Goal: Task Accomplishment & Management: Manage account settings

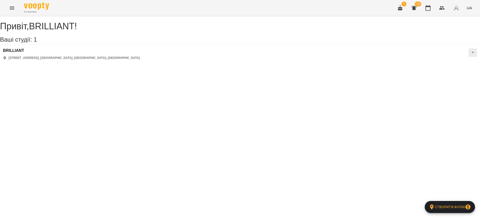
click at [402, 10] on icon "button" at bounding box center [400, 8] width 5 height 6
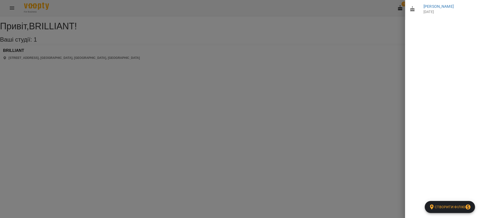
click at [373, 29] on div at bounding box center [240, 109] width 480 height 218
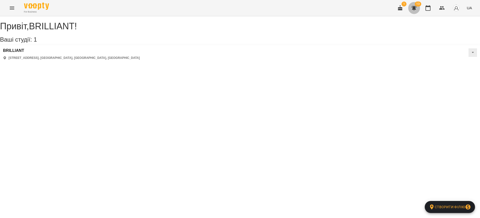
click at [416, 7] on icon "button" at bounding box center [414, 8] width 5 height 5
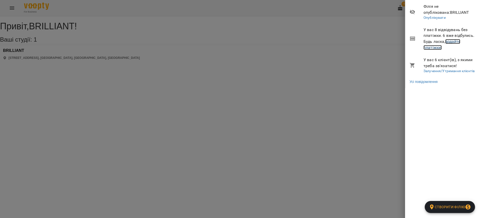
click at [458, 39] on link "додайте платіжки!" at bounding box center [442, 44] width 37 height 11
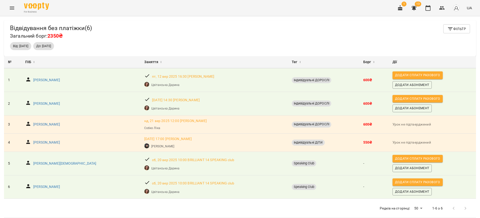
drag, startPoint x: 456, startPoint y: 39, endPoint x: 343, endPoint y: 27, distance: 113.7
click at [343, 27] on div "Відвідування без платіжки ( 6 ) Загальний борг: 2350₴ Фільтр" at bounding box center [240, 32] width 460 height 16
click at [67, 162] on p "Парханова Євангеліна" at bounding box center [64, 163] width 63 height 5
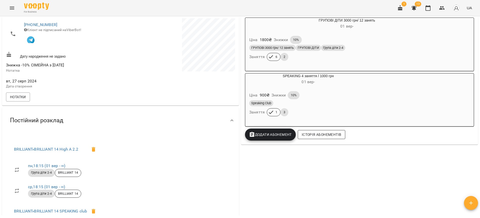
scroll to position [113, 0]
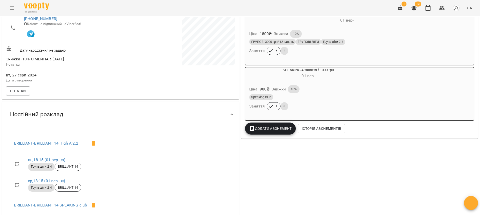
click at [324, 96] on div "Speaking Club" at bounding box center [308, 97] width 118 height 6
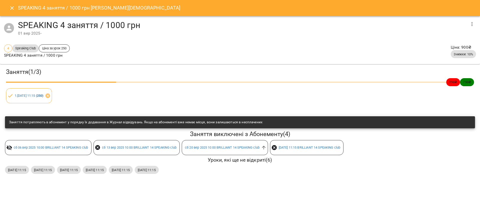
click at [10, 9] on icon "Close" at bounding box center [12, 8] width 6 height 6
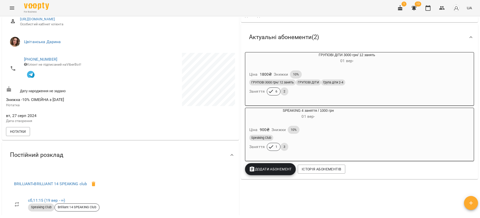
scroll to position [38, 0]
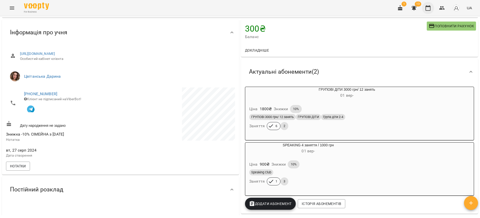
click at [428, 8] on icon "button" at bounding box center [428, 8] width 6 height 6
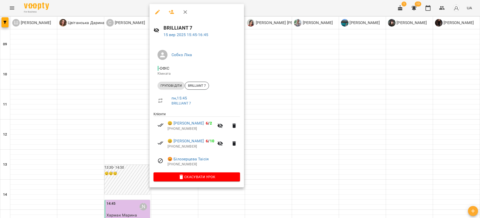
click at [252, 53] on div at bounding box center [240, 109] width 480 height 218
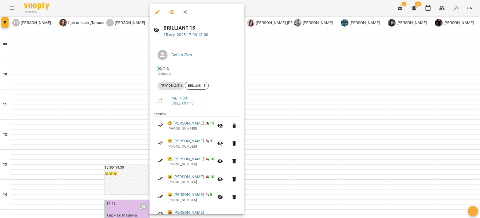
scroll to position [28, 0]
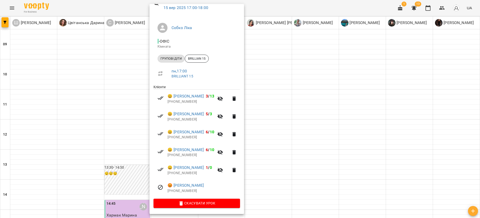
click at [278, 52] on div at bounding box center [240, 109] width 480 height 218
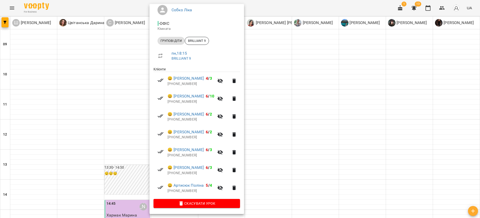
scroll to position [46, 0]
click at [259, 137] on div at bounding box center [240, 109] width 480 height 218
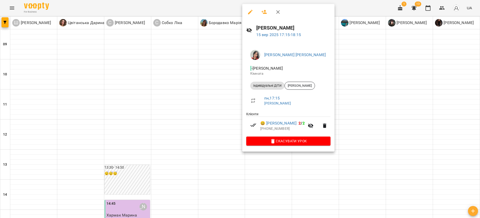
click at [220, 132] on div at bounding box center [240, 109] width 480 height 218
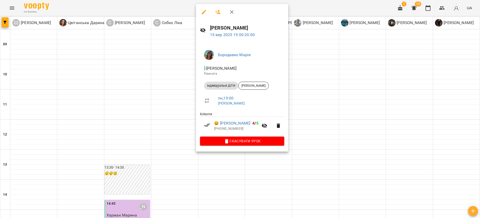
click at [322, 57] on div at bounding box center [240, 109] width 480 height 218
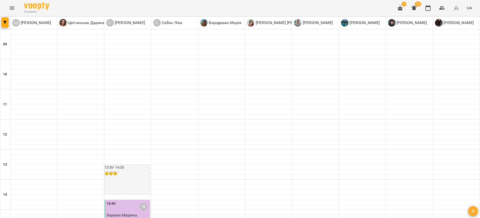
scroll to position [205, 0]
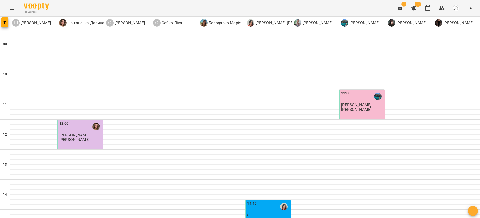
scroll to position [168, 0]
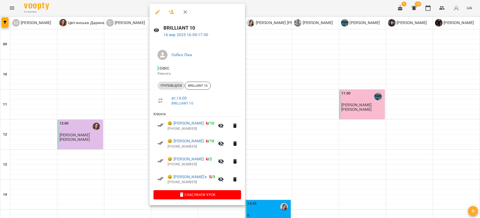
click at [121, 107] on div at bounding box center [240, 109] width 480 height 218
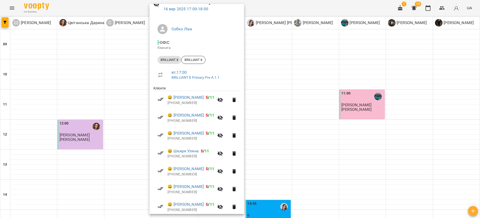
scroll to position [38, 0]
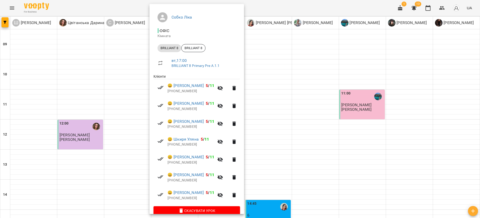
click at [131, 111] on div at bounding box center [240, 109] width 480 height 218
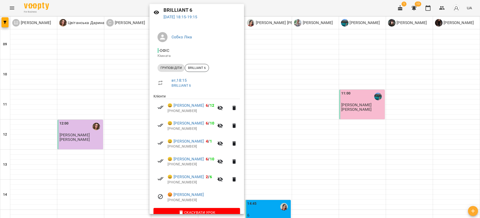
scroll to position [28, 0]
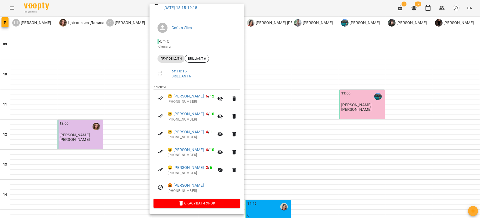
click at [123, 123] on div at bounding box center [240, 109] width 480 height 218
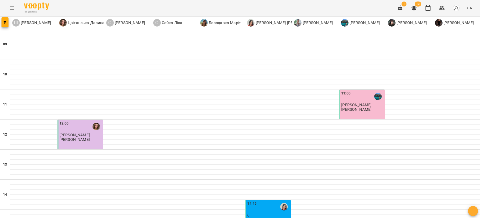
scroll to position [205, 0]
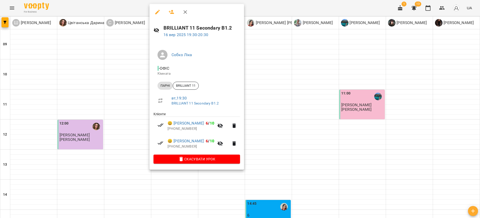
click at [123, 88] on div at bounding box center [240, 109] width 480 height 218
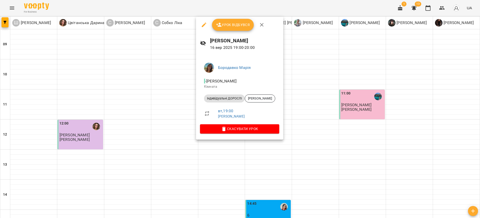
click at [237, 21] on button "Урок відбувся" at bounding box center [233, 25] width 42 height 12
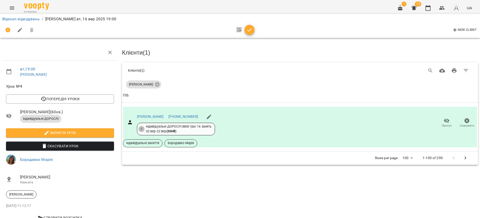
click at [252, 29] on span "button" at bounding box center [250, 30] width 10 height 6
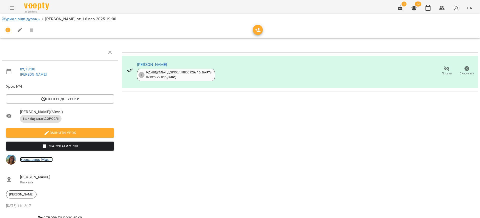
click at [30, 158] on link "Бородавко Марія" at bounding box center [36, 159] width 33 height 5
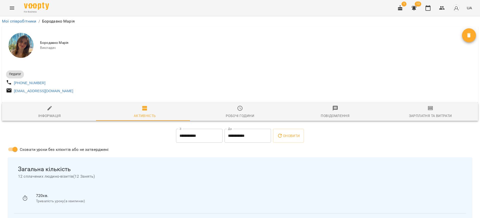
drag, startPoint x: 62, startPoint y: 115, endPoint x: 133, endPoint y: 105, distance: 71.4
click at [62, 115] on span "Інформація" at bounding box center [49, 112] width 89 height 14
select select "**"
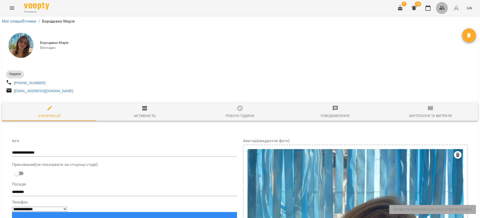
click at [442, 9] on icon "button" at bounding box center [442, 8] width 6 height 4
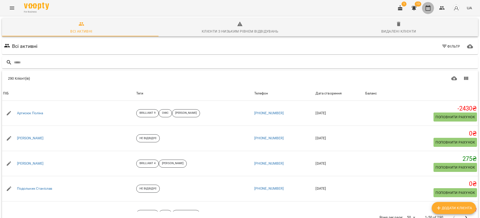
click at [427, 7] on icon "button" at bounding box center [428, 8] width 6 height 6
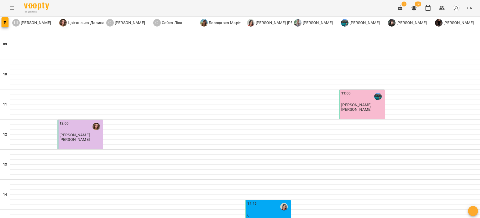
scroll to position [205, 0]
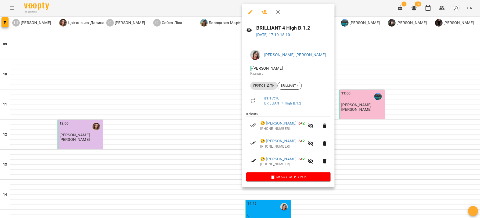
click at [230, 95] on div at bounding box center [240, 109] width 480 height 218
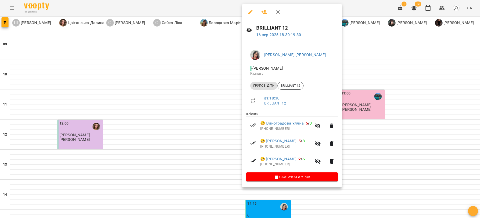
click at [218, 108] on div at bounding box center [240, 109] width 480 height 218
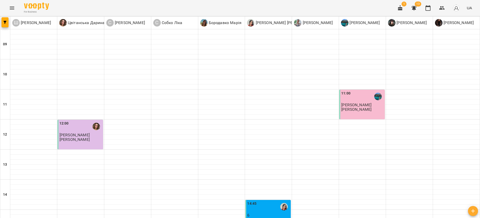
scroll to position [113, 0]
click at [264, 213] on p "6" at bounding box center [268, 215] width 43 height 4
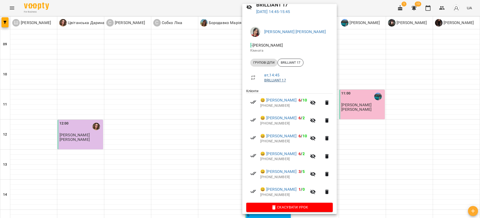
scroll to position [28, 0]
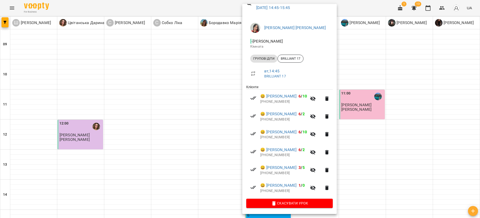
click at [229, 105] on div at bounding box center [240, 109] width 480 height 218
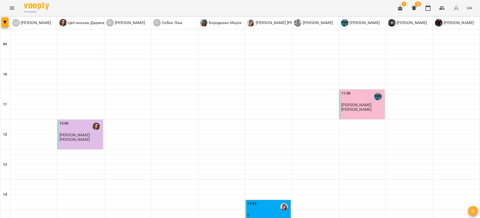
scroll to position [205, 0]
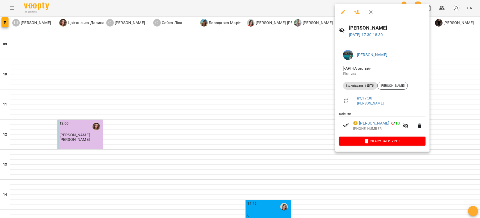
drag, startPoint x: 320, startPoint y: 100, endPoint x: 330, endPoint y: 108, distance: 12.6
click at [321, 101] on div at bounding box center [240, 109] width 480 height 218
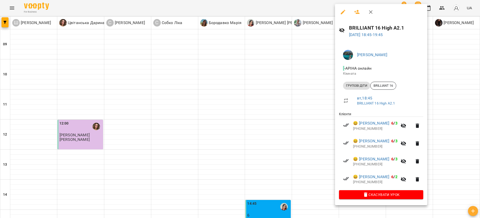
click at [319, 135] on div at bounding box center [240, 109] width 480 height 218
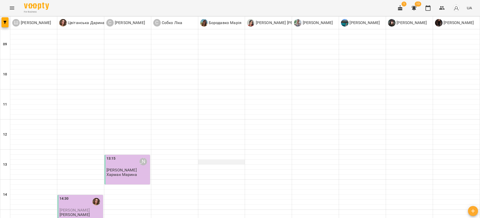
scroll to position [150, 0]
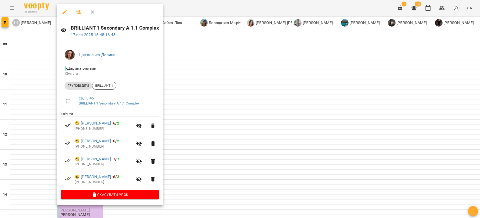
click at [33, 98] on div at bounding box center [240, 109] width 480 height 218
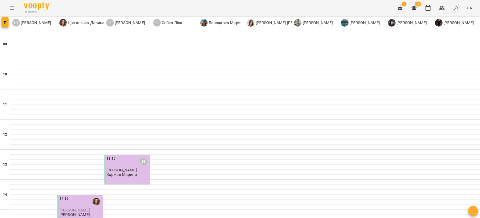
scroll to position [205, 0]
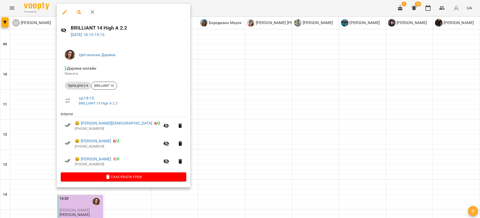
click at [42, 102] on div at bounding box center [240, 109] width 480 height 218
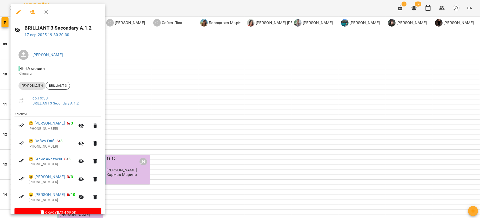
click at [185, 164] on div at bounding box center [240, 109] width 480 height 218
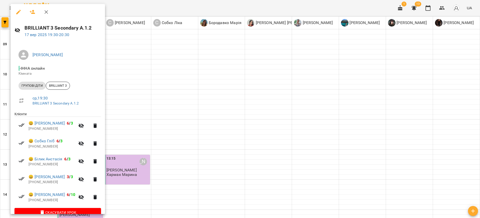
click at [178, 150] on div at bounding box center [240, 109] width 480 height 218
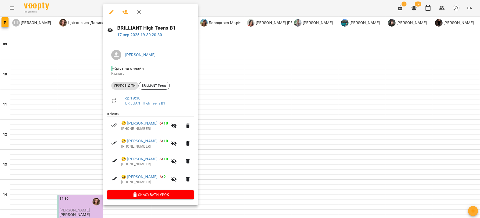
click at [220, 159] on div at bounding box center [240, 109] width 480 height 218
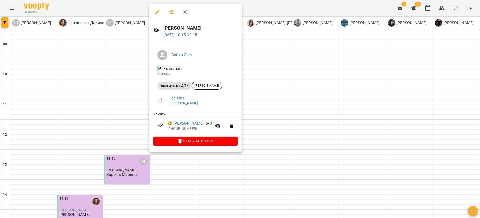
click at [262, 136] on div at bounding box center [240, 109] width 480 height 218
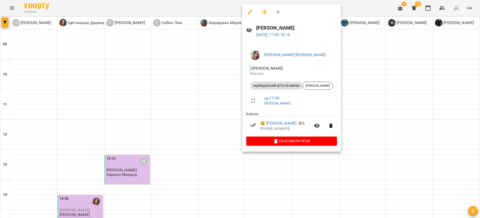
click at [226, 131] on div at bounding box center [240, 109] width 480 height 218
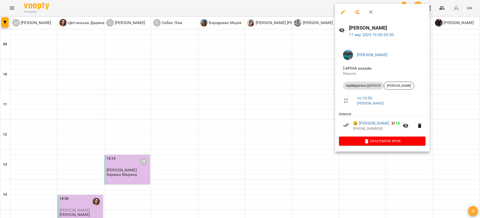
click at [300, 130] on div at bounding box center [240, 109] width 480 height 218
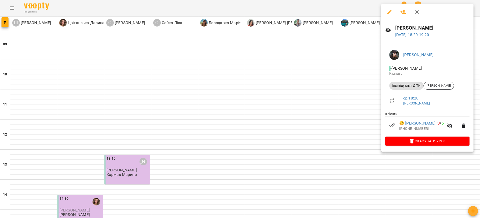
click at [345, 104] on div at bounding box center [240, 109] width 480 height 218
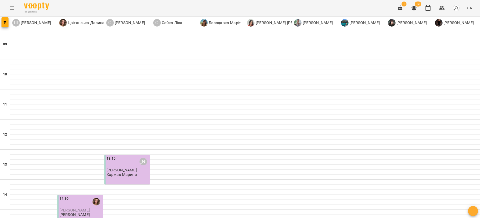
scroll to position [168, 0]
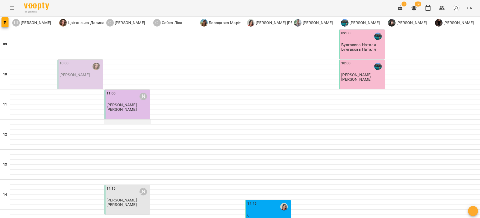
scroll to position [38, 0]
click at [72, 73] on p "[PERSON_NAME]" at bounding box center [75, 75] width 30 height 4
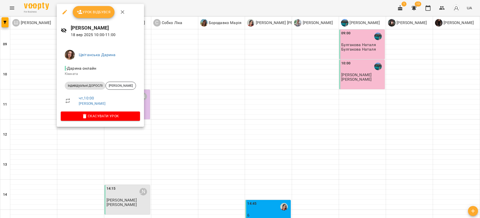
click at [118, 116] on span "Скасувати Урок" at bounding box center [100, 116] width 71 height 6
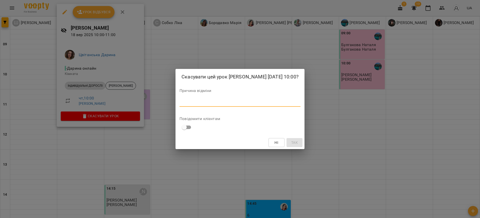
click at [184, 104] on textarea at bounding box center [240, 102] width 121 height 5
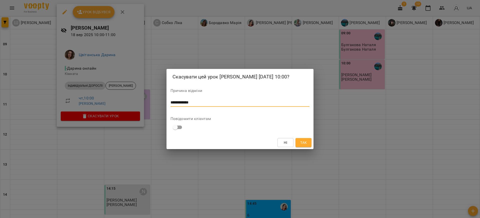
type textarea "**********"
click at [306, 142] on span "Так" at bounding box center [303, 142] width 7 height 6
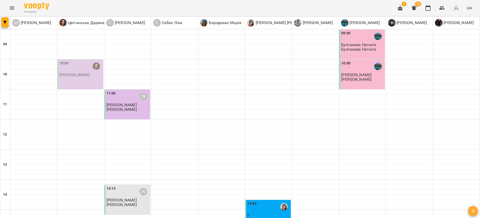
scroll to position [205, 0]
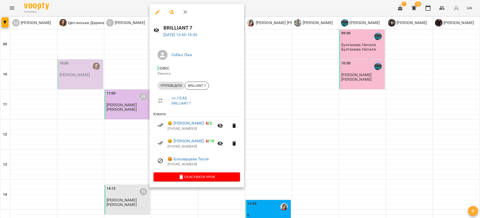
click at [121, 63] on div at bounding box center [240, 109] width 480 height 218
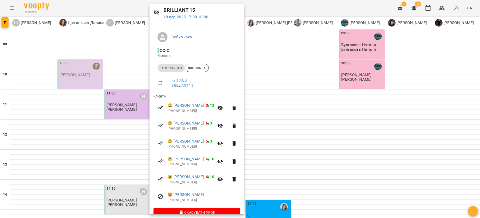
scroll to position [28, 0]
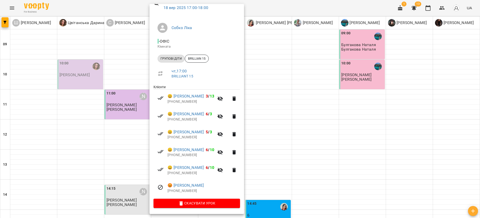
click at [139, 77] on div at bounding box center [240, 109] width 480 height 218
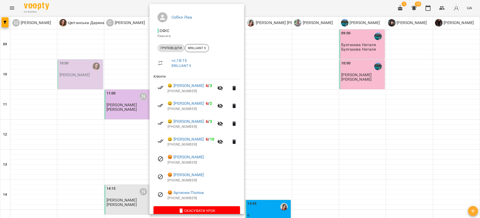
scroll to position [46, 0]
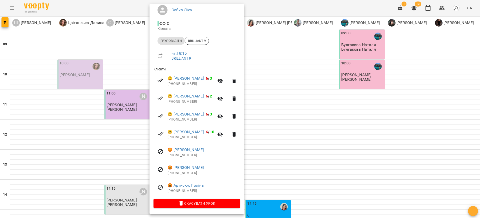
click at [131, 97] on div at bounding box center [240, 109] width 480 height 218
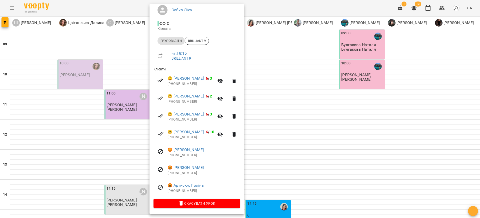
click at [132, 86] on div at bounding box center [240, 109] width 480 height 218
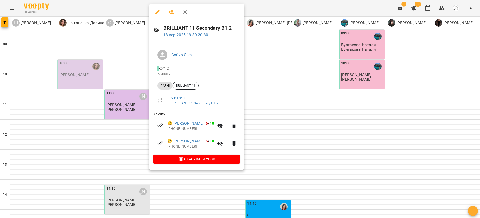
click at [310, 174] on div at bounding box center [240, 109] width 480 height 218
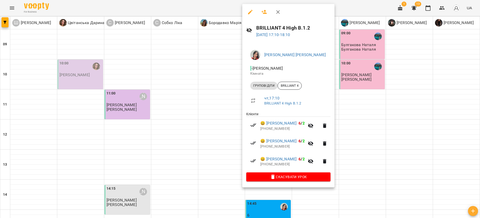
click at [226, 124] on div at bounding box center [240, 109] width 480 height 218
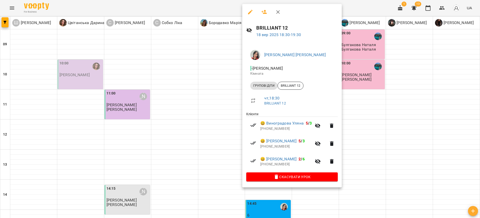
drag, startPoint x: 217, startPoint y: 142, endPoint x: 223, endPoint y: 141, distance: 5.7
click at [218, 142] on div at bounding box center [240, 109] width 480 height 218
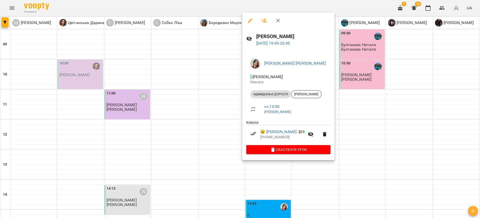
click at [345, 175] on div at bounding box center [240, 109] width 480 height 218
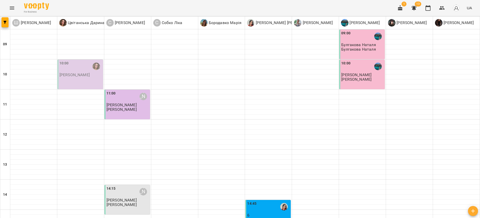
scroll to position [168, 0]
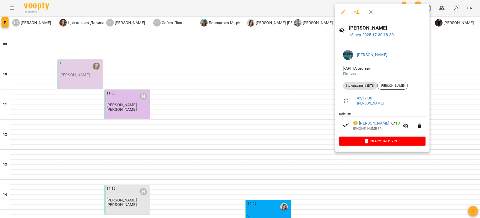
click at [308, 153] on div at bounding box center [240, 109] width 480 height 218
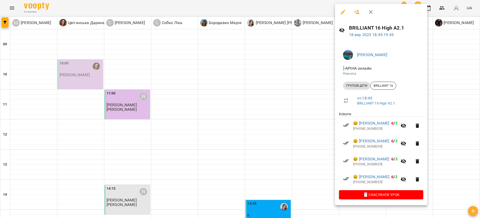
click at [317, 175] on div at bounding box center [240, 109] width 480 height 218
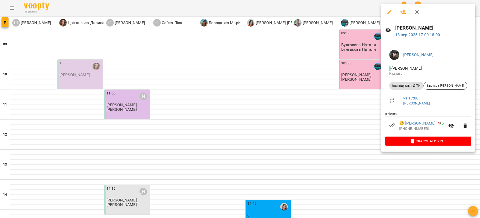
drag, startPoint x: 401, startPoint y: 167, endPoint x: 410, endPoint y: 171, distance: 10.3
click at [401, 168] on div at bounding box center [240, 109] width 480 height 218
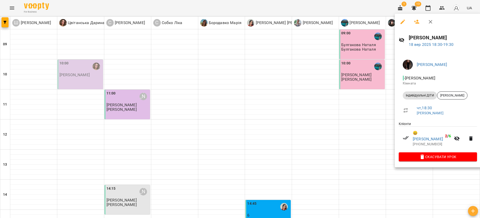
click at [407, 173] on div at bounding box center [240, 109] width 480 height 218
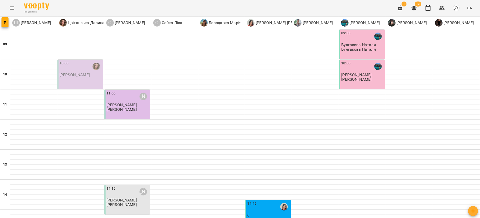
scroll to position [205, 0]
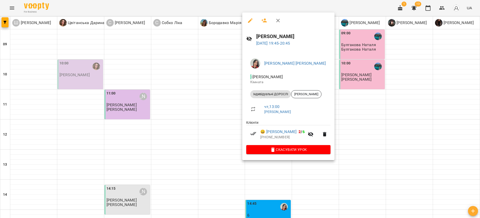
click at [215, 149] on div at bounding box center [240, 109] width 480 height 218
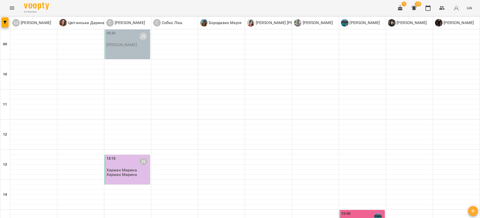
click at [119, 40] on div "08:30 Стрілецька Крістіна" at bounding box center [128, 37] width 43 height 12
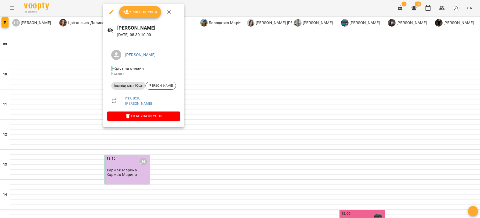
click at [142, 114] on span "Скасувати Урок" at bounding box center [143, 116] width 65 height 6
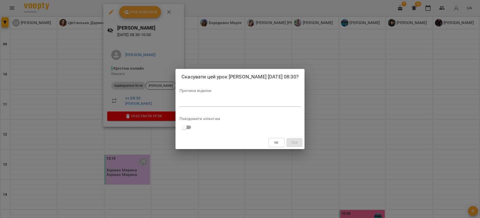
click at [195, 99] on div "*" at bounding box center [240, 103] width 121 height 8
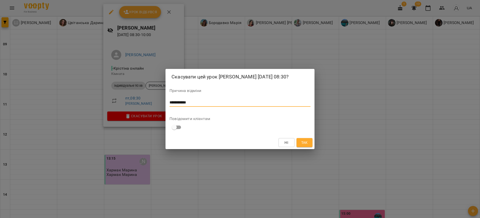
type textarea "**********"
click at [309, 144] on button "Так" at bounding box center [305, 142] width 16 height 9
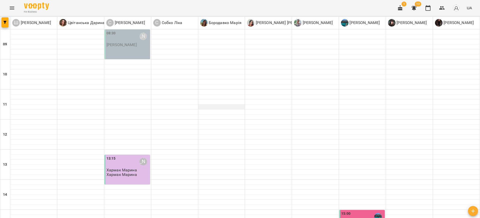
scroll to position [168, 0]
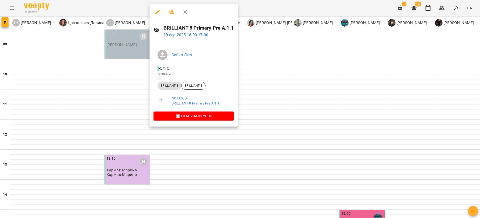
click at [264, 89] on div at bounding box center [240, 109] width 480 height 218
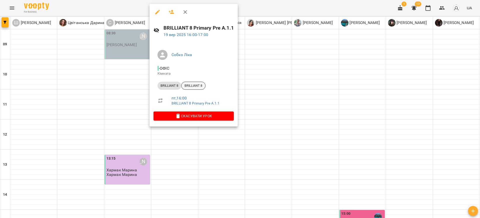
click at [193, 84] on span "BRILLIANT 8" at bounding box center [194, 85] width 24 height 5
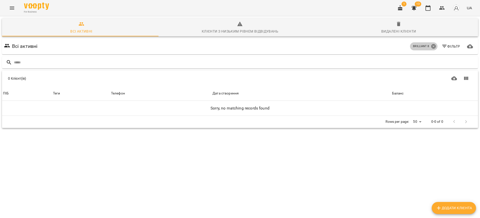
click at [431, 45] on icon at bounding box center [433, 46] width 5 height 5
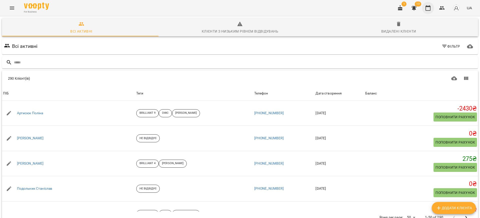
click at [428, 9] on icon "button" at bounding box center [428, 8] width 6 height 6
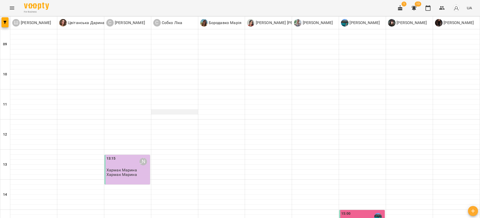
scroll to position [188, 0]
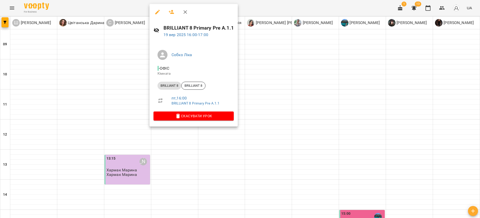
click at [157, 12] on icon "button" at bounding box center [157, 12] width 5 height 5
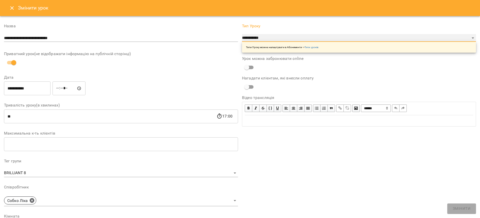
click at [277, 38] on select "**********" at bounding box center [359, 38] width 234 height 8
select select "**********"
click at [242, 34] on select "**********" at bounding box center [359, 38] width 234 height 8
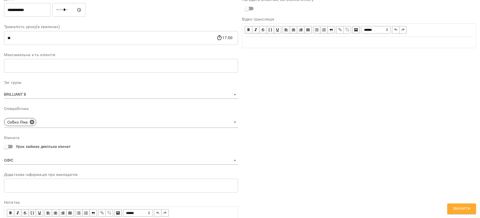
scroll to position [72, 0]
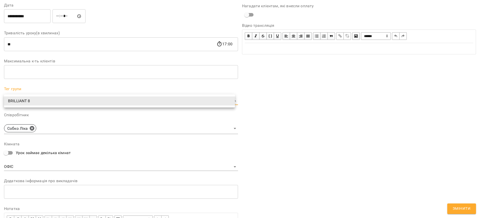
click at [102, 102] on body "**********" at bounding box center [240, 107] width 480 height 215
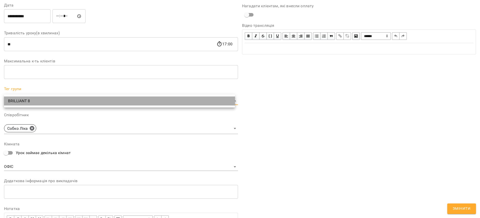
click at [102, 102] on li "BRILLIANT 8" at bounding box center [119, 100] width 231 height 9
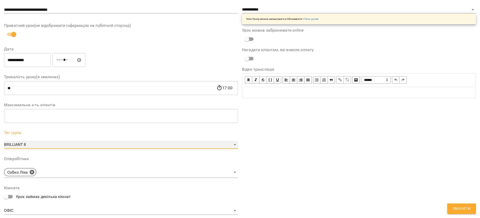
scroll to position [0, 0]
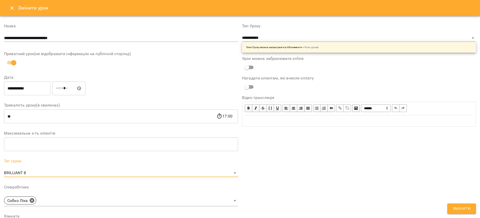
click at [462, 210] on span "Змінити" at bounding box center [462, 208] width 18 height 7
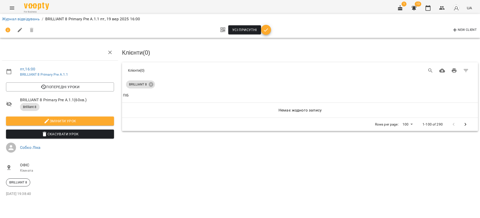
click at [265, 29] on icon "button" at bounding box center [266, 30] width 6 height 6
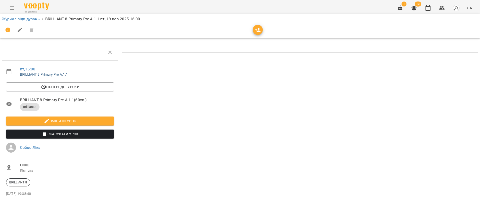
click at [53, 76] on link "BRILLIANT 8 Primary Pre A.1.1" at bounding box center [44, 74] width 48 height 4
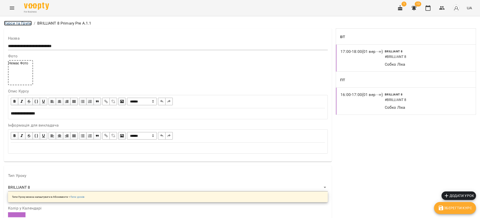
click at [18, 22] on link "Курси та Групи" at bounding box center [18, 23] width 28 height 5
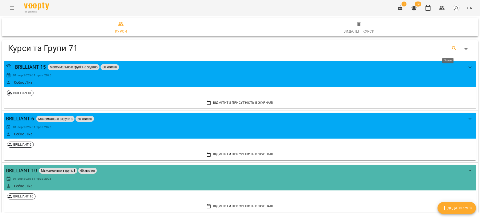
click at [451, 50] on icon "Search" at bounding box center [454, 48] width 6 height 6
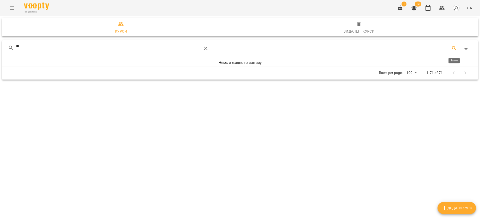
type input "*"
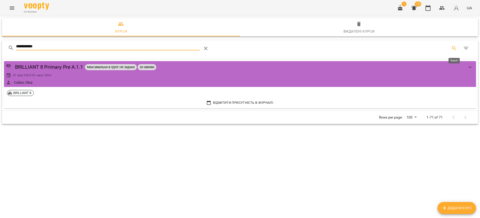
type input "**********"
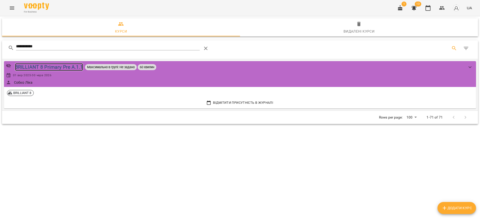
click at [71, 66] on div "BRILLIANT 8 Primary Pre A.1.1" at bounding box center [49, 67] width 68 height 8
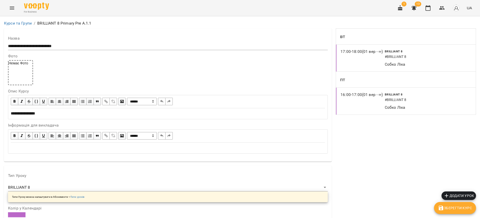
scroll to position [75, 0]
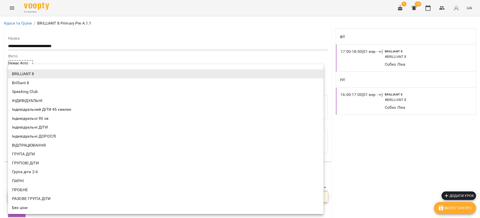
click at [32, 80] on li "Brilliant 8" at bounding box center [166, 82] width 316 height 9
type input "**********"
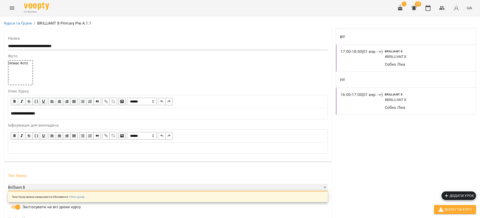
scroll to position [450, 0]
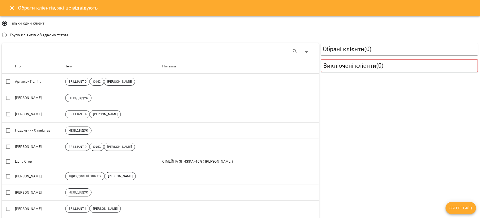
click at [47, 36] on span "Група клієнтів об'єднана тегом" at bounding box center [39, 35] width 58 height 6
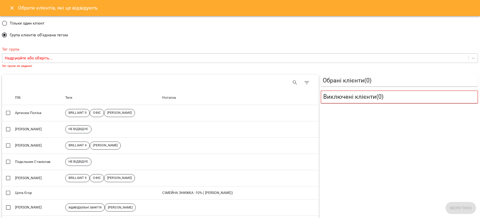
click at [39, 56] on p "Надрукуйте або оберіть..." at bounding box center [29, 58] width 48 height 6
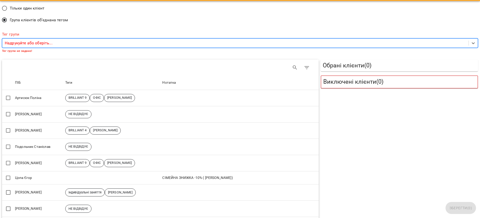
scroll to position [0, 0]
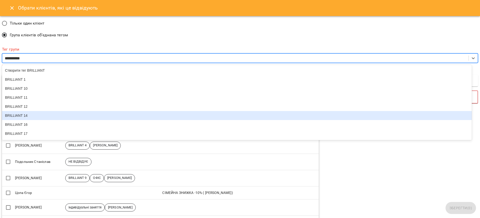
type input "**********"
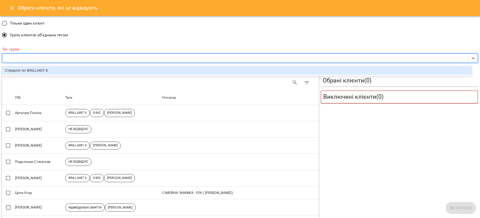
click at [41, 58] on div "BRILLIANT 8" at bounding box center [235, 58] width 466 height 9
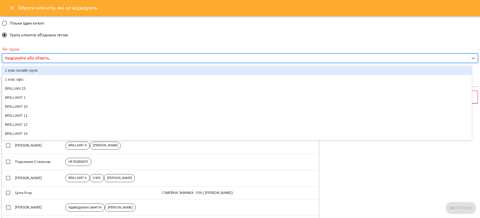
click at [41, 58] on p "Надрукуйте або оберіть..." at bounding box center [29, 58] width 48 height 6
type input "*"
type input "*********"
click at [13, 8] on icon "Close" at bounding box center [12, 8] width 6 height 6
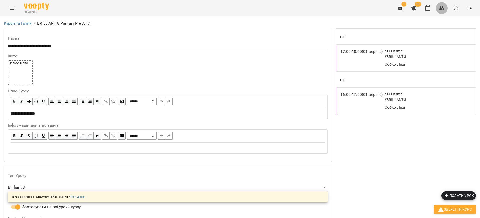
click at [440, 8] on icon "button" at bounding box center [442, 8] width 6 height 6
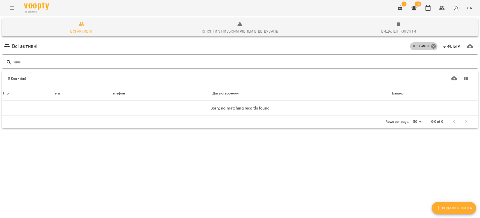
click at [431, 46] on icon at bounding box center [433, 46] width 5 height 5
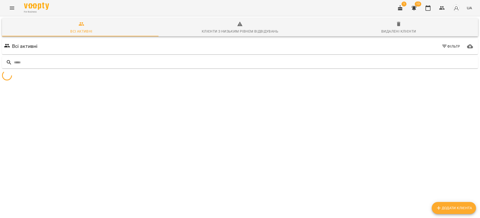
click at [443, 47] on span "Фільтр" at bounding box center [451, 46] width 19 height 6
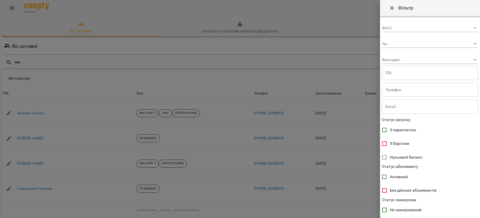
click at [424, 44] on body "For Business 1 13 UA Всі активні Клієнти з низьким рівнем відвідувань Видалені …" at bounding box center [240, 130] width 480 height 260
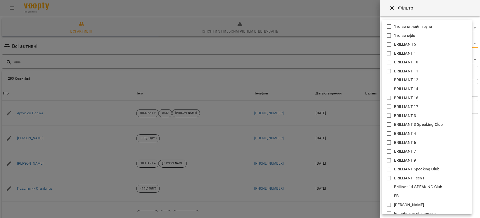
click at [332, 48] on div at bounding box center [240, 109] width 480 height 218
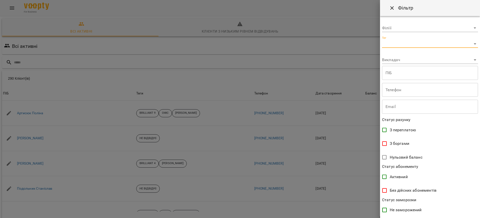
click at [300, 46] on div at bounding box center [240, 109] width 480 height 218
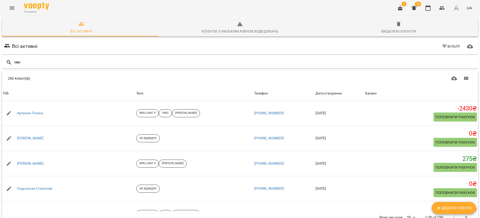
click at [442, 43] on icon "button" at bounding box center [445, 46] width 6 height 6
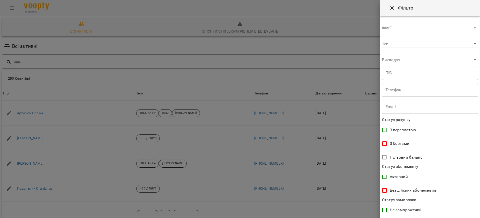
click at [441, 43] on body "For Business 1 13 UA Всі активні Клієнти з низьким рівнем відвідувань Видалені …" at bounding box center [240, 130] width 480 height 260
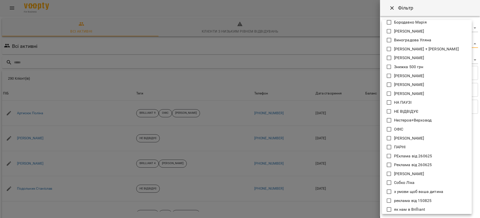
scroll to position [238, 0]
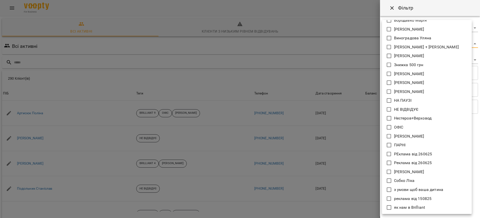
click at [359, 46] on div at bounding box center [240, 109] width 480 height 218
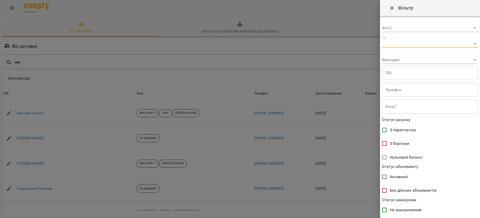
click at [360, 46] on div at bounding box center [240, 109] width 480 height 218
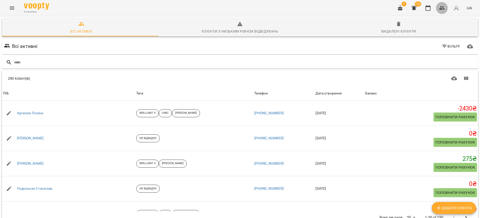
click at [441, 11] on icon "button" at bounding box center [442, 8] width 6 height 6
click at [429, 10] on icon "button" at bounding box center [428, 8] width 6 height 6
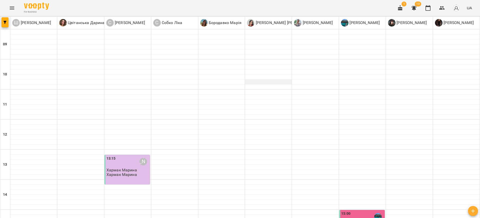
scroll to position [188, 0]
click at [15, 10] on icon "Menu" at bounding box center [12, 8] width 6 height 6
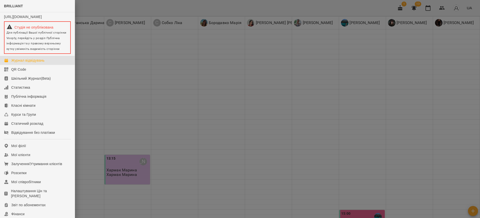
click at [444, 8] on div at bounding box center [240, 109] width 480 height 218
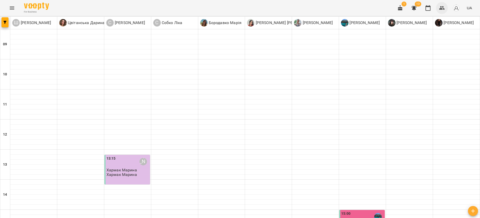
click at [442, 9] on icon "button" at bounding box center [442, 8] width 6 height 4
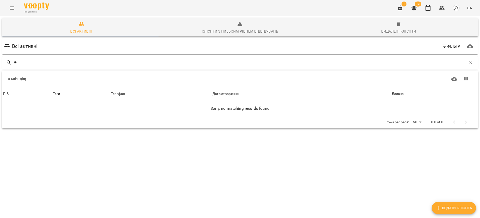
type input "*"
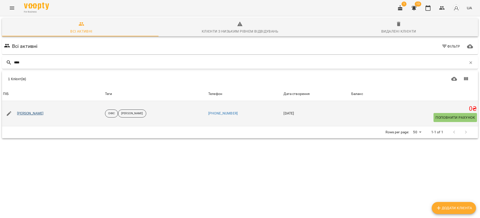
type input "****"
click at [44, 112] on link "Шерешков Микита" at bounding box center [30, 113] width 27 height 5
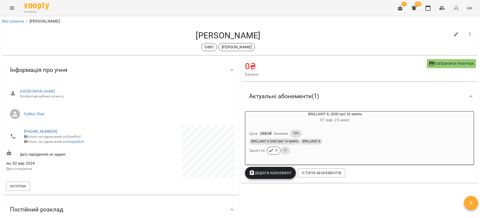
click at [453, 35] on icon "button" at bounding box center [456, 34] width 6 height 6
select select "**"
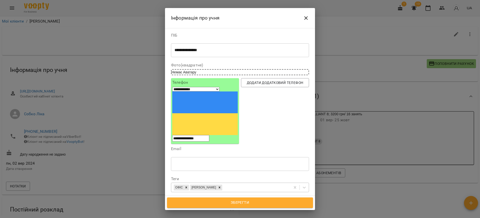
click at [228, 183] on div "ОФІС Ліка Собко" at bounding box center [230, 187] width 119 height 8
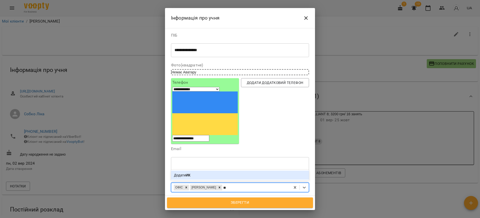
type input "*"
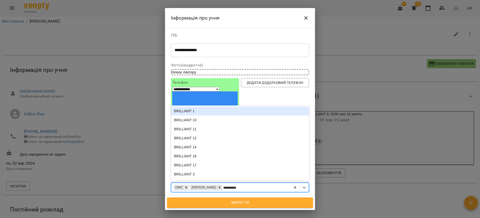
type input "**********"
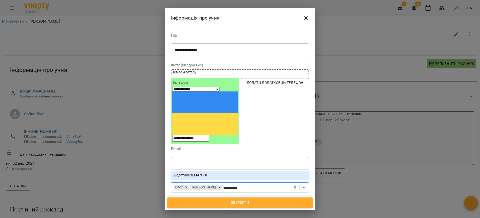
click at [207, 173] on b "BRILLIANT 8" at bounding box center [197, 175] width 22 height 4
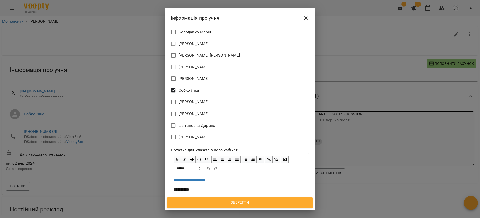
scroll to position [286, 0]
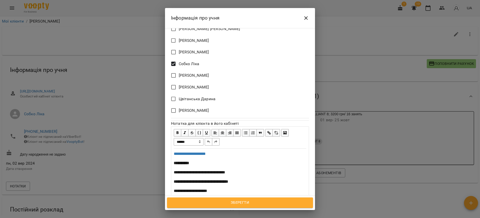
click at [244, 204] on span "Зберегти" at bounding box center [240, 202] width 135 height 7
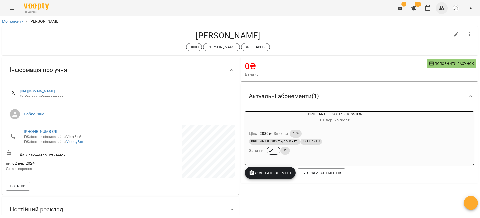
click at [443, 10] on icon "button" at bounding box center [442, 8] width 6 height 6
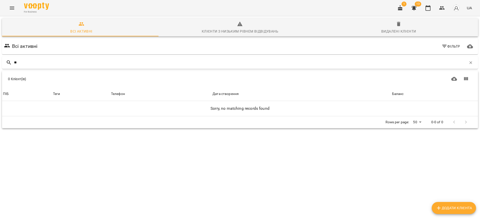
type input "*"
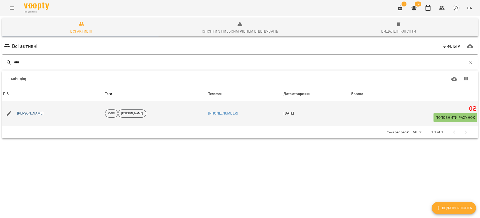
type input "****"
click at [37, 114] on link "[PERSON_NAME]" at bounding box center [30, 113] width 27 height 5
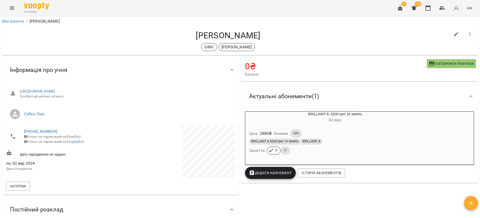
click at [450, 34] on button "button" at bounding box center [456, 34] width 12 height 12
select select "**"
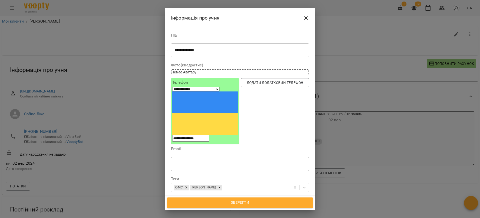
click at [231, 183] on div "ОФІС [PERSON_NAME]" at bounding box center [230, 187] width 119 height 8
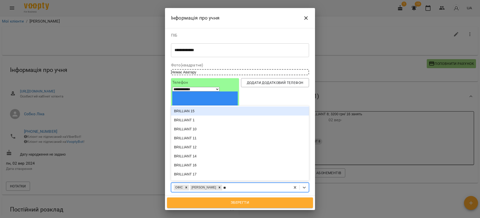
type input "***"
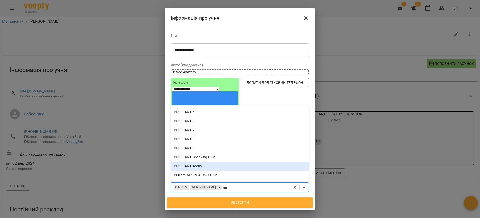
scroll to position [84, 0]
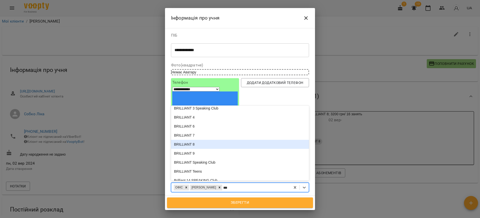
click at [208, 140] on div "BRILLIANT 8" at bounding box center [240, 144] width 138 height 9
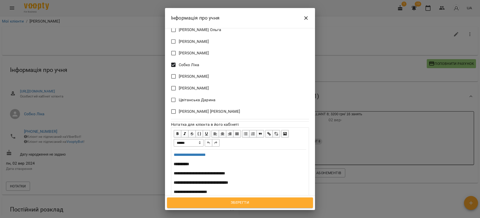
scroll to position [286, 0]
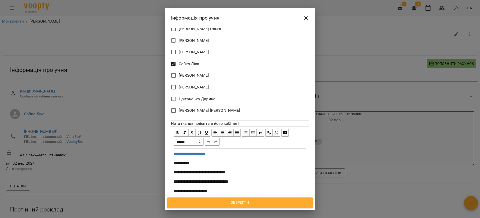
click at [245, 202] on span "Зберегти" at bounding box center [240, 202] width 135 height 7
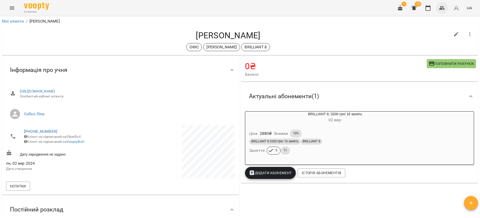
click at [439, 13] on button "button" at bounding box center [442, 8] width 12 height 12
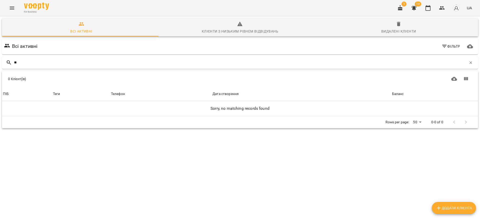
type input "*"
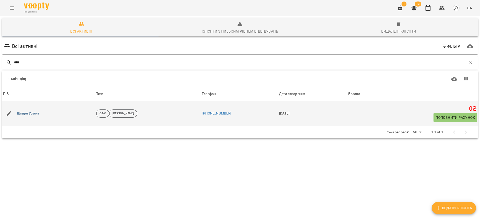
type input "****"
click at [25, 112] on link "Шкиря Уляна" at bounding box center [28, 113] width 22 height 5
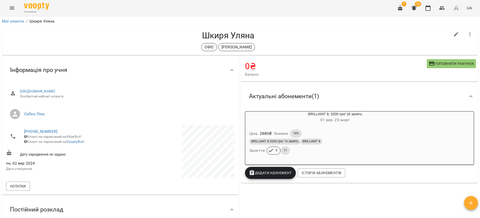
click at [450, 34] on button "button" at bounding box center [456, 34] width 12 height 12
select select "**"
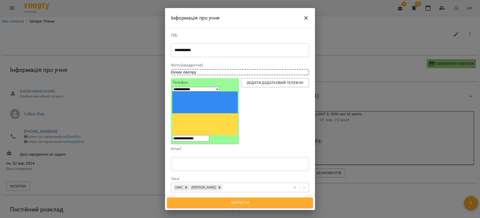
click at [239, 183] on div "ОФІС Ліка Собко" at bounding box center [230, 187] width 119 height 8
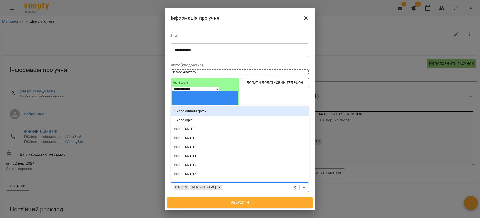
type input "*"
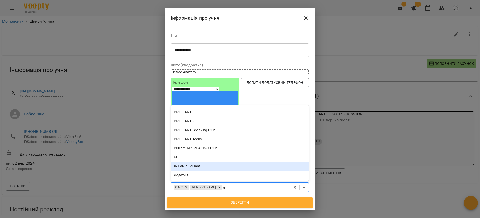
scroll to position [93, 0]
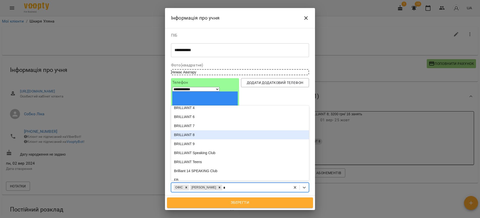
click at [201, 130] on div "BRILLIANT 8" at bounding box center [240, 134] width 138 height 9
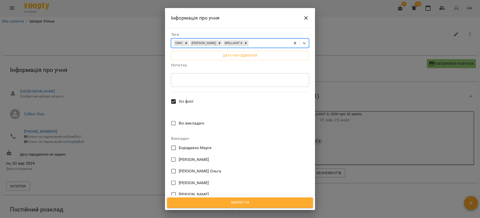
scroll to position [150, 0]
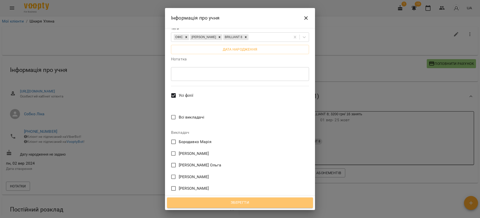
click at [242, 202] on span "Зберегти" at bounding box center [240, 202] width 135 height 7
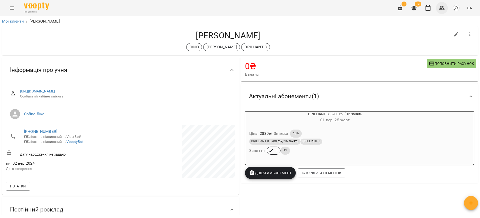
click at [441, 9] on icon "button" at bounding box center [442, 8] width 6 height 4
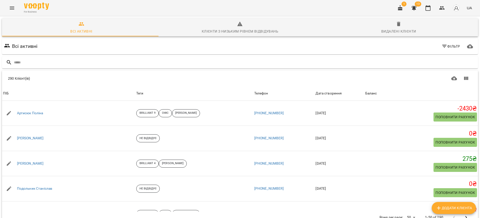
type input "*"
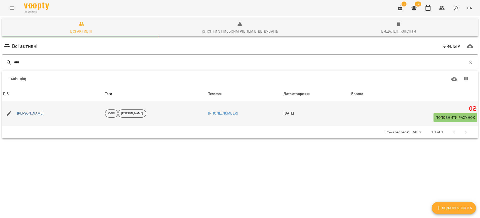
type input "****"
click at [39, 114] on link "Шкодюк Максим" at bounding box center [30, 113] width 27 height 5
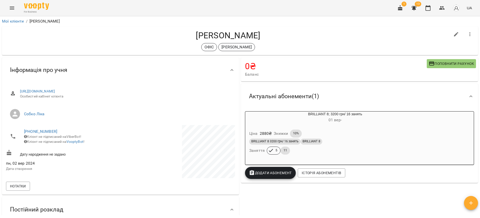
click at [453, 34] on icon "button" at bounding box center [456, 34] width 6 height 6
select select "**"
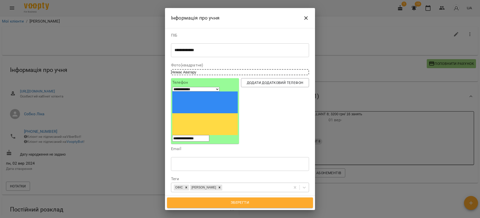
click at [234, 183] on div "ОФІС [PERSON_NAME]" at bounding box center [230, 187] width 119 height 8
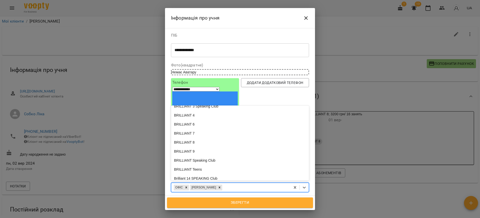
scroll to position [113, 0]
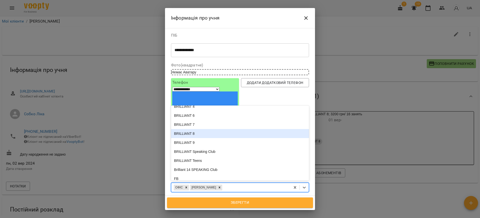
click at [206, 129] on div "BRILLIANT 8" at bounding box center [240, 133] width 138 height 9
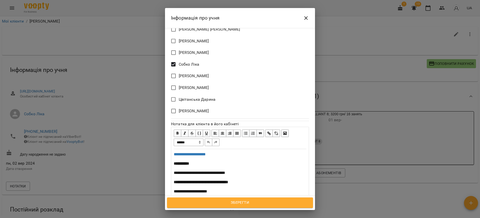
scroll to position [286, 0]
click at [225, 203] on span "Зберегти" at bounding box center [240, 202] width 135 height 7
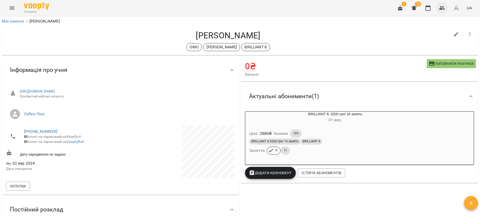
click at [445, 10] on icon "button" at bounding box center [442, 8] width 6 height 6
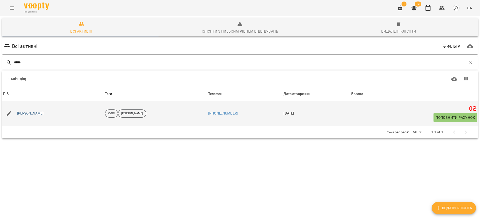
type input "*****"
click at [40, 115] on link "[PERSON_NAME]" at bounding box center [30, 113] width 27 height 5
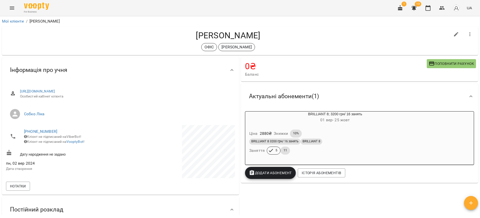
click at [453, 33] on icon "button" at bounding box center [456, 34] width 6 height 6
select select "**"
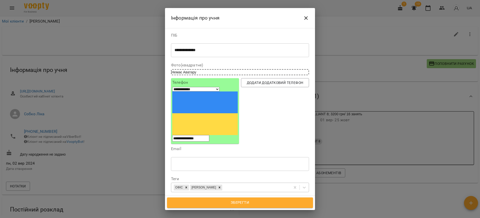
click at [248, 183] on div "ОФІС [PERSON_NAME]" at bounding box center [230, 187] width 119 height 8
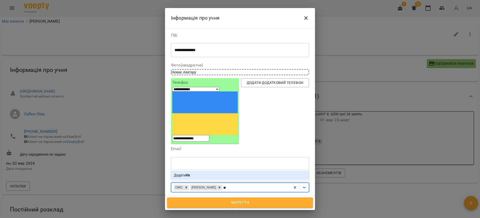
type input "*"
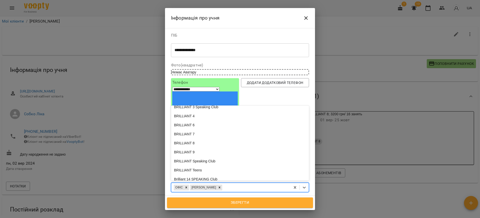
scroll to position [113, 0]
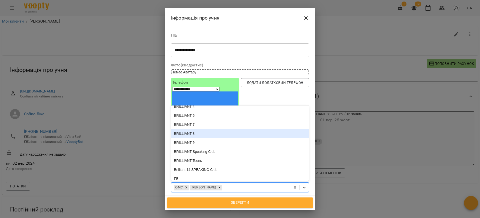
click at [199, 129] on div "BRILLIANT 8" at bounding box center [240, 133] width 138 height 9
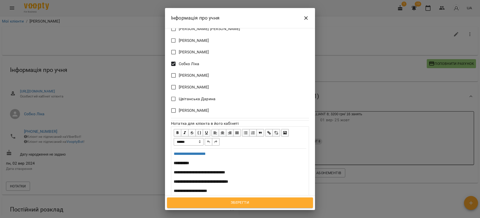
scroll to position [211, 0]
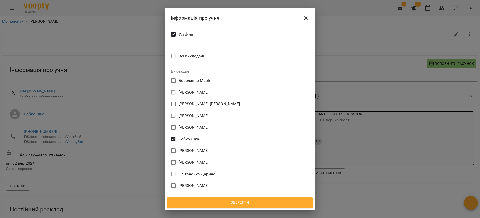
click at [246, 201] on span "Зберегти" at bounding box center [240, 202] width 135 height 7
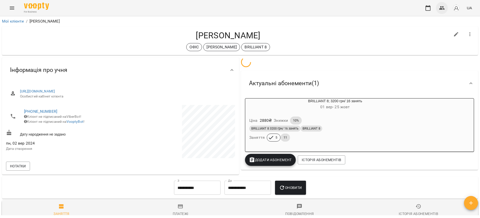
click at [445, 10] on icon "button" at bounding box center [442, 8] width 6 height 6
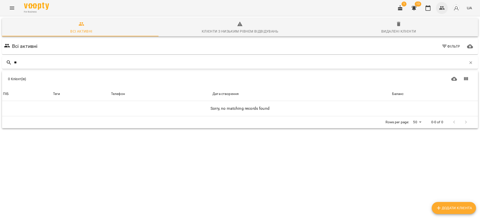
type input "*"
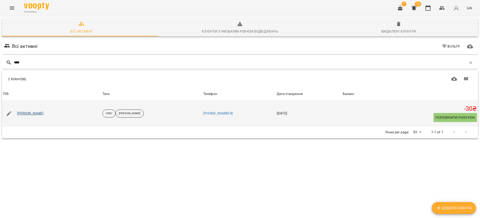
type input "****"
click at [38, 114] on link "[PERSON_NAME]" at bounding box center [30, 113] width 27 height 5
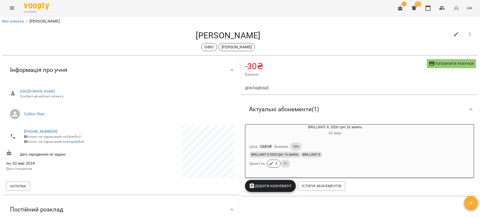
click at [454, 34] on icon "button" at bounding box center [456, 34] width 5 height 5
select select "**"
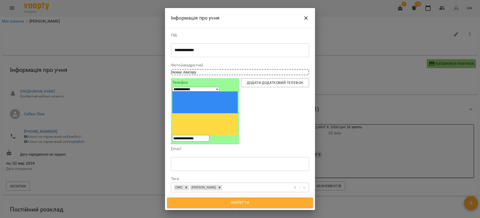
click at [227, 183] on div "ОФІС [PERSON_NAME]" at bounding box center [230, 187] width 119 height 8
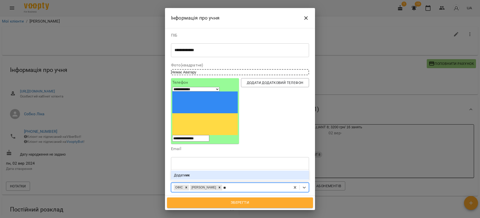
type input "*"
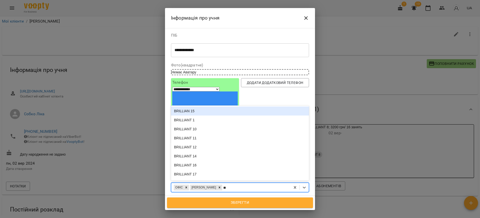
type input "***"
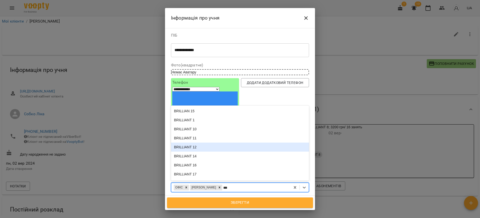
scroll to position [75, 0]
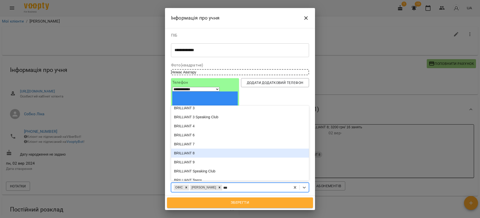
click at [206, 148] on div "BRILLIANT 8" at bounding box center [240, 152] width 138 height 9
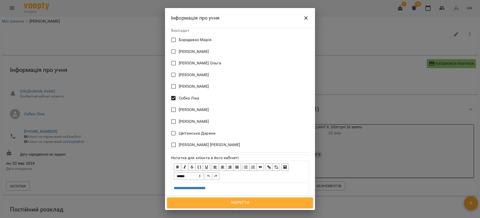
scroll to position [286, 0]
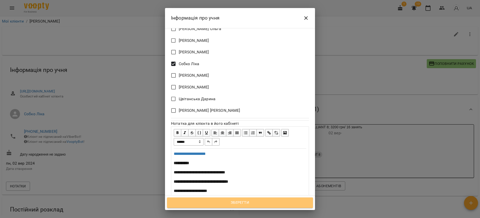
click at [245, 204] on span "Зберегти" at bounding box center [240, 202] width 135 height 7
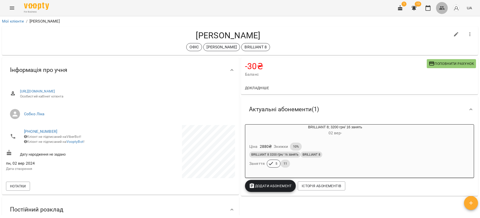
click at [441, 10] on icon "button" at bounding box center [442, 8] width 6 height 6
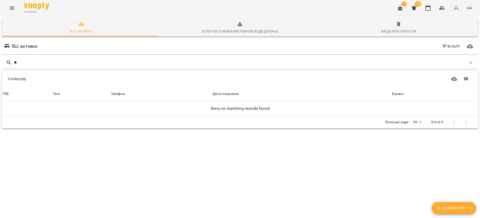
type input "*"
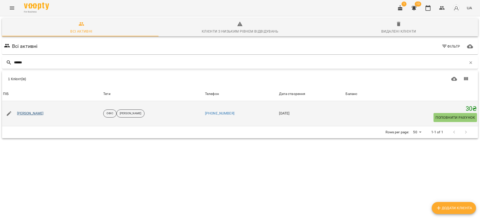
type input "******"
click at [34, 114] on link "[PERSON_NAME]" at bounding box center [30, 113] width 27 height 5
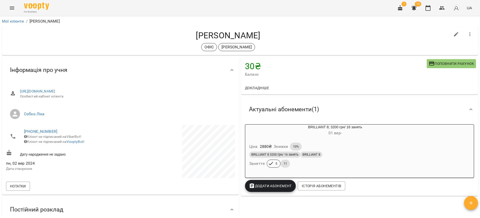
click at [454, 33] on icon "button" at bounding box center [456, 34] width 5 height 5
select select "**"
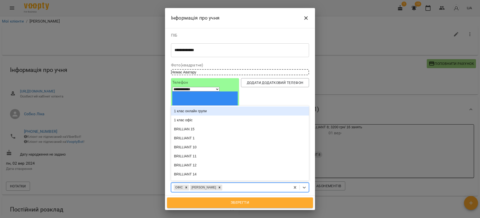
click at [229, 183] on div "ОФІС [PERSON_NAME]" at bounding box center [230, 187] width 119 height 8
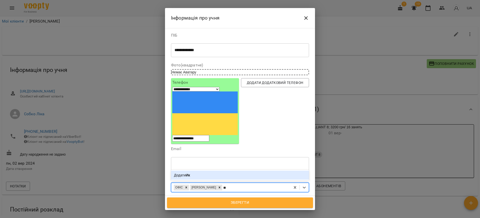
type input "*"
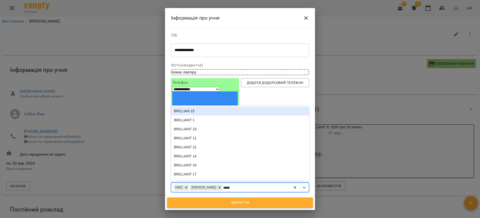
type input "******"
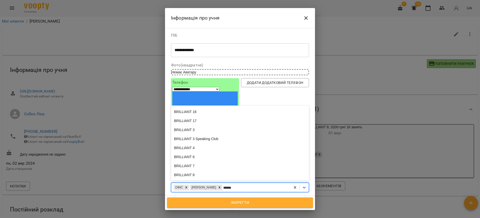
scroll to position [59, 0]
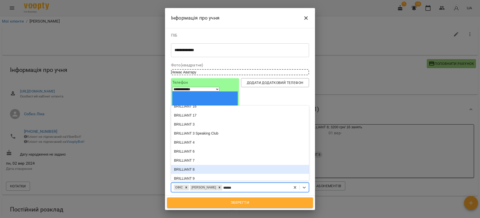
click at [203, 165] on div "BRILLIANT 8" at bounding box center [240, 169] width 138 height 9
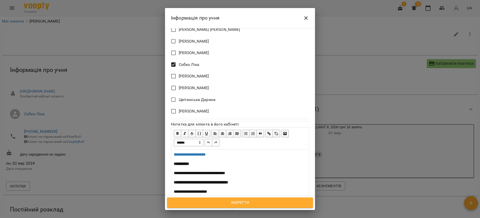
scroll to position [286, 0]
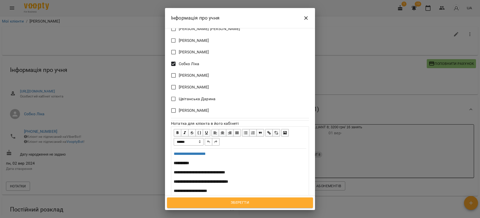
click at [245, 203] on span "Зберегти" at bounding box center [240, 202] width 135 height 7
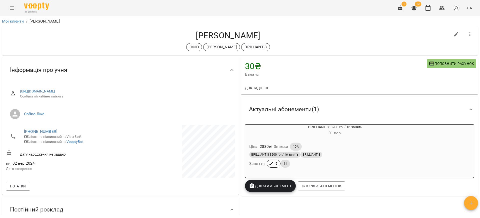
click at [11, 8] on icon "Menu" at bounding box center [12, 8] width 5 height 3
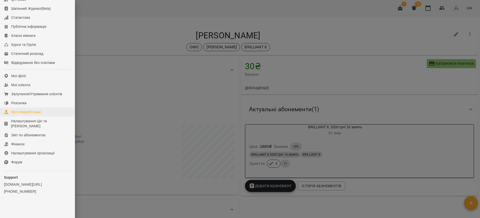
scroll to position [38, 0]
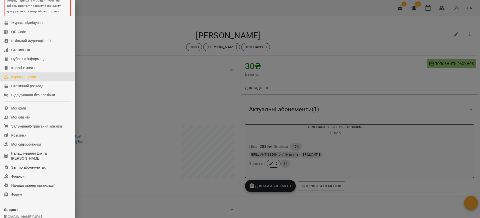
click at [33, 79] on div "Курси та Групи" at bounding box center [23, 76] width 25 height 5
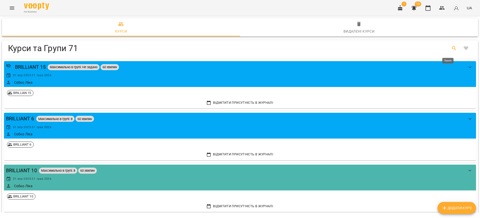
click at [451, 49] on icon "Search" at bounding box center [454, 48] width 6 height 6
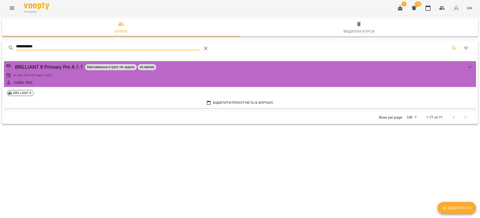
type input "**********"
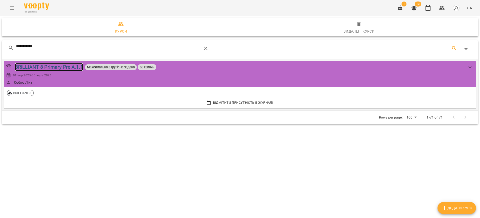
click at [46, 67] on div "BRILLIANT 8 Primary Pre A.1.1" at bounding box center [49, 67] width 68 height 8
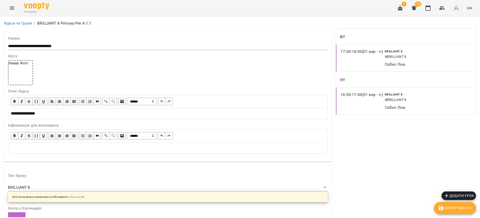
click at [451, 207] on span "Зберегти Курс" at bounding box center [455, 208] width 34 height 6
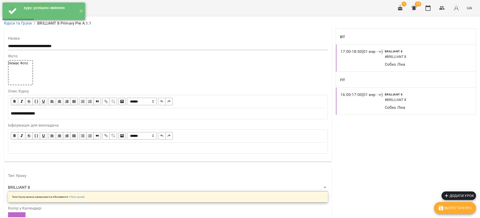
click at [119, 12] on div "For Business 1 13 UA" at bounding box center [240, 8] width 480 height 16
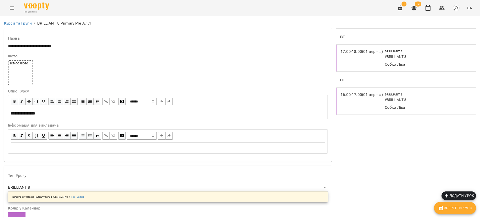
click at [10, 6] on icon "Menu" at bounding box center [12, 8] width 6 height 6
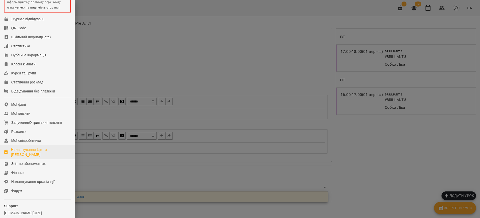
scroll to position [80, 0]
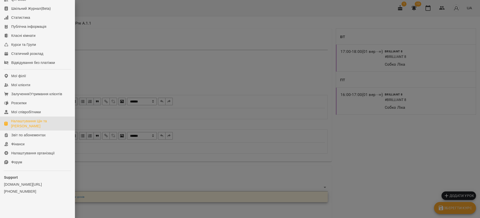
click at [37, 119] on div "Налаштування Цін та [PERSON_NAME]" at bounding box center [41, 123] width 60 height 10
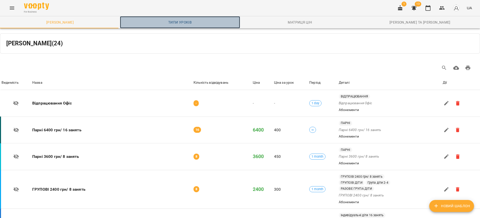
click at [182, 21] on span "Типи уроків" at bounding box center [180, 22] width 114 height 6
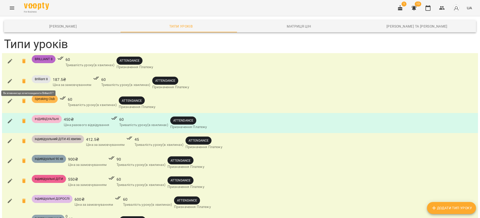
click at [25, 82] on icon at bounding box center [24, 81] width 4 height 5
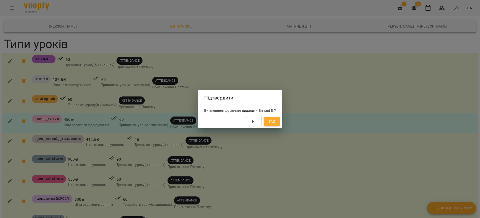
click at [275, 121] on span "Так" at bounding box center [272, 121] width 7 height 6
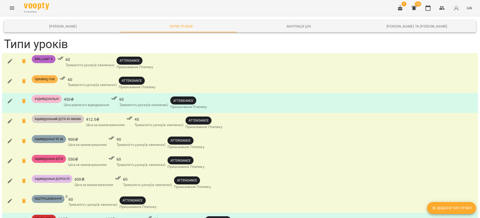
scroll to position [113, 0]
click at [24, 217] on icon at bounding box center [24, 220] width 4 height 5
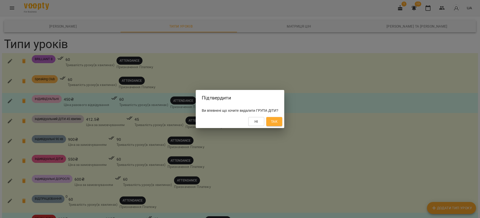
click at [278, 124] on span "Так" at bounding box center [274, 121] width 7 height 6
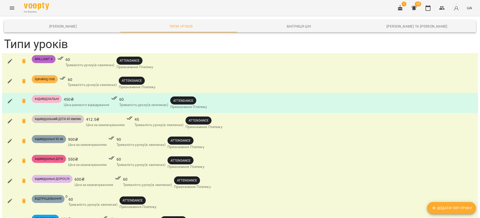
scroll to position [101, 0]
type input "*"
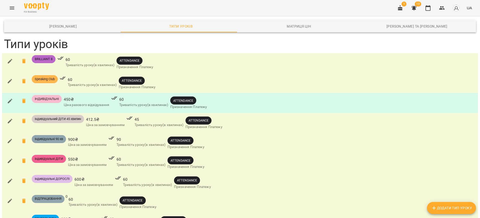
type input "***"
click at [63, 27] on span "Шаблони Абонементів" at bounding box center [63, 26] width 112 height 6
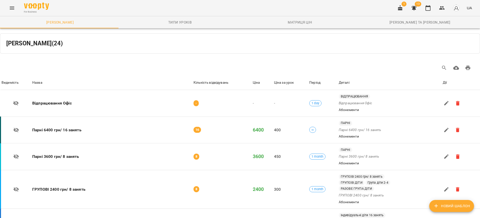
click at [13, 6] on icon "Menu" at bounding box center [12, 8] width 6 height 6
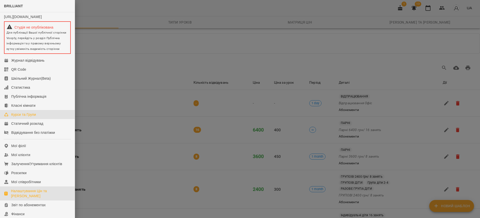
click at [28, 117] on div "Курси та Групи" at bounding box center [23, 114] width 25 height 5
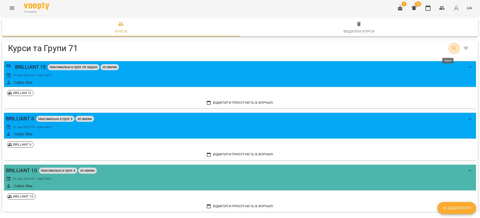
click at [448, 46] on button "Search" at bounding box center [454, 48] width 12 height 12
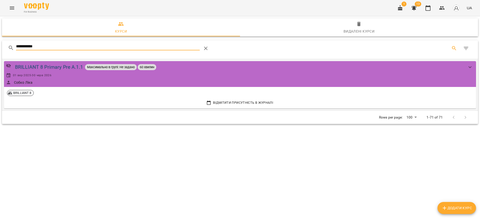
type input "**********"
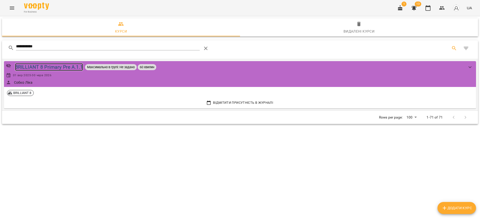
click at [58, 70] on div "BRILLIANT 8 Primary Pre A.1.1" at bounding box center [49, 67] width 68 height 8
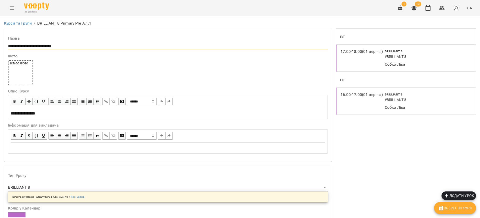
drag, startPoint x: 73, startPoint y: 45, endPoint x: 33, endPoint y: 45, distance: 40.0
click at [33, 45] on input "**********" at bounding box center [168, 46] width 320 height 8
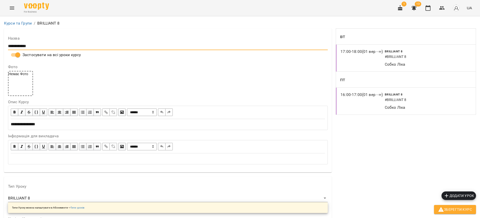
scroll to position [150, 0]
type input "**********"
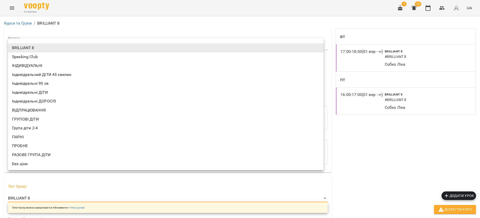
click at [36, 47] on li "BRILLIANT 8" at bounding box center [166, 47] width 316 height 9
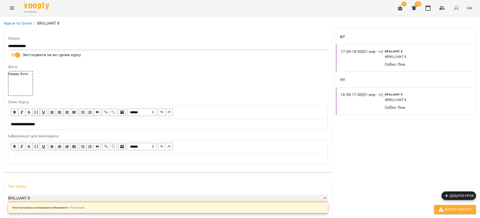
scroll to position [0, 0]
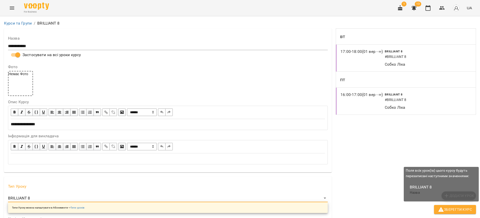
click at [455, 211] on span "Зберегти Курс" at bounding box center [455, 209] width 34 height 6
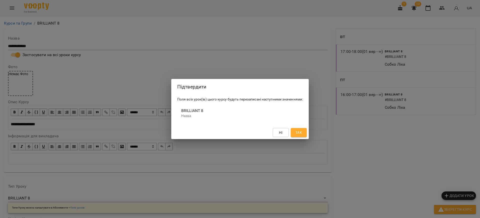
click at [298, 135] on span "Так" at bounding box center [299, 132] width 7 height 6
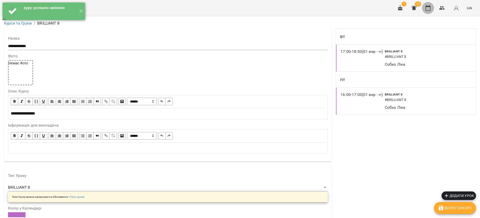
click at [429, 11] on button "button" at bounding box center [428, 8] width 12 height 12
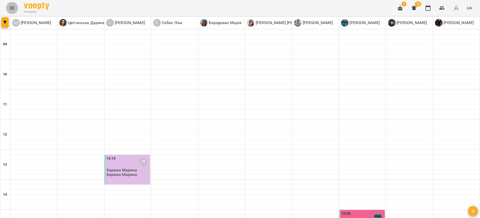
click at [9, 8] on button "Menu" at bounding box center [12, 8] width 12 height 12
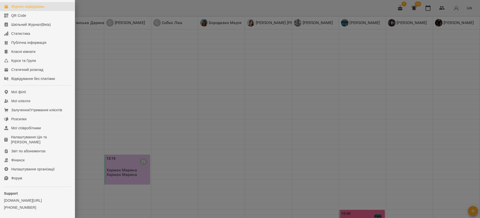
scroll to position [80, 0]
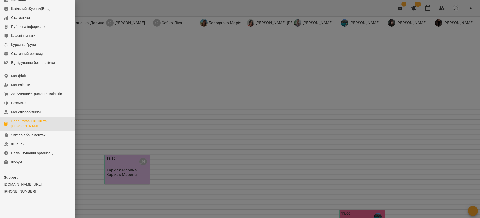
click at [21, 125] on div "Налаштування Цін та [PERSON_NAME]" at bounding box center [41, 123] width 60 height 10
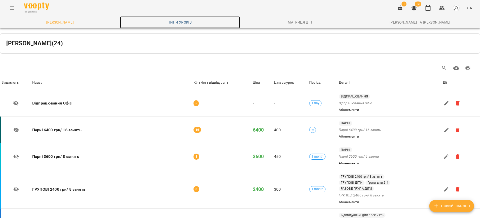
click at [183, 20] on span "Типи уроків" at bounding box center [180, 22] width 114 height 6
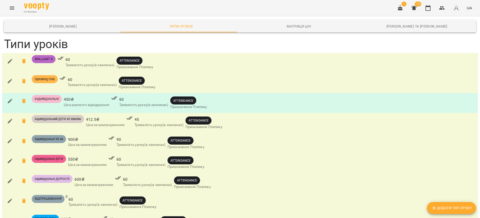
click at [10, 60] on icon "button" at bounding box center [10, 61] width 6 height 6
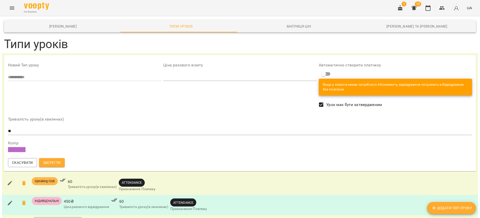
click at [181, 75] on input "number" at bounding box center [239, 77] width 153 height 8
type input "***"
click at [52, 161] on span "Зберегти" at bounding box center [52, 162] width 18 height 6
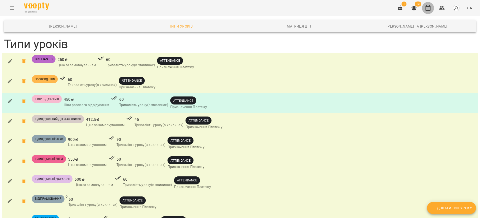
click at [429, 9] on icon "button" at bounding box center [428, 8] width 6 height 6
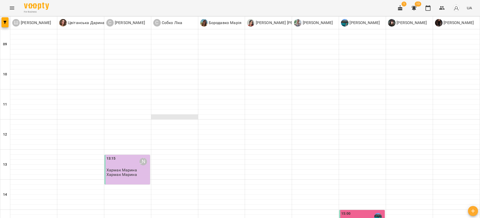
scroll to position [150, 0]
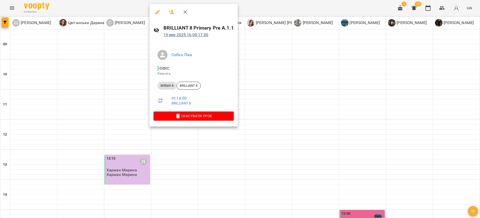
click at [189, 32] on p "19 вер 2025 16:00 - 17:00" at bounding box center [199, 35] width 70 height 6
click at [174, 35] on link "19 вер 2025 16:00 - 17:00" at bounding box center [186, 34] width 45 height 5
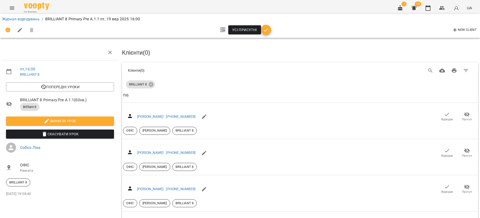
click at [267, 31] on icon "button" at bounding box center [266, 30] width 6 height 6
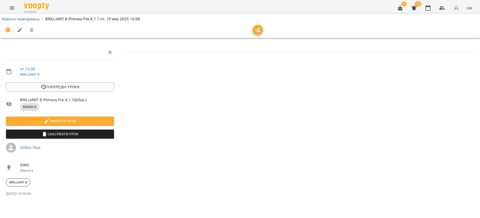
click at [71, 117] on button "Змінити урок" at bounding box center [60, 120] width 108 height 9
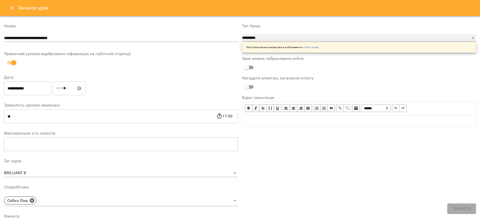
click at [264, 41] on select "**********" at bounding box center [359, 38] width 234 height 8
select select "**********"
click at [242, 34] on select "**********" at bounding box center [359, 38] width 234 height 8
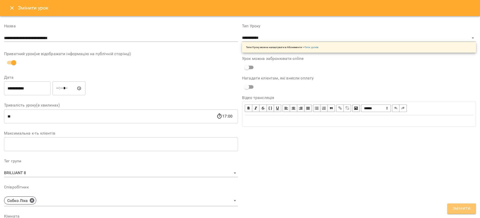
click at [467, 207] on span "Змінити" at bounding box center [462, 208] width 18 height 7
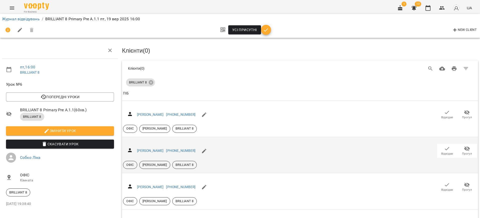
scroll to position [38, 0]
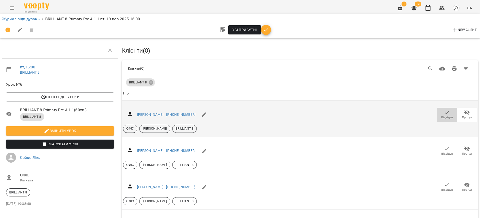
click at [444, 109] on icon "button" at bounding box center [447, 112] width 6 height 6
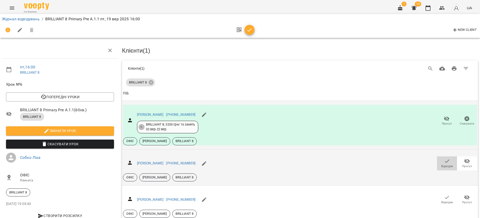
click at [441, 164] on span "Відвідав" at bounding box center [447, 166] width 12 height 4
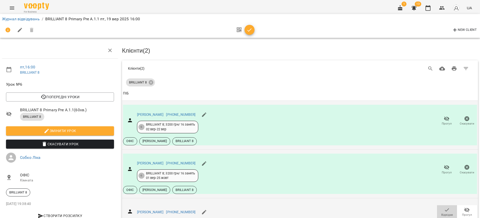
click at [444, 207] on icon "button" at bounding box center [447, 210] width 6 height 6
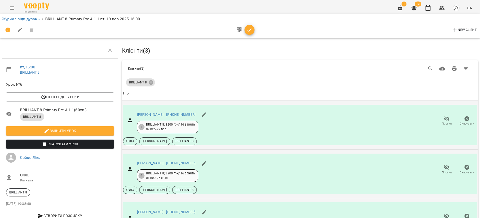
scroll to position [150, 0]
drag, startPoint x: 442, startPoint y: 161, endPoint x: 439, endPoint y: 175, distance: 14.3
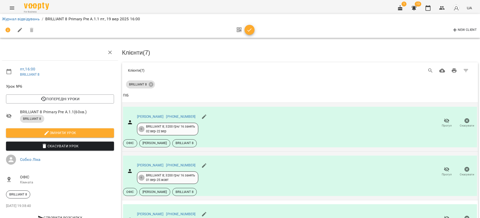
click at [251, 30] on icon "button" at bounding box center [250, 30] width 6 height 6
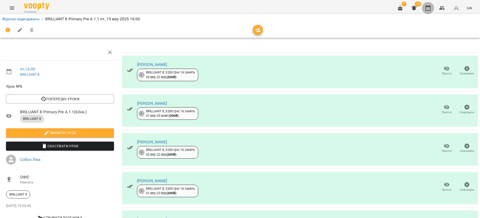
click at [427, 12] on button "button" at bounding box center [428, 8] width 12 height 12
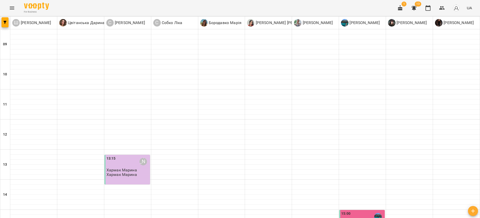
scroll to position [205, 0]
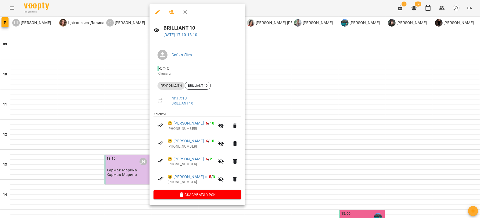
click at [130, 84] on div at bounding box center [240, 109] width 480 height 218
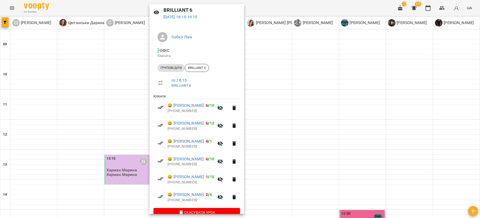
scroll to position [28, 0]
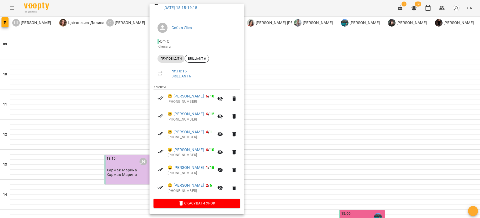
click at [283, 147] on div at bounding box center [240, 109] width 480 height 218
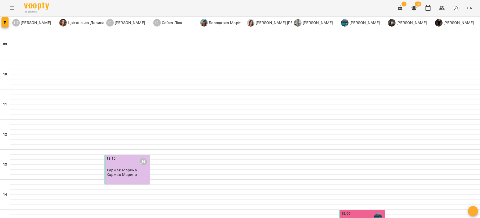
scroll to position [205, 0]
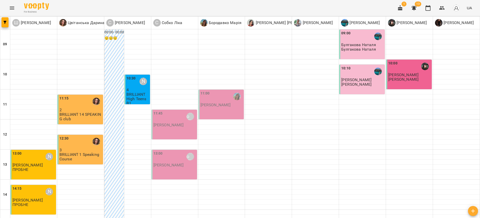
click at [79, 105] on div "11:15" at bounding box center [81, 102] width 43 height 12
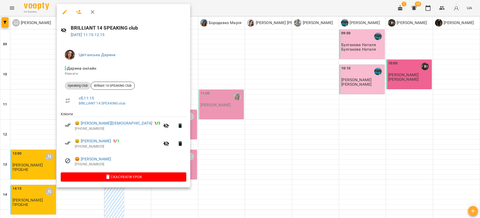
click at [41, 126] on div at bounding box center [240, 109] width 480 height 218
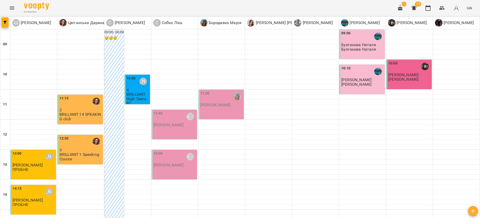
click at [82, 146] on div "12:30" at bounding box center [81, 142] width 43 height 12
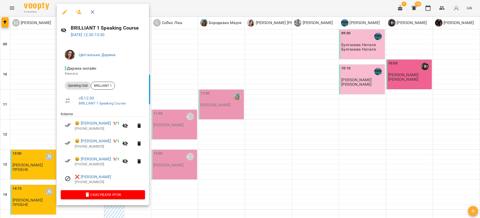
click at [42, 134] on div at bounding box center [240, 109] width 480 height 218
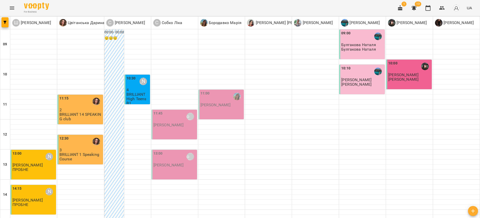
click at [78, 145] on div "12:30" at bounding box center [81, 142] width 43 height 12
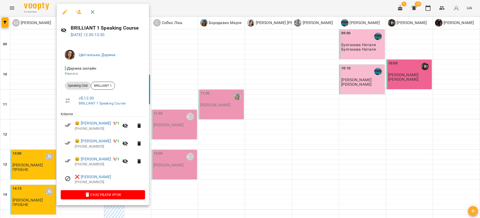
click at [35, 133] on div at bounding box center [240, 109] width 480 height 218
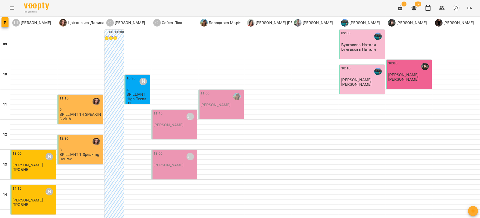
scroll to position [0, 0]
click at [135, 93] on p "BRILLIANT High Teens B1" at bounding box center [138, 98] width 23 height 13
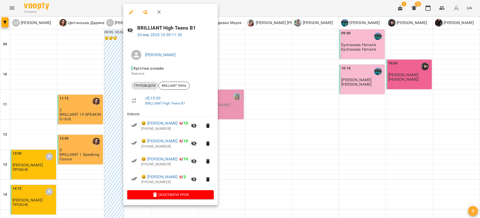
click at [117, 138] on div at bounding box center [240, 109] width 480 height 218
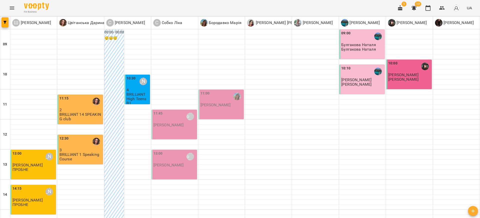
click at [168, 121] on div "11:45 Собко Ліка" at bounding box center [175, 117] width 43 height 12
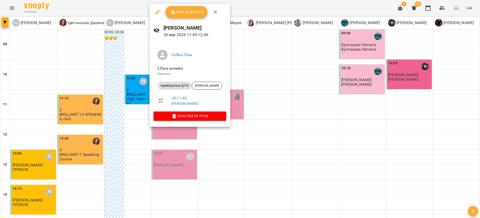
click at [222, 164] on div at bounding box center [240, 109] width 480 height 218
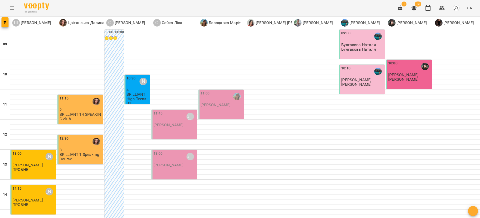
click at [172, 121] on div "11:45 Собко Ліка" at bounding box center [175, 117] width 43 height 12
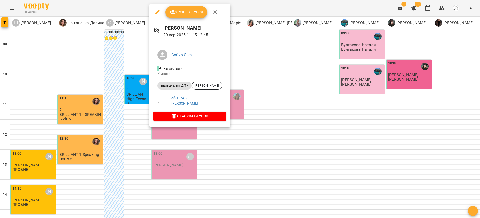
click at [194, 12] on span "Урок відбувся" at bounding box center [187, 12] width 34 height 6
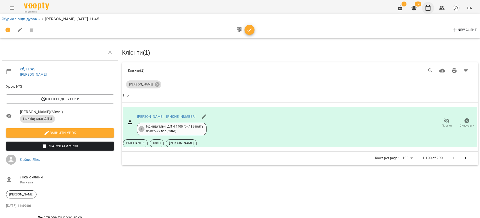
click at [428, 10] on icon "button" at bounding box center [428, 8] width 6 height 6
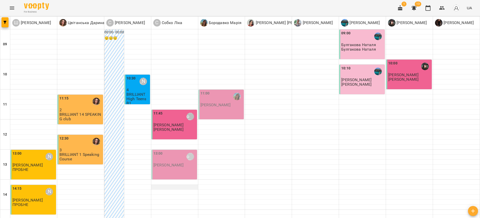
scroll to position [75, 0]
click at [164, 163] on p "[PERSON_NAME]" at bounding box center [169, 165] width 30 height 4
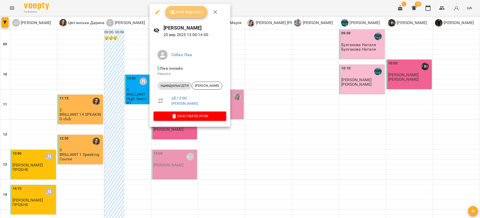
click at [194, 13] on span "Урок відбувся" at bounding box center [187, 12] width 34 height 6
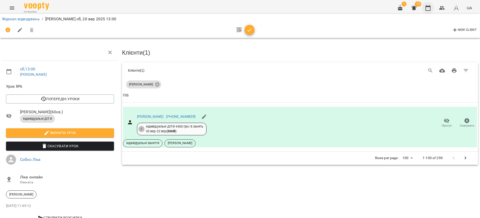
click at [429, 11] on icon "button" at bounding box center [428, 8] width 5 height 6
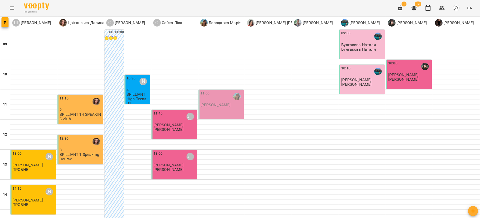
click at [215, 99] on div "11:00" at bounding box center [222, 97] width 43 height 12
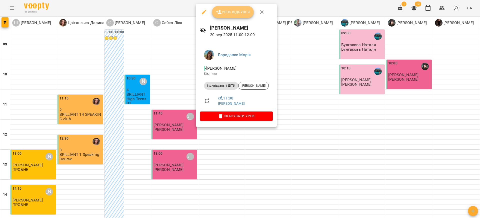
click at [237, 17] on button "Урок відбувся" at bounding box center [233, 12] width 42 height 12
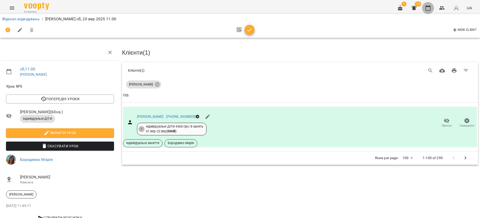
click at [431, 8] on icon "button" at bounding box center [428, 8] width 6 height 6
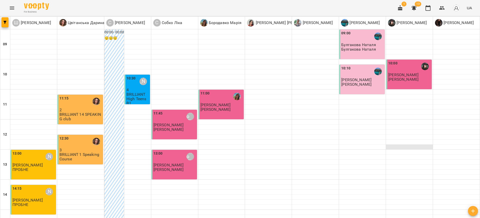
scroll to position [188, 0]
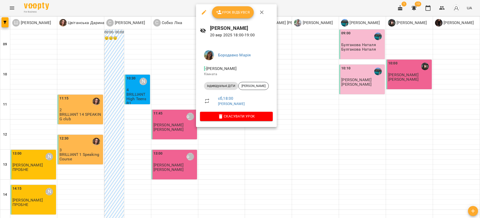
click at [235, 14] on span "Урок відбувся" at bounding box center [233, 12] width 34 height 6
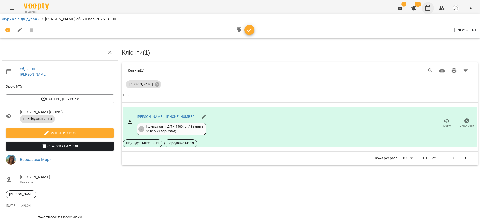
click at [426, 8] on icon "button" at bounding box center [428, 8] width 6 height 6
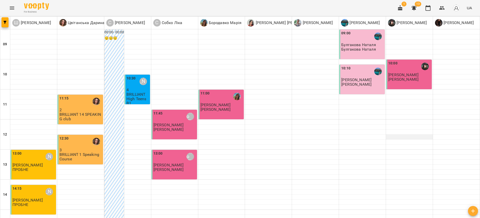
scroll to position [150, 0]
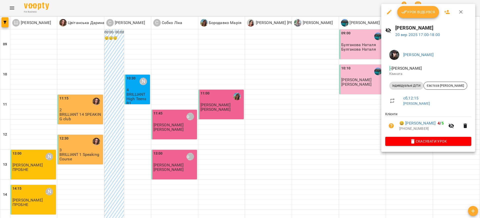
click at [425, 15] on span "Урок відбувся" at bounding box center [418, 12] width 34 height 6
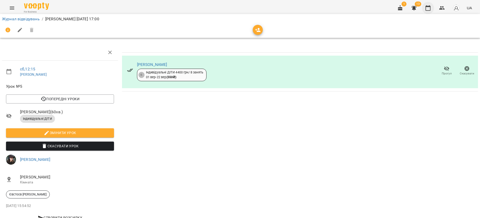
click at [430, 12] on button "button" at bounding box center [428, 8] width 12 height 12
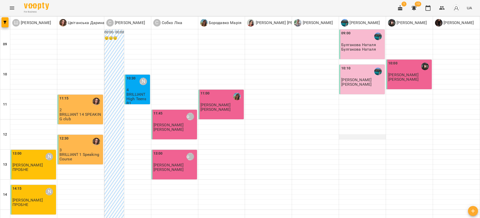
scroll to position [205, 0]
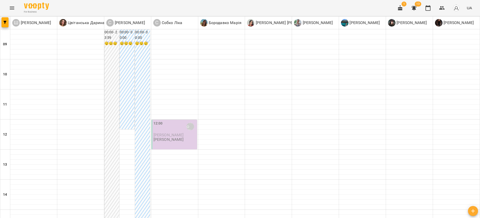
type input "**********"
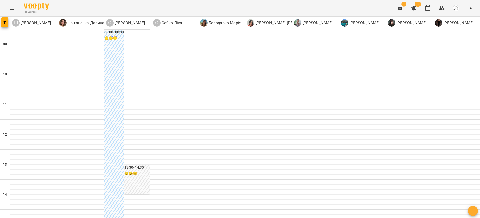
scroll to position [168, 0]
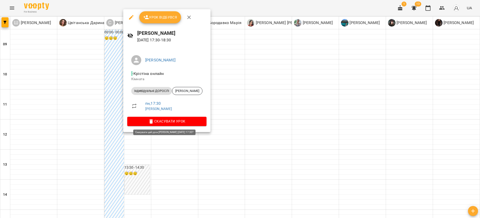
click at [169, 122] on span "Скасувати Урок" at bounding box center [166, 121] width 71 height 6
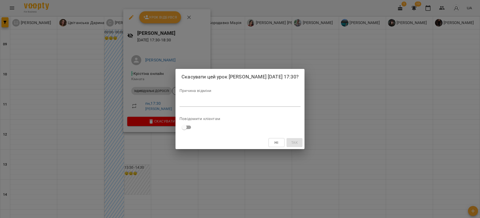
click at [199, 100] on div "*" at bounding box center [240, 103] width 121 height 8
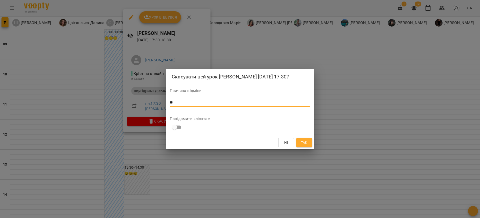
type textarea "*"
drag, startPoint x: 217, startPoint y: 102, endPoint x: 182, endPoint y: 105, distance: 34.9
click at [167, 105] on div "**********" at bounding box center [240, 109] width 149 height 80
type textarea "**********"
drag, startPoint x: 182, startPoint y: 105, endPoint x: 215, endPoint y: 114, distance: 34.3
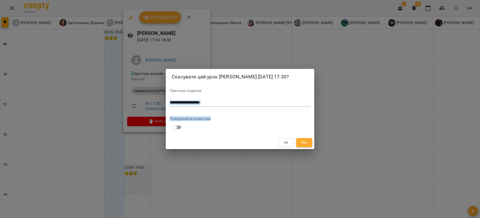
click at [214, 113] on div "**********" at bounding box center [240, 109] width 149 height 80
click at [221, 116] on div "**********" at bounding box center [240, 109] width 149 height 80
drag, startPoint x: 215, startPoint y: 102, endPoint x: 176, endPoint y: 104, distance: 39.6
click at [165, 102] on div "**********" at bounding box center [240, 109] width 480 height 218
click at [306, 142] on span "Так" at bounding box center [304, 142] width 7 height 6
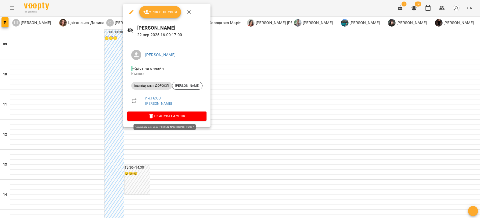
click at [187, 116] on span "Скасувати Урок" at bounding box center [166, 116] width 71 height 6
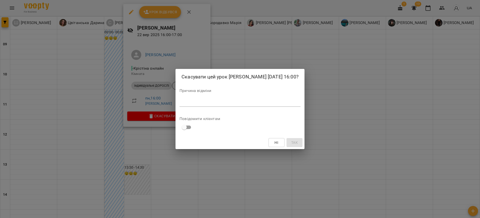
click at [190, 102] on textarea at bounding box center [240, 102] width 121 height 5
paste textarea "**********"
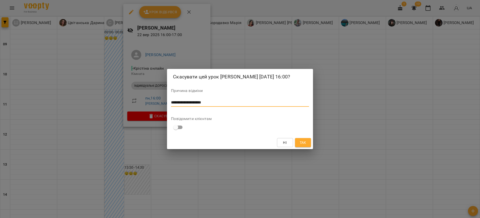
type textarea "**********"
click at [307, 142] on span "Так" at bounding box center [303, 142] width 8 height 6
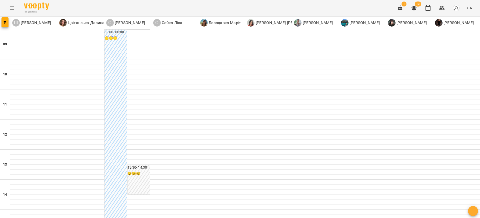
scroll to position [18, 0]
click at [15, 6] on icon "Menu" at bounding box center [12, 8] width 6 height 6
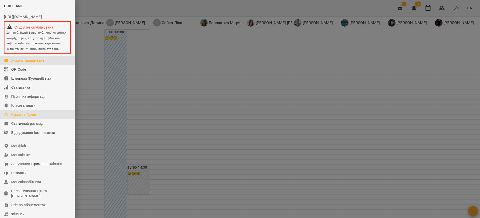
click at [28, 119] on link "Курси та Групи" at bounding box center [37, 114] width 75 height 9
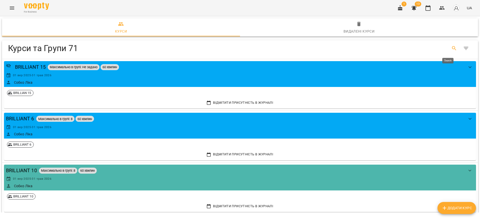
click at [451, 50] on icon "Search" at bounding box center [454, 48] width 6 height 6
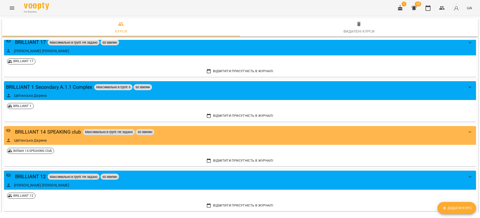
scroll to position [263, 0]
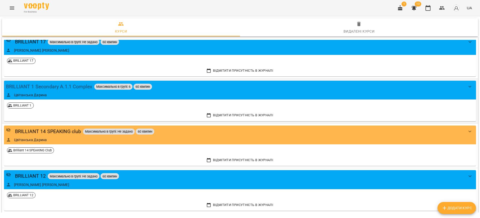
type input "**********"
click at [63, 84] on div "BRILLIANT 1 Secondary A.1.1 Complex" at bounding box center [49, 87] width 86 height 8
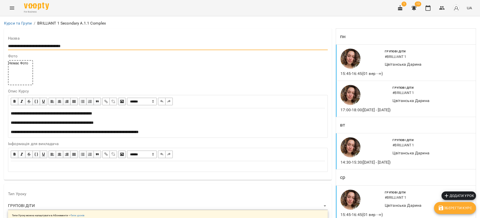
drag, startPoint x: 99, startPoint y: 46, endPoint x: 30, endPoint y: 46, distance: 68.3
click at [30, 46] on input "**********" at bounding box center [168, 46] width 320 height 8
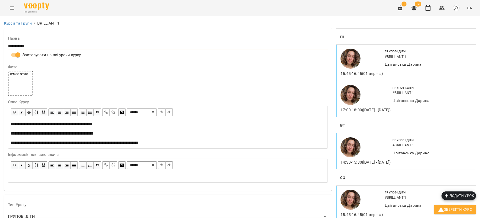
type input "**********"
click at [143, 76] on div "Немає Фото" at bounding box center [168, 83] width 320 height 25
click at [392, 67] on p "Цвітанська Дарина" at bounding box center [415, 64] width 61 height 6
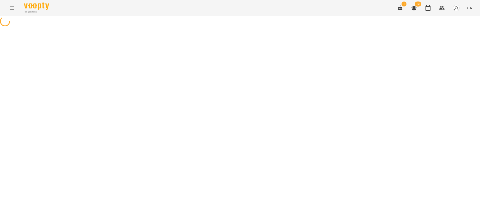
select select "*"
select select "**********"
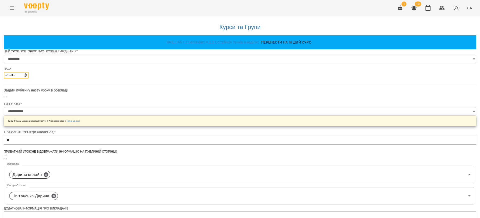
click at [29, 78] on input "*****" at bounding box center [16, 75] width 25 height 7
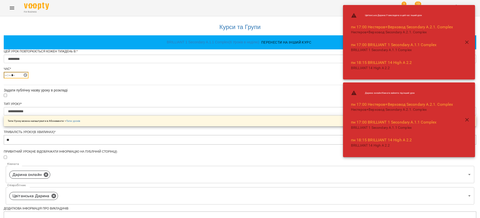
type input "*****"
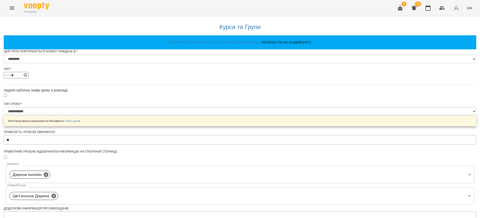
click at [143, 78] on div "**********" at bounding box center [240, 204] width 473 height 376
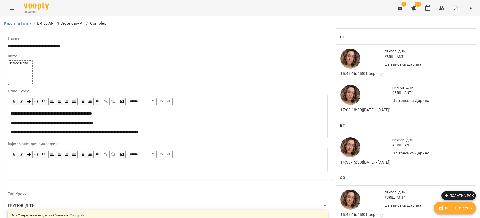
drag, startPoint x: 80, startPoint y: 43, endPoint x: 33, endPoint y: 45, distance: 47.8
click at [33, 45] on input "**********" at bounding box center [168, 46] width 320 height 8
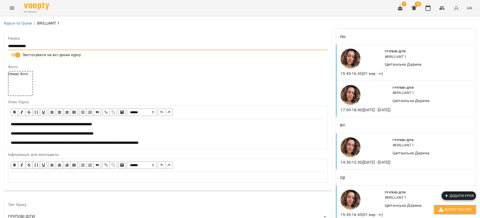
scroll to position [113, 0]
type input "**********"
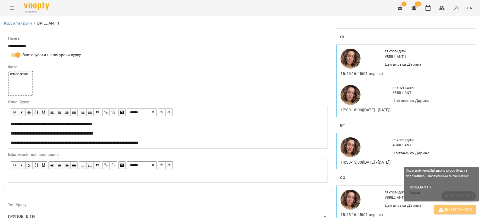
click at [460, 207] on span "Зберегти Курс" at bounding box center [455, 209] width 34 height 6
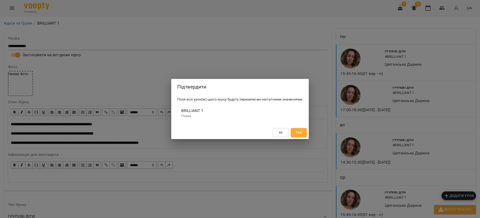
click at [303, 133] on span "Так" at bounding box center [299, 132] width 8 height 6
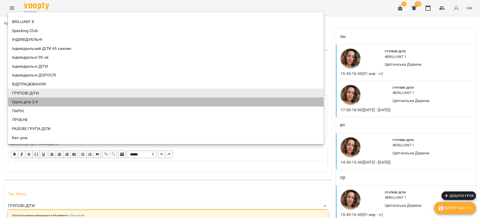
click at [40, 102] on li "Група діти 2-4" at bounding box center [166, 101] width 316 height 9
type input "**********"
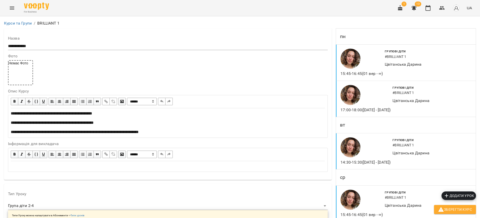
scroll to position [0, 0]
click at [397, 68] on div "Цвітанська Дарина" at bounding box center [415, 64] width 63 height 8
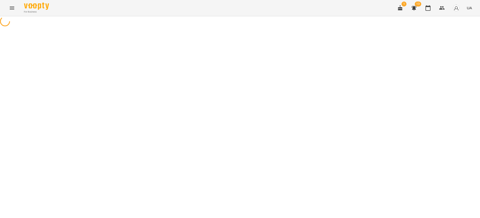
select select "*"
select select "**********"
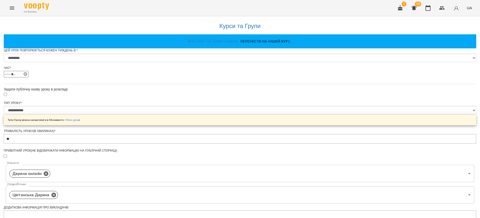
scroll to position [208, 0]
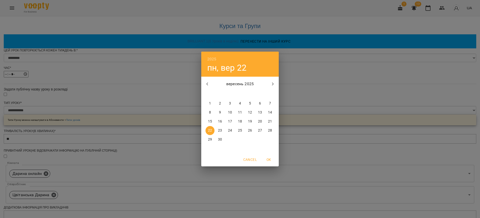
click at [269, 123] on p "21" at bounding box center [270, 121] width 4 height 5
type input "**********"
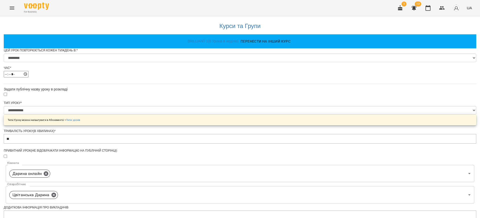
scroll to position [225, 0]
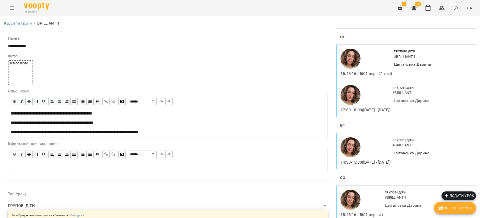
scroll to position [75, 0]
click at [370, 188] on div at bounding box center [362, 199] width 44 height 22
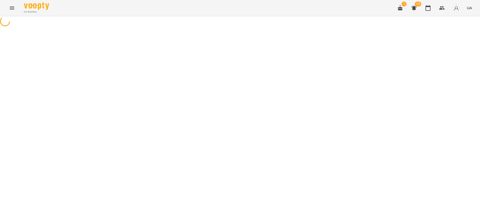
select select "*"
select select "**********"
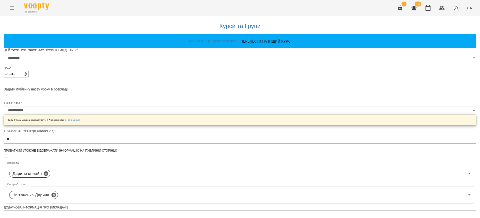
scroll to position [208, 0]
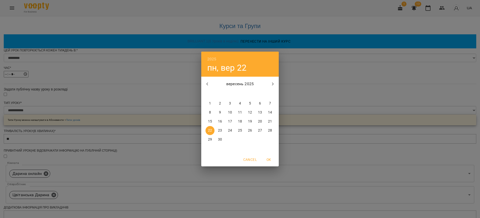
click at [262, 120] on p "20" at bounding box center [260, 121] width 4 height 5
type input "**********"
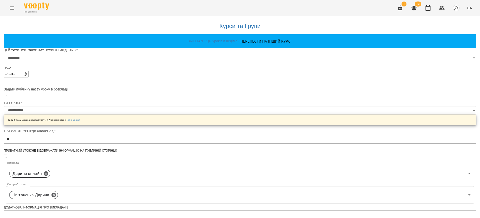
scroll to position [225, 0]
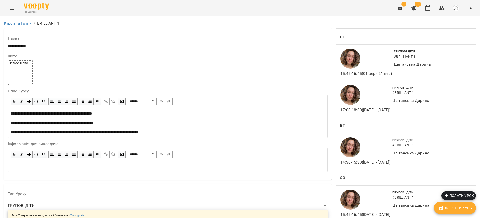
scroll to position [558, 0]
click at [451, 207] on span "Зберегти Курс" at bounding box center [455, 208] width 34 height 6
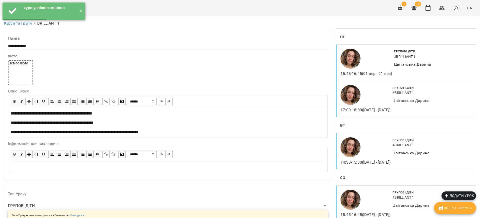
scroll to position [113, 0]
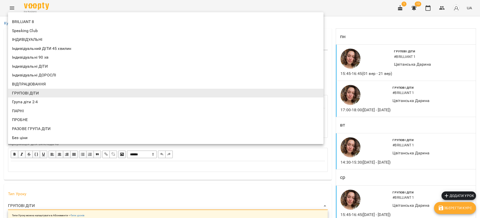
click at [51, 101] on li "Група діти 2-4" at bounding box center [166, 101] width 316 height 9
type input "**********"
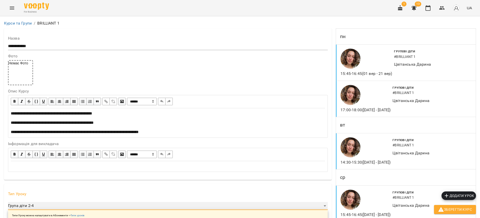
scroll to position [0, 0]
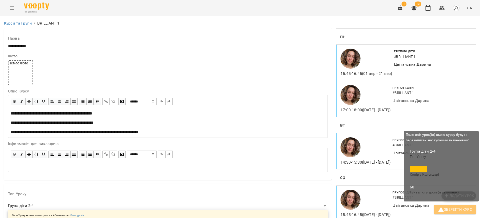
click at [455, 207] on span "Зберегти Курс" at bounding box center [455, 209] width 34 height 6
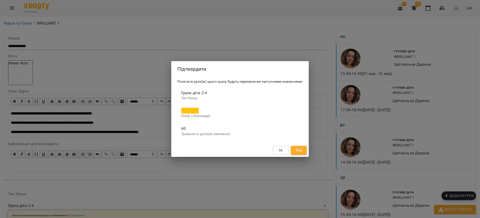
click at [300, 151] on span "Так" at bounding box center [299, 150] width 7 height 6
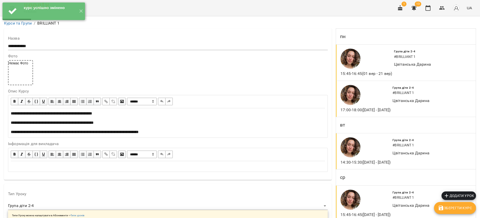
click at [456, 195] on span "Додати урок" at bounding box center [459, 195] width 31 height 6
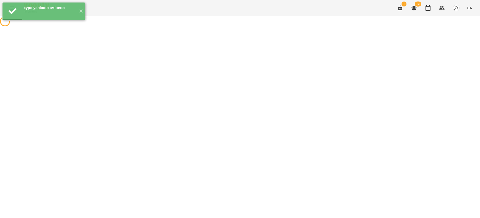
select select "**********"
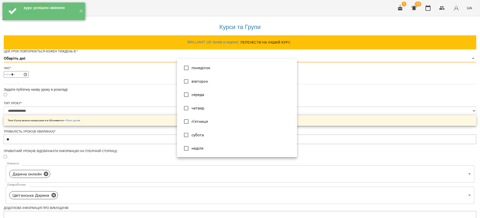
click at [197, 69] on body "**********" at bounding box center [240, 160] width 480 height 320
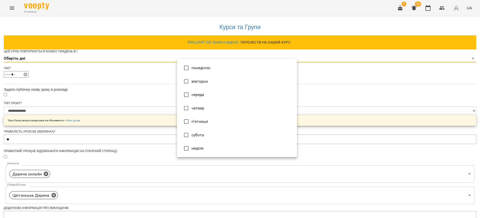
click at [193, 68] on li "понеділок" at bounding box center [237, 68] width 120 height 14
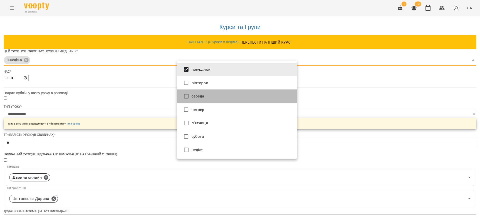
click at [196, 96] on li "середа" at bounding box center [237, 96] width 120 height 14
type input "***"
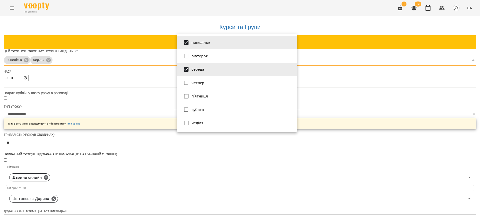
click at [158, 97] on div at bounding box center [240, 109] width 480 height 218
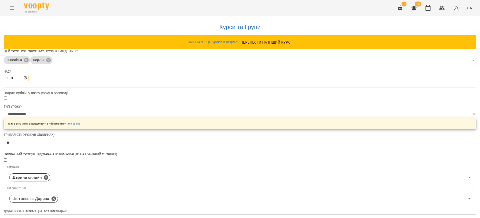
click at [29, 81] on input "*****" at bounding box center [16, 78] width 25 height 7
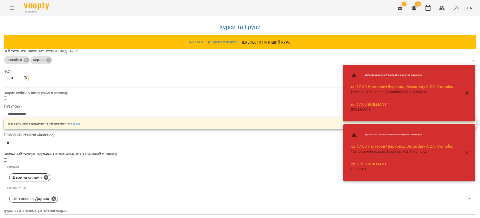
type input "*****"
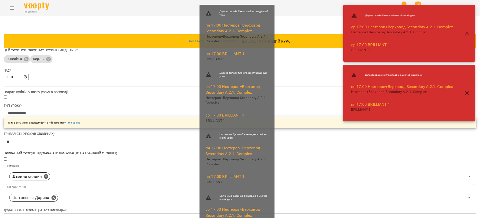
scroll to position [176, 0]
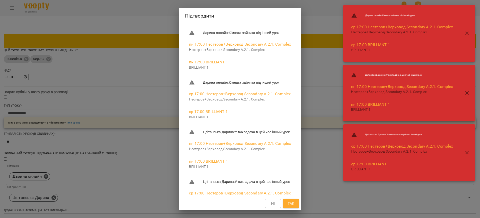
click at [129, 135] on div "Підтвердити Дарина онлайн : Кімната зайнята під інший урок пн 17:00 Нестеров+Ве…" at bounding box center [240, 109] width 480 height 218
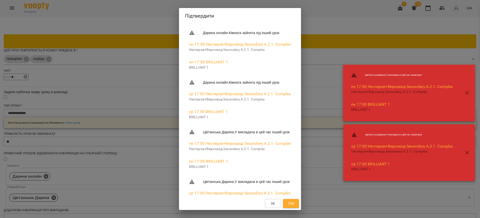
click at [121, 143] on div "Підтвердити Дарина онлайн : Кімната зайнята під інший урок пн 17:00 Нестеров+Ве…" at bounding box center [240, 109] width 480 height 218
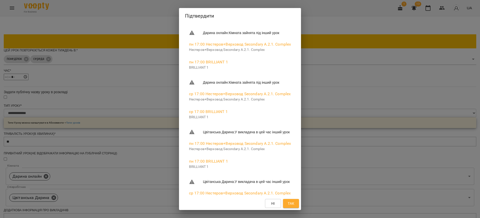
click at [294, 202] on span "Так" at bounding box center [291, 203] width 7 height 6
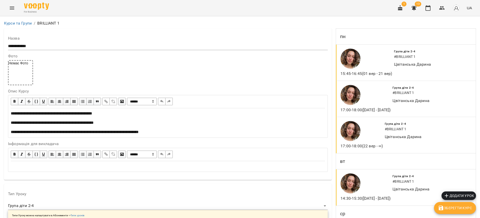
scroll to position [558, 0]
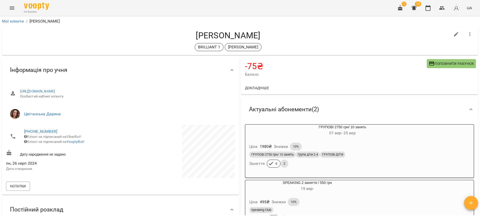
click at [354, 148] on div "Ціна 1980 ₴ Знижки 10%" at bounding box center [342, 146] width 188 height 10
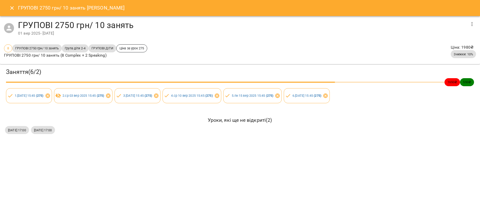
click at [13, 6] on icon "Close" at bounding box center [12, 8] width 6 height 6
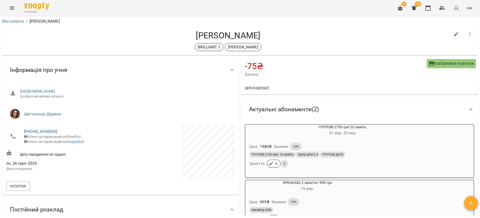
click at [205, 45] on p "BRILLIANT 1" at bounding box center [209, 47] width 22 height 6
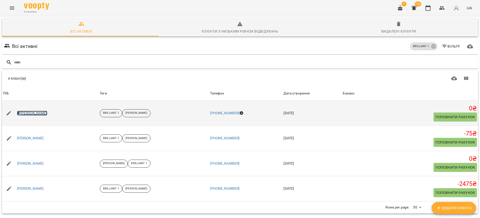
click at [38, 115] on link "[PERSON_NAME]" at bounding box center [32, 113] width 30 height 5
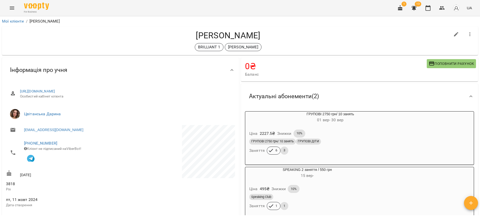
click at [348, 141] on div "ГРУПОВІ 2750 грн/ 10 занять ГРУПОВІ ДІТИ" at bounding box center [330, 141] width 162 height 6
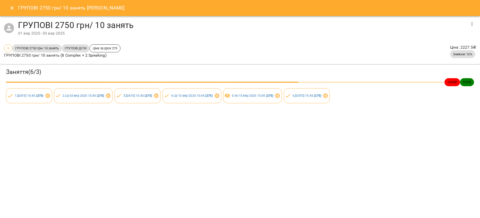
click at [473, 23] on icon "button" at bounding box center [472, 24] width 6 height 6
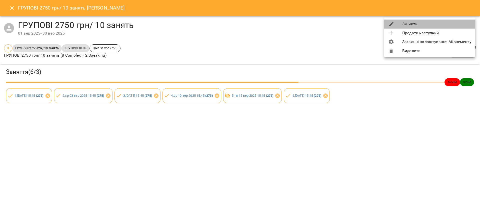
click at [418, 26] on li "Змінити" at bounding box center [429, 24] width 91 height 9
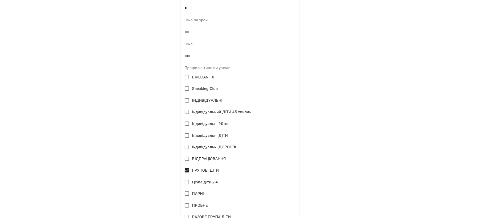
scroll to position [188, 0]
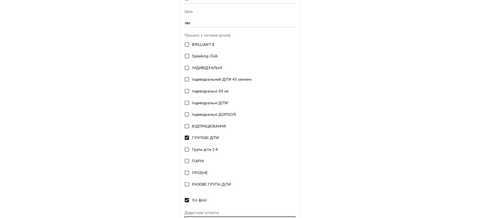
click at [206, 152] on label "Група діти 2-4" at bounding box center [237, 149] width 110 height 11
click at [188, 150] on label "Група діти 2-4" at bounding box center [237, 149] width 110 height 11
copy span "Група діти 2-4"
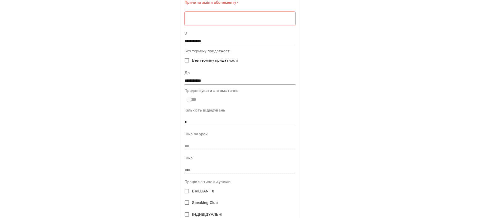
scroll to position [38, 0]
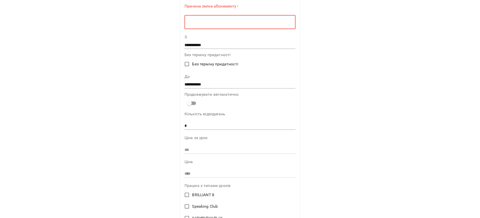
click at [199, 24] on textarea at bounding box center [240, 22] width 104 height 5
paste textarea "**********"
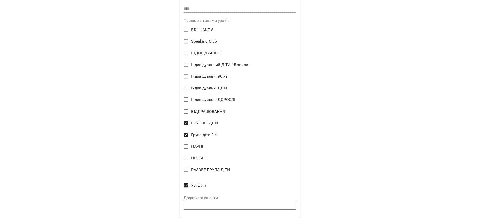
scroll to position [217, 0]
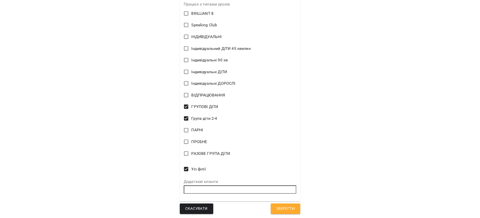
type textarea "**********"
click at [290, 208] on span "Зберегти" at bounding box center [285, 208] width 19 height 7
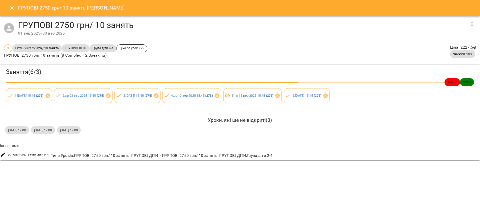
click at [9, 10] on icon "Close" at bounding box center [12, 8] width 6 height 6
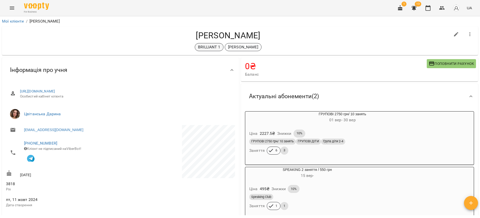
click at [205, 49] on p "BRILLIANT 1" at bounding box center [209, 47] width 22 height 6
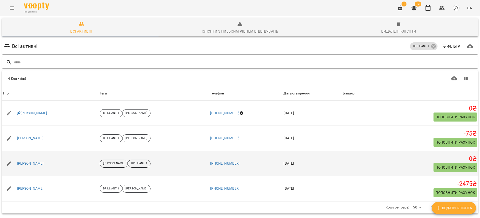
scroll to position [22, 0]
click at [40, 161] on link "Логвінова Валерія" at bounding box center [30, 163] width 27 height 5
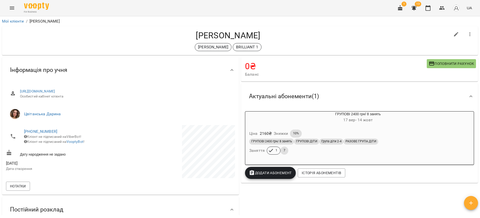
click at [397, 129] on div "Ціна 2160 ₴ Знижки 10%" at bounding box center [358, 133] width 220 height 10
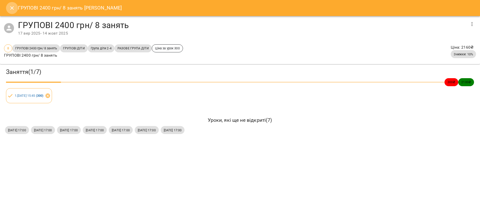
click at [14, 9] on icon "Close" at bounding box center [12, 8] width 6 height 6
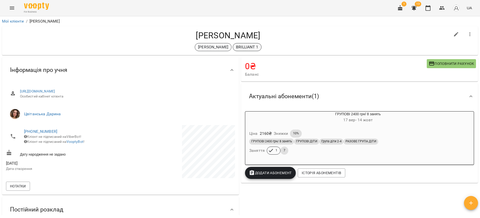
click at [253, 46] on p "BRILLIANT 1" at bounding box center [247, 47] width 22 height 6
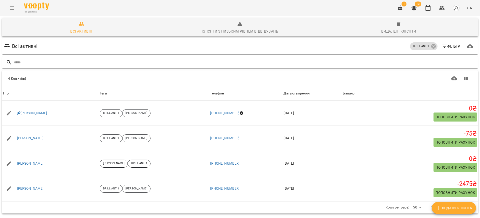
scroll to position [22, 0]
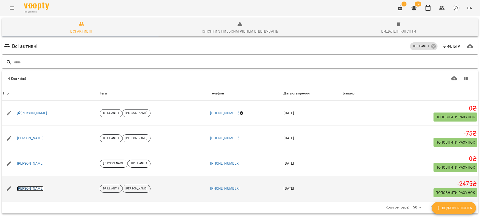
click at [39, 186] on link "Нечмиря Меланія" at bounding box center [30, 188] width 27 height 5
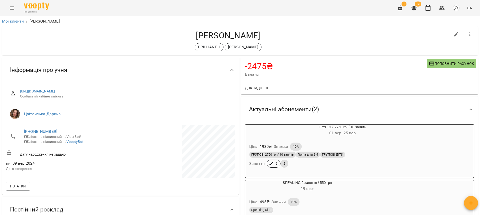
click at [374, 156] on div "ГРУПОВІ 2750 грн/ 10 занять Група діти 2-4 ГРУПОВІ ДІТИ" at bounding box center [342, 154] width 186 height 6
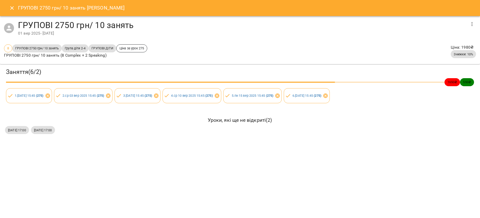
click at [10, 8] on icon "Close" at bounding box center [12, 8] width 6 height 6
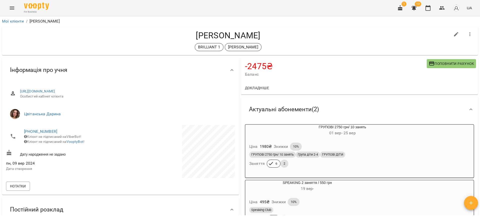
click at [7, 6] on button "Menu" at bounding box center [12, 8] width 12 height 12
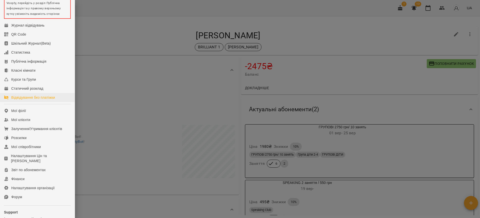
scroll to position [80, 0]
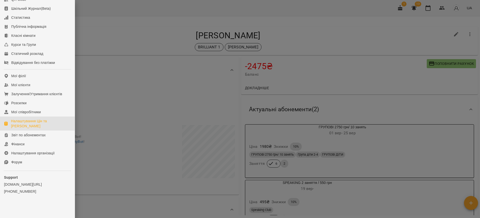
click at [34, 123] on div "Налаштування Цін та [PERSON_NAME]" at bounding box center [41, 123] width 60 height 10
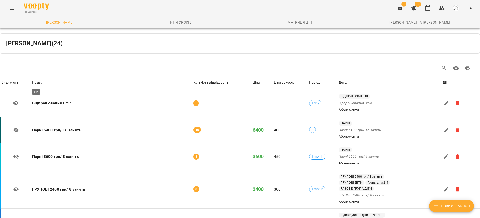
click at [42, 83] on div "Назва" at bounding box center [37, 83] width 10 height 6
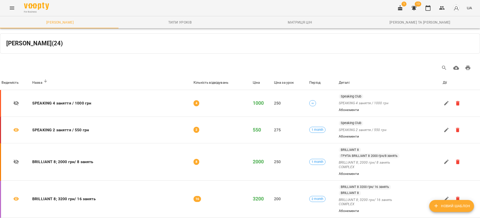
scroll to position [673, 0]
click at [10, 9] on icon "Menu" at bounding box center [12, 8] width 6 height 6
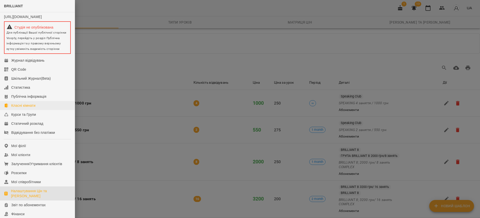
scroll to position [75, 0]
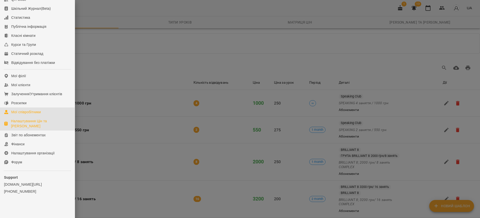
click at [36, 114] on div "Мої співробітники" at bounding box center [26, 111] width 30 height 5
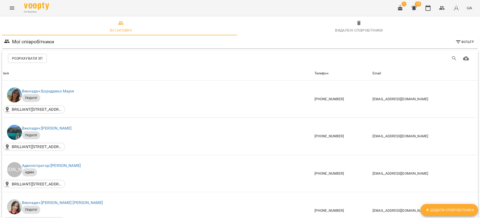
scroll to position [354, 0]
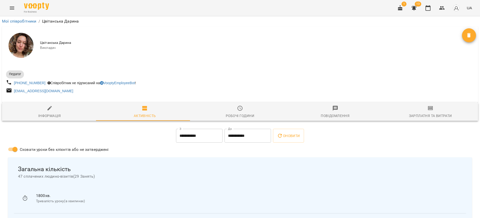
click at [410, 116] on div "Зарплатня та Витрати" at bounding box center [430, 116] width 43 height 6
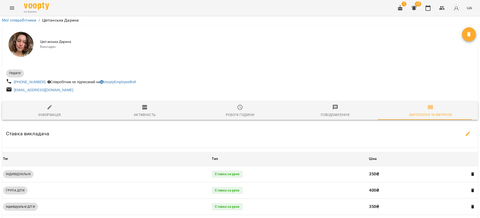
scroll to position [17, 0]
click at [466, 131] on icon "button" at bounding box center [468, 133] width 5 height 5
select select "*******"
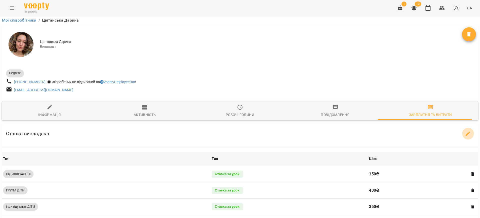
select select "*******"
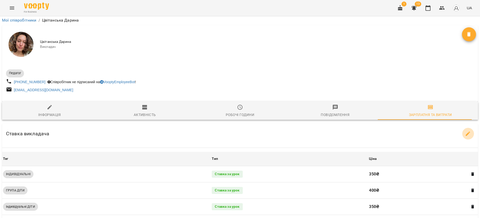
select select "*******"
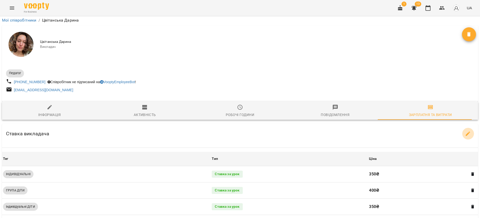
select select "*******"
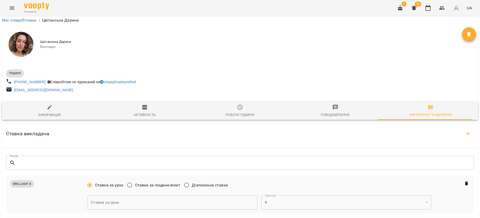
scroll to position [130, 0]
click at [465, 181] on icon "Видалити" at bounding box center [466, 183] width 3 height 4
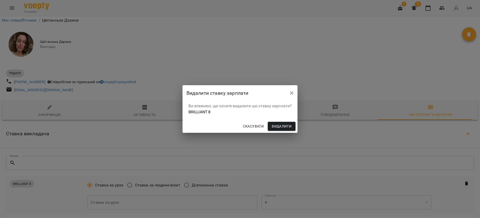
click at [295, 125] on button "Видалити" at bounding box center [282, 126] width 28 height 9
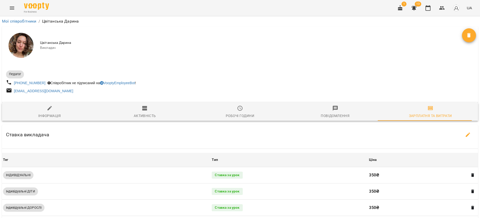
scroll to position [38, 0]
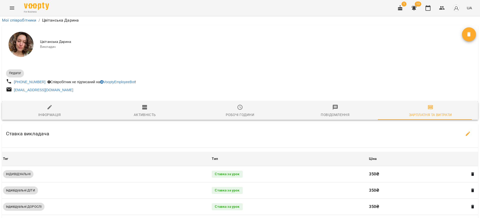
click at [466, 131] on icon "button" at bounding box center [468, 133] width 5 height 5
select select "*******"
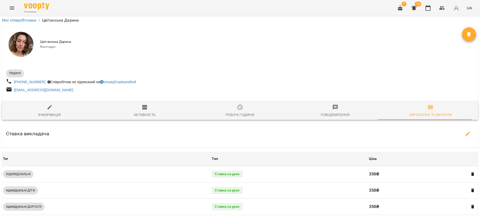
select select "*******"
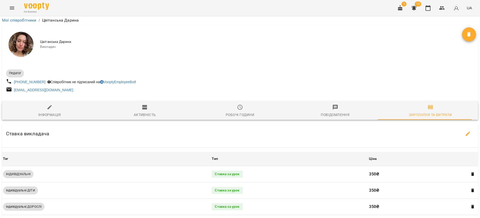
select select "*******"
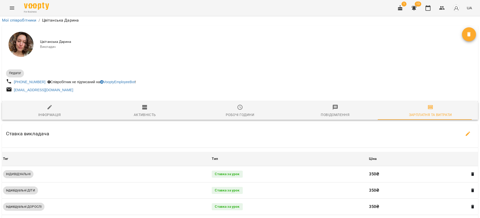
select select "*******"
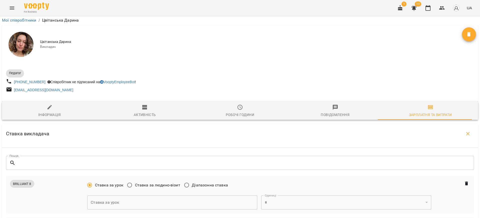
scroll to position [413, 0]
type input "*"
type input "***"
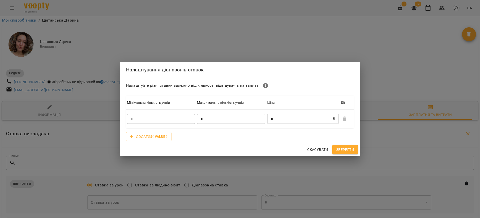
click at [221, 113] on td "* ​" at bounding box center [231, 119] width 70 height 18
click at [219, 119] on input "*" at bounding box center [231, 119] width 68 height 10
type input "*"
click at [291, 119] on input "*" at bounding box center [300, 119] width 66 height 10
type input "***"
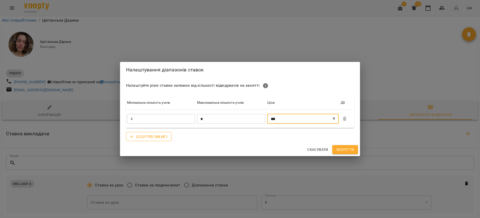
click at [162, 135] on b "${ value }" at bounding box center [158, 136] width 17 height 4
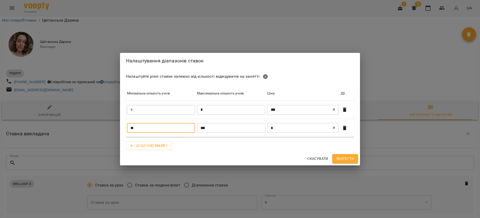
click at [162, 127] on input "**" at bounding box center [161, 128] width 68 height 10
type input "*"
click at [209, 125] on input "***" at bounding box center [231, 128] width 68 height 10
type input "*"
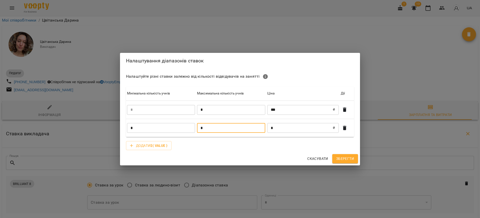
type input "*"
click at [287, 125] on input "*" at bounding box center [300, 128] width 66 height 10
type input "***"
click at [344, 158] on span "Зберегти" at bounding box center [345, 158] width 18 height 6
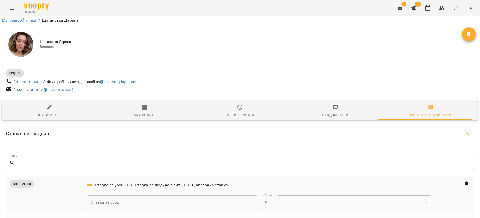
scroll to position [787, 0]
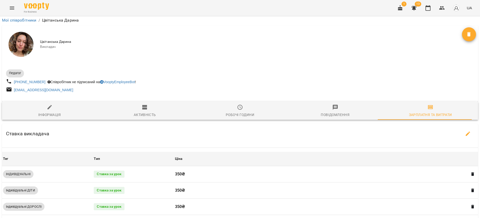
scroll to position [75, 0]
click at [443, 10] on icon "button" at bounding box center [442, 8] width 6 height 6
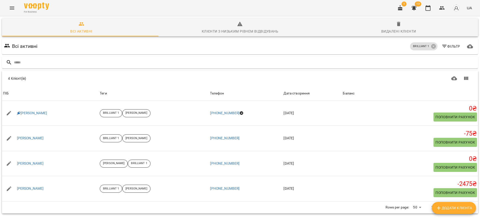
click at [10, 4] on button "Menu" at bounding box center [12, 8] width 12 height 12
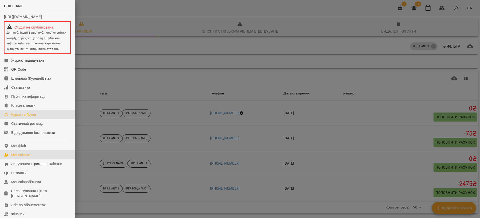
click at [28, 117] on div "Курси та Групи" at bounding box center [23, 114] width 25 height 5
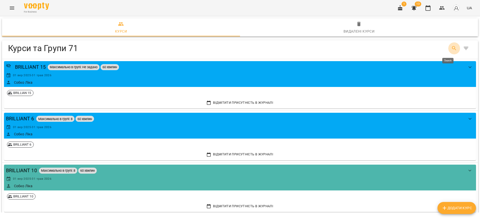
click at [451, 51] on icon "Search" at bounding box center [454, 48] width 6 height 6
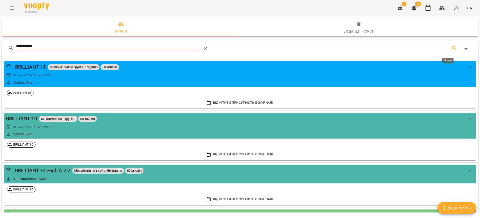
type input "**********"
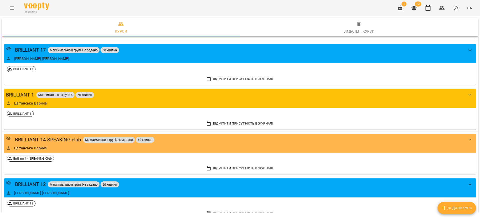
scroll to position [300, 0]
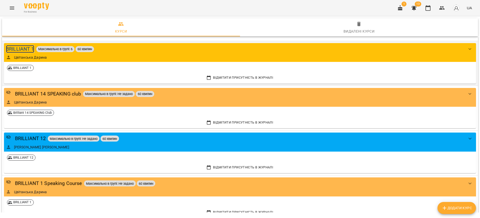
click at [27, 47] on div "BRILLIANT 1" at bounding box center [20, 49] width 28 height 8
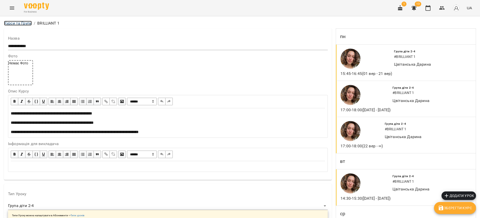
click at [23, 22] on link "Курси та Групи" at bounding box center [18, 23] width 28 height 5
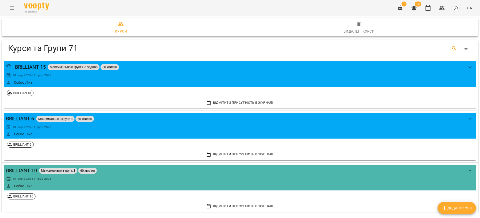
click at [451, 47] on icon "Search" at bounding box center [454, 48] width 6 height 6
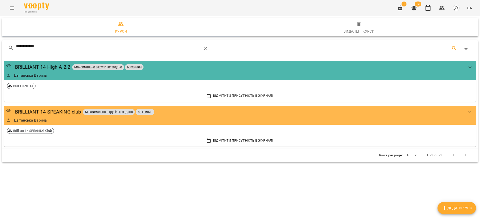
type input "**********"
click at [48, 67] on div "BRILLIANT 14 High A 2.2" at bounding box center [42, 67] width 55 height 8
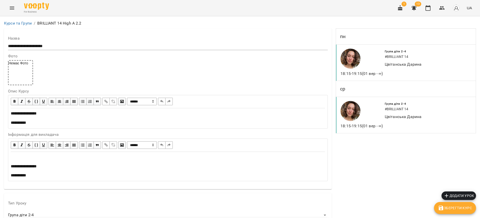
click at [454, 207] on span "Зберегти Курс" at bounding box center [455, 208] width 34 height 6
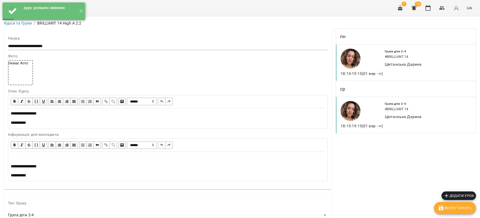
scroll to position [413, 0]
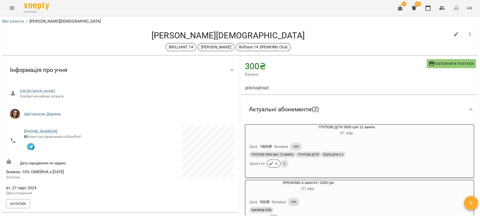
click at [380, 142] on div "Ціна 1800 ₴ Знижки 10%" at bounding box center [346, 146] width 197 height 10
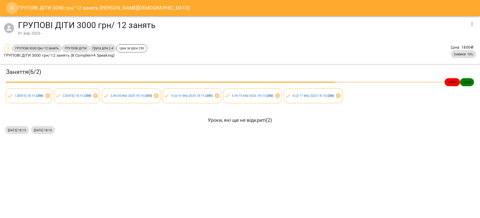
click at [15, 9] on button "Close" at bounding box center [12, 8] width 12 height 12
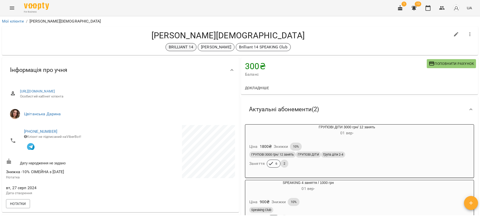
click at [180, 48] on p "BRILLIANT 14" at bounding box center [181, 47] width 25 height 6
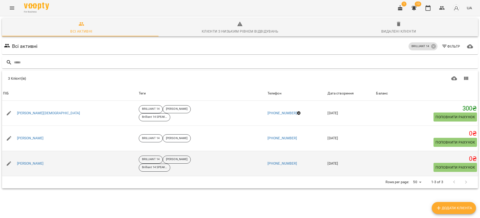
scroll to position [22, 0]
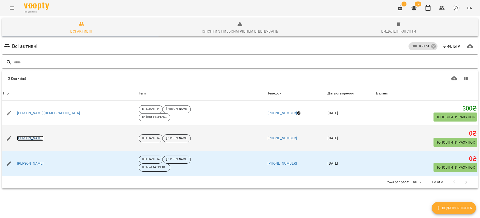
click at [29, 136] on link "Піхотіна Марія" at bounding box center [30, 138] width 27 height 5
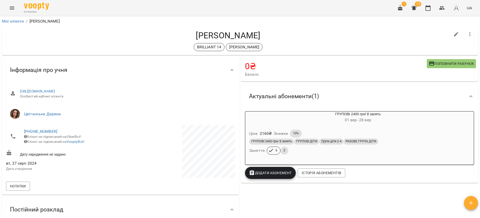
click at [323, 125] on div "Ціна 2160 ₴ Знижки 10% ГРУПОВІ 2400 грн/ 8 занять ГРУПОВІ ДІТИ Група діти 2-4 Р…" at bounding box center [358, 142] width 228 height 37
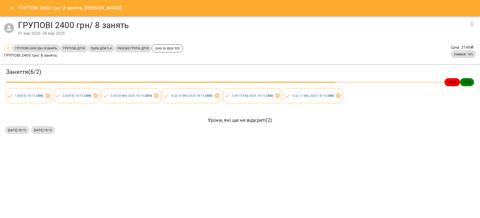
click at [12, 10] on icon "Close" at bounding box center [12, 8] width 6 height 6
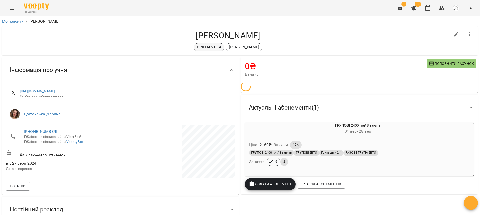
click at [208, 46] on p "BRILLIANT 14" at bounding box center [209, 47] width 25 height 6
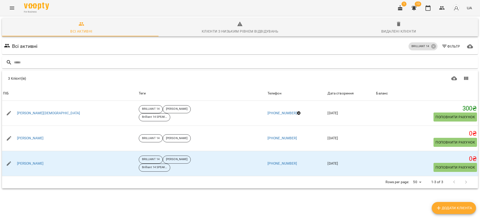
scroll to position [22, 0]
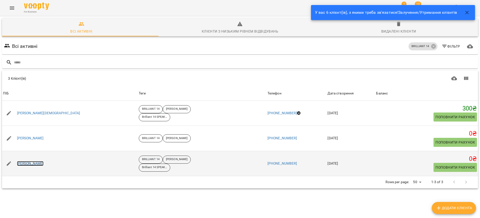
click at [40, 161] on link "[PERSON_NAME]" at bounding box center [30, 163] width 27 height 5
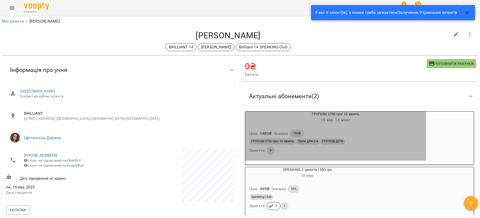
click at [340, 134] on div "Ціна 1480 ₴ Знижки 720₴" at bounding box center [335, 133] width 175 height 10
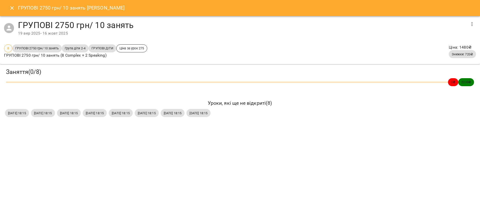
click at [10, 9] on icon "Close" at bounding box center [12, 8] width 6 height 6
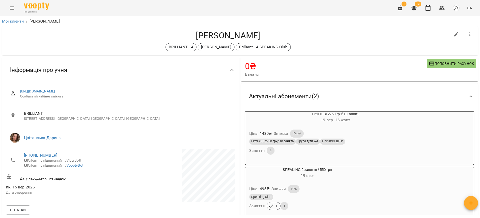
click at [338, 125] on div "Ціна 1480 ₴ Знижки 720₴ ГРУПОВІ 2750 грн/ 10 занять Група діти 2-4 ГРУПОВІ ДІТИ…" at bounding box center [335, 142] width 183 height 37
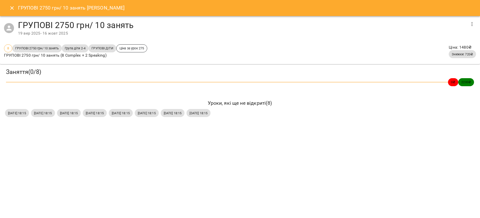
click at [11, 8] on icon "Close" at bounding box center [12, 8] width 6 height 6
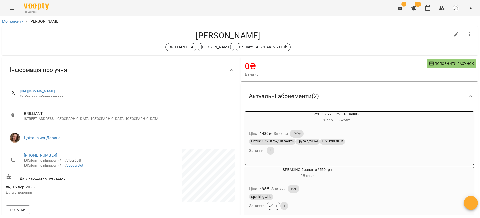
scroll to position [150, 0]
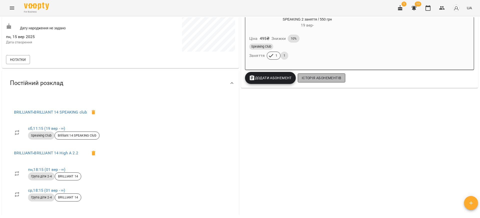
click at [329, 80] on span "Історія абонементів" at bounding box center [322, 78] width 40 height 6
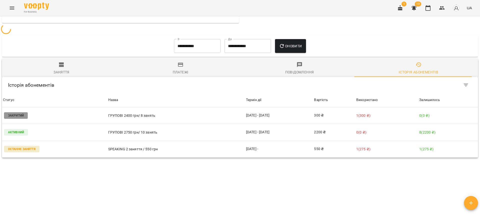
scroll to position [360, 0]
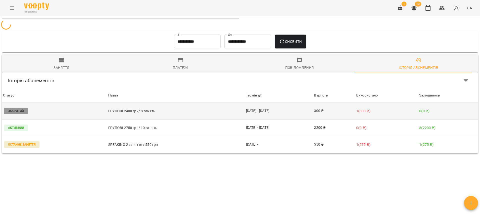
click at [286, 103] on td "16 вер - 17 вер" at bounding box center [279, 111] width 68 height 17
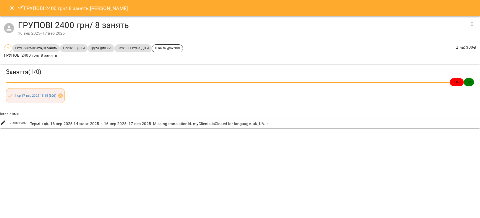
click at [9, 9] on icon "Close" at bounding box center [12, 8] width 6 height 6
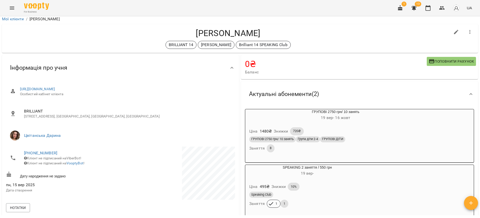
scroll to position [0, 0]
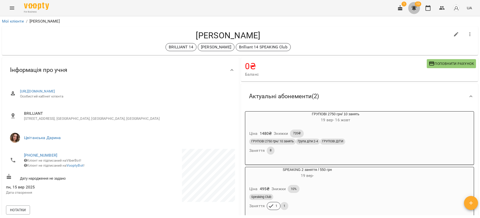
click at [417, 8] on icon "button" at bounding box center [414, 8] width 6 height 6
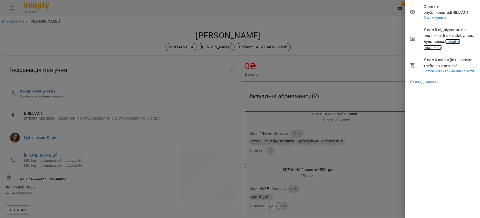
click at [455, 43] on link "додайте платіжки!" at bounding box center [442, 44] width 37 height 11
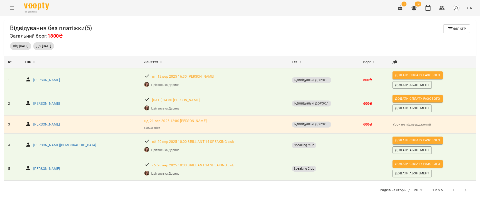
click at [151, 168] on div "сб, 20 вер 2025 10:00 BRILLIANT 14 SPEAKING club" at bounding box center [193, 165] width 84 height 7
click at [152, 165] on p "сб, 20 вер 2025 10:00 BRILLIANT 14 SPEAKING club" at bounding box center [193, 165] width 82 height 5
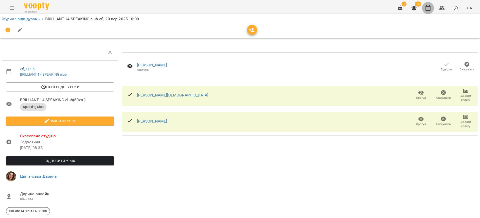
click at [428, 7] on icon "button" at bounding box center [428, 8] width 5 height 6
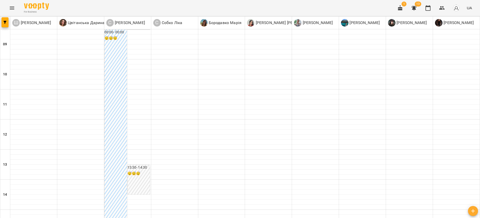
scroll to position [205, 0]
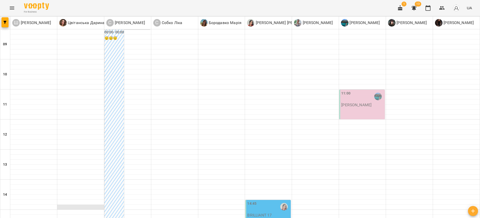
scroll to position [150, 0]
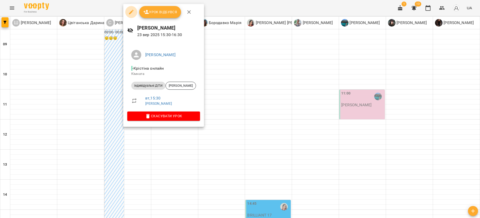
click at [130, 10] on icon "button" at bounding box center [131, 12] width 6 height 6
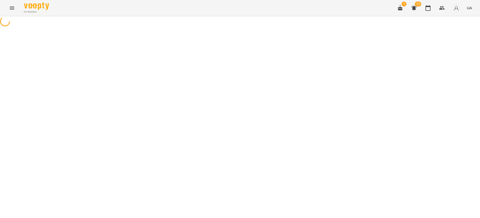
select select "**********"
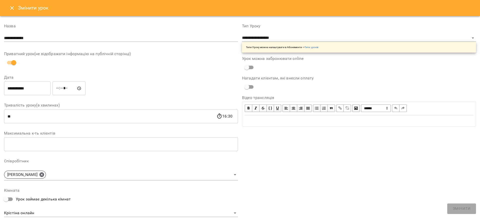
click at [24, 89] on input "**********" at bounding box center [27, 88] width 47 height 14
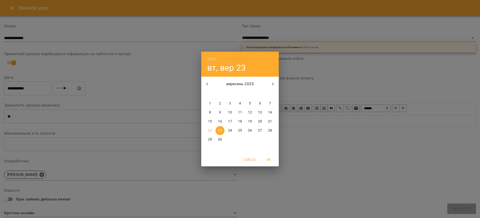
click at [211, 129] on p "22" at bounding box center [210, 130] width 4 height 5
type input "**********"
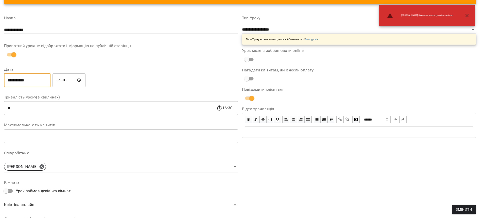
scroll to position [105, 0]
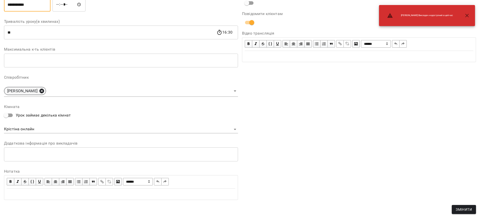
click at [44, 93] on icon at bounding box center [42, 90] width 5 height 5
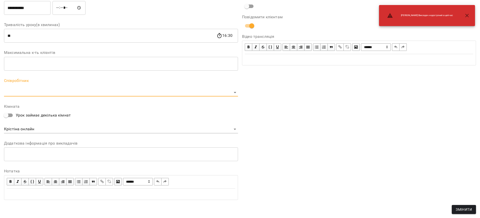
scroll to position [101, 0]
click at [50, 93] on body "For Business 1 13 UA Журнал відвідувань / Біла Катерина вт, 23 вер 2025 15:30 /…" at bounding box center [240, 114] width 480 height 228
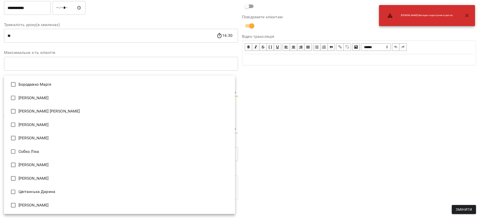
click at [40, 203] on li "[PERSON_NAME]" at bounding box center [119, 205] width 231 height 14
type input "**********"
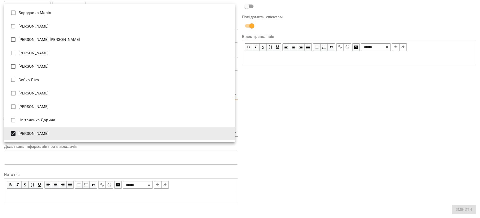
click at [285, 144] on div at bounding box center [240, 109] width 480 height 218
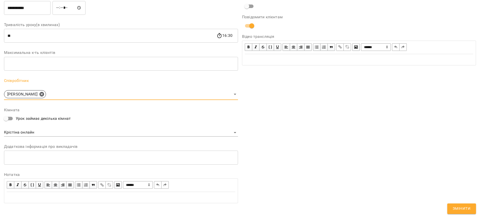
click at [76, 131] on body "**********" at bounding box center [240, 114] width 480 height 228
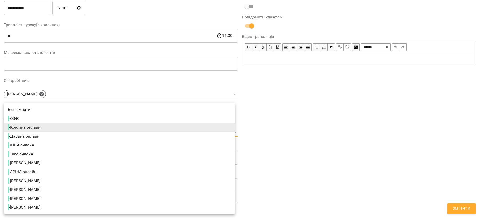
click at [28, 146] on span "- ІННА онлайн" at bounding box center [21, 145] width 27 height 6
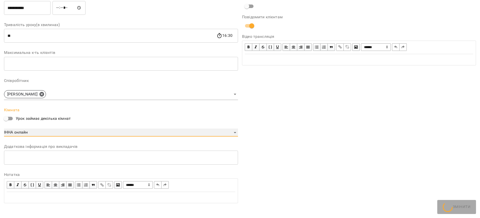
type input "**********"
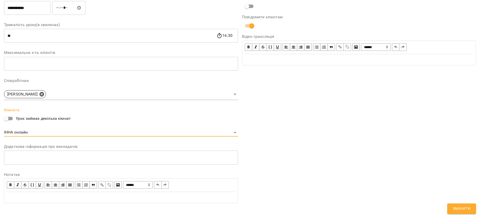
click at [282, 149] on div "**********" at bounding box center [359, 73] width 238 height 271
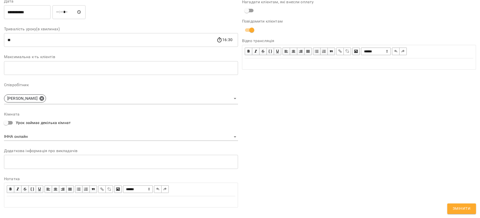
scroll to position [105, 0]
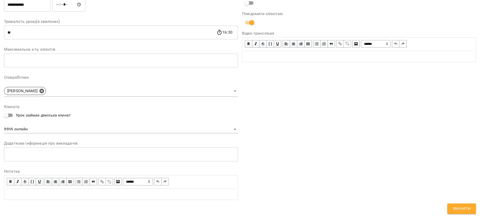
click at [463, 205] on span "Змінити" at bounding box center [462, 208] width 18 height 7
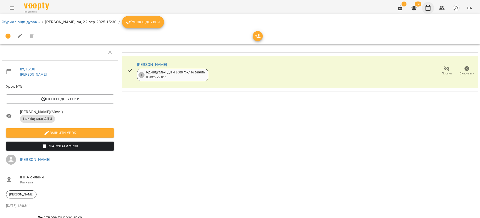
click at [427, 7] on icon "button" at bounding box center [428, 8] width 6 height 6
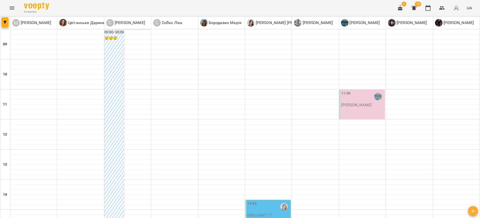
scroll to position [205, 0]
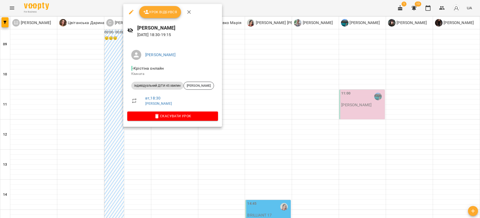
click at [129, 10] on icon "button" at bounding box center [131, 12] width 6 height 6
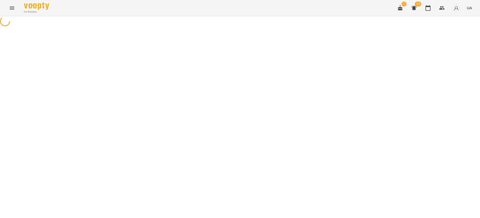
select select "**********"
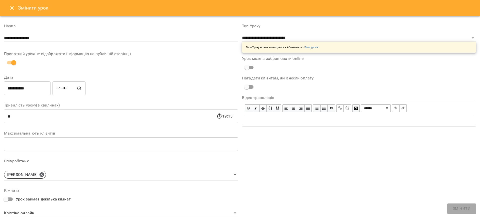
click at [64, 87] on input "*****" at bounding box center [69, 88] width 33 height 14
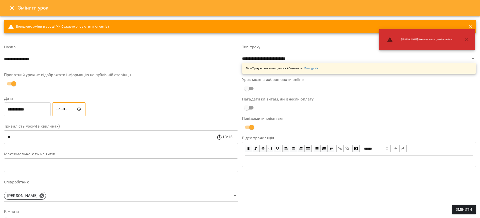
type input "*****"
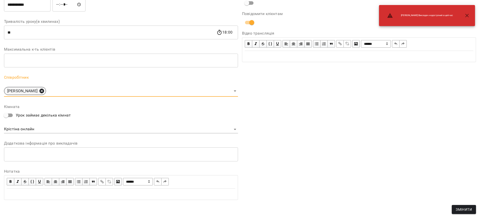
click at [44, 92] on icon at bounding box center [42, 90] width 5 height 5
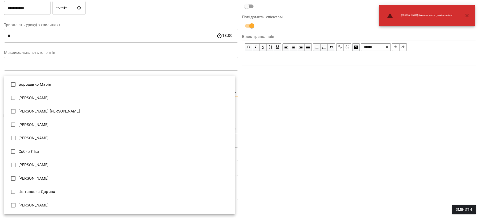
click at [51, 92] on body "For Business 1 13 UA Журнал відвідувань / Чередников Данило вт, 23 вер 2025 18:…" at bounding box center [240, 114] width 480 height 228
click at [38, 203] on li "[PERSON_NAME]" at bounding box center [119, 205] width 231 height 14
type input "**********"
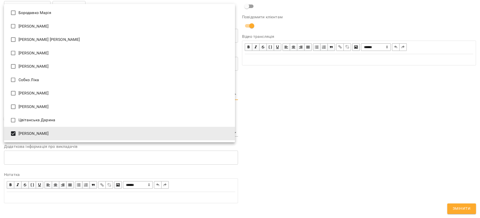
click at [269, 147] on div at bounding box center [240, 109] width 480 height 218
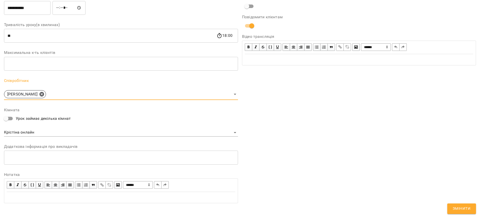
click at [91, 134] on body "**********" at bounding box center [240, 114] width 480 height 228
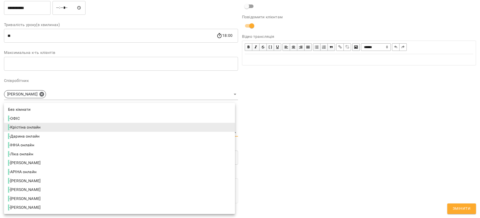
click at [22, 144] on span "- ІННА онлайн" at bounding box center [21, 145] width 27 height 6
type input "**********"
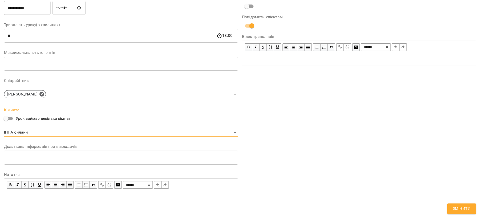
click at [269, 136] on div "**********" at bounding box center [359, 73] width 238 height 271
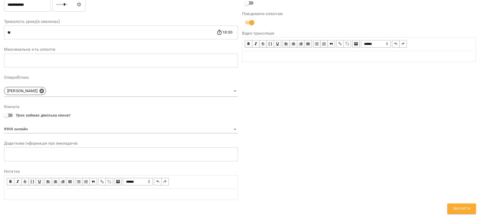
scroll to position [0, 0]
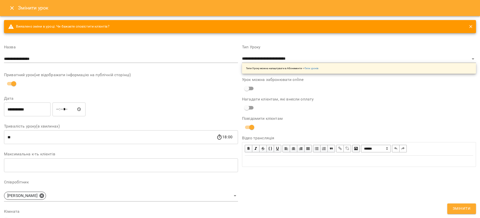
click at [466, 206] on span "Змінити" at bounding box center [462, 208] width 18 height 7
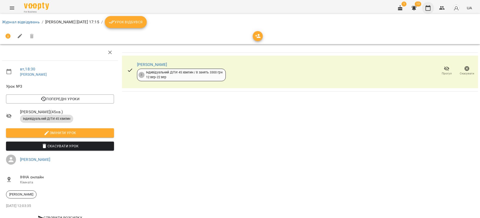
click at [429, 8] on icon "button" at bounding box center [428, 8] width 6 height 6
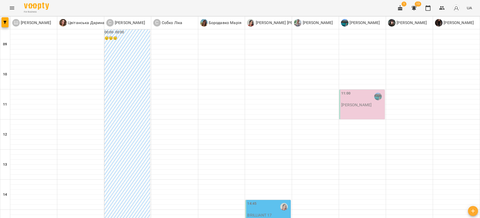
scroll to position [205, 0]
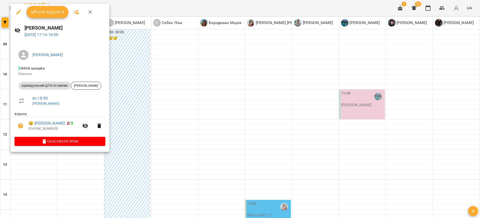
click at [20, 11] on icon "button" at bounding box center [19, 12] width 6 height 6
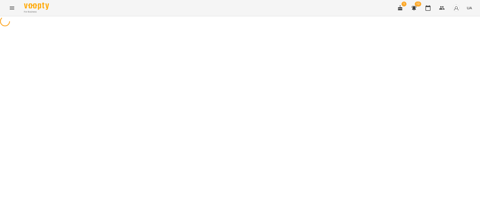
select select "**********"
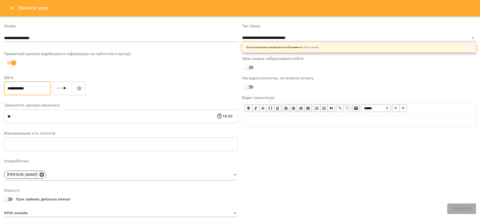
click at [33, 90] on input "**********" at bounding box center [27, 88] width 47 height 14
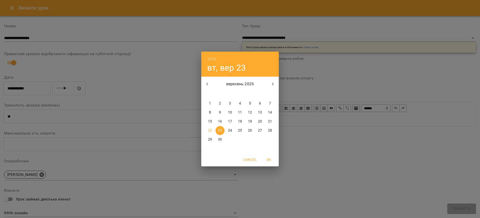
click at [209, 128] on p "22" at bounding box center [210, 130] width 4 height 5
type input "**********"
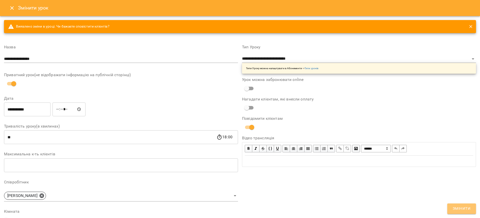
click at [466, 209] on span "Змінити" at bounding box center [462, 208] width 18 height 7
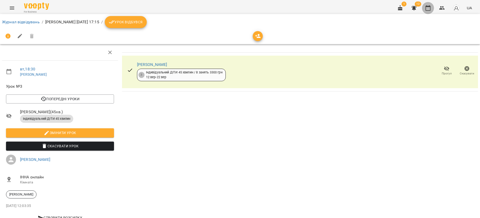
click at [430, 11] on button "button" at bounding box center [428, 8] width 12 height 12
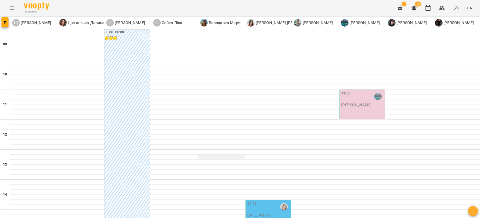
scroll to position [150, 0]
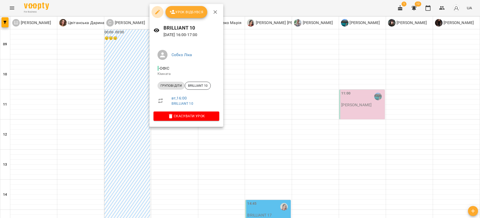
click at [159, 11] on icon "button" at bounding box center [157, 12] width 5 height 5
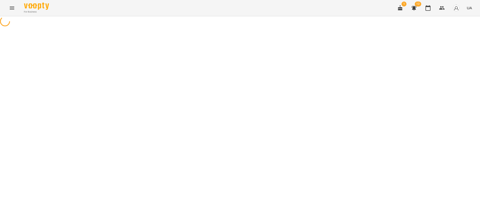
select select "**********"
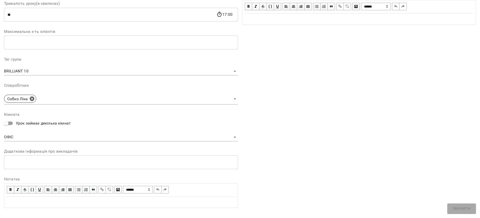
scroll to position [110, 0]
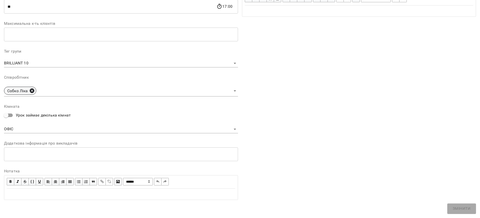
click at [34, 91] on icon at bounding box center [32, 90] width 5 height 5
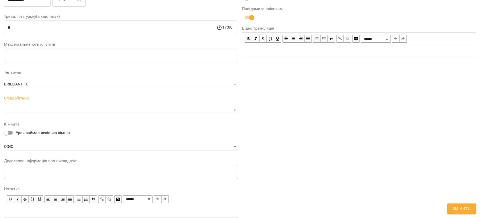
scroll to position [127, 0]
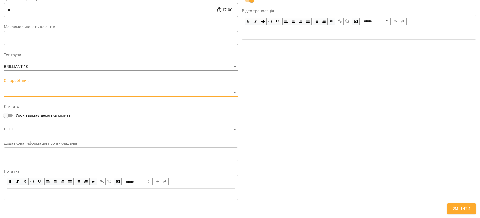
click at [34, 91] on body "For Business 1 12 UA Журнал відвідувань / BRILLIANT 10 вт, 23 вер 2025 16:00 / …" at bounding box center [240, 123] width 480 height 246
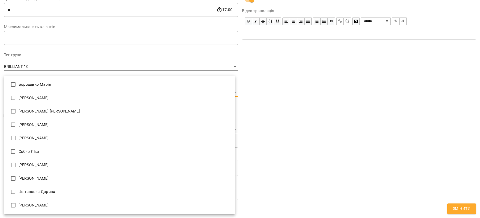
click at [49, 203] on li "[PERSON_NAME]" at bounding box center [119, 205] width 231 height 14
type input "**********"
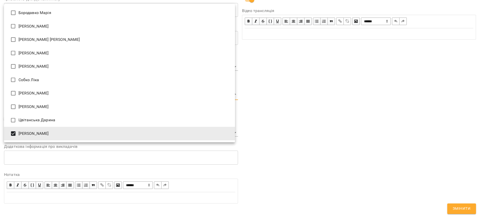
click at [306, 167] on div at bounding box center [240, 109] width 480 height 218
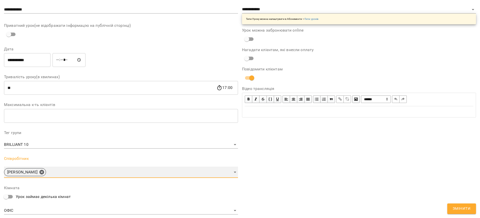
scroll to position [0, 0]
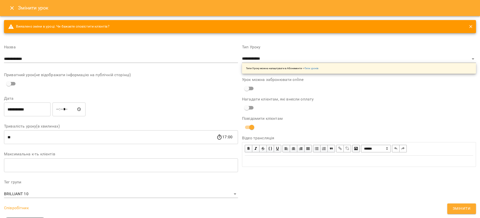
click at [450, 206] on button "Змінити" at bounding box center [461, 208] width 29 height 11
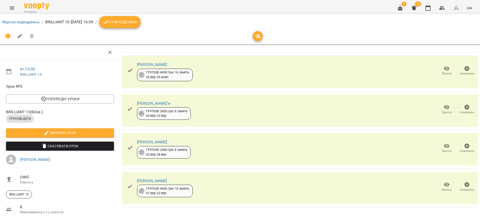
click at [13, 8] on icon "Menu" at bounding box center [12, 8] width 5 height 3
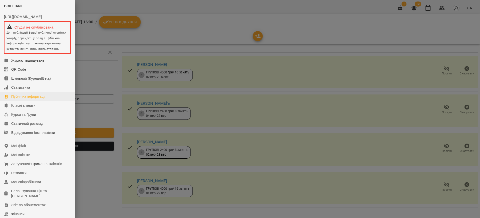
scroll to position [38, 0]
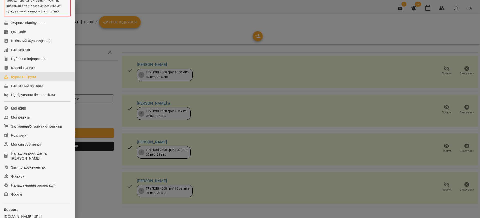
click at [30, 79] on div "Курси та Групи" at bounding box center [23, 76] width 25 height 5
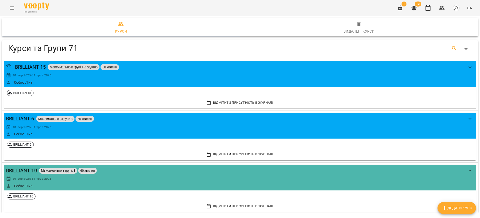
click at [451, 49] on icon "Search" at bounding box center [454, 48] width 6 height 6
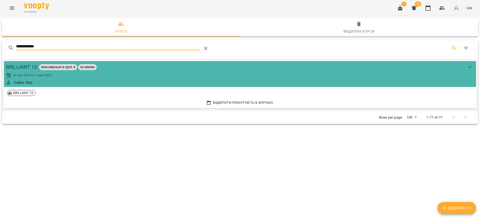
type input "**********"
click at [26, 66] on div "BRILLIANT 10" at bounding box center [21, 67] width 31 height 8
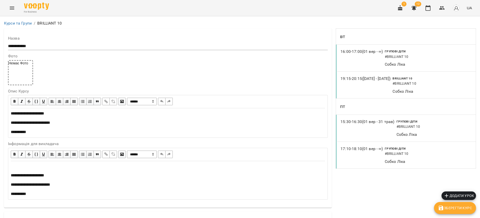
scroll to position [75, 0]
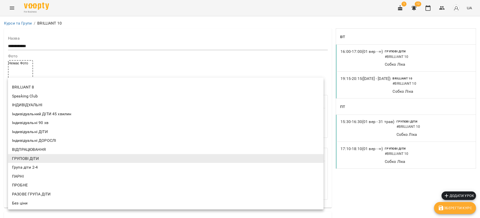
click at [40, 167] on li "Група діти 2-4" at bounding box center [166, 167] width 316 height 9
type input "**********"
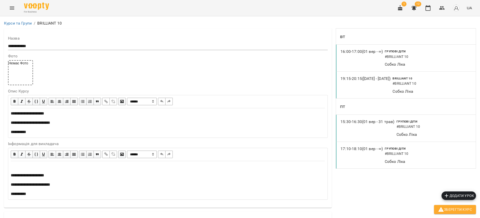
scroll to position [0, 0]
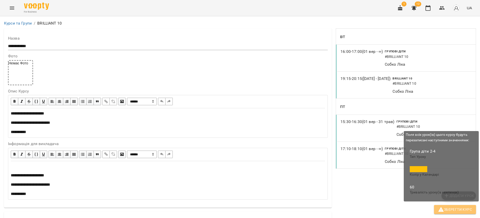
click at [467, 208] on span "Зберегти Курс" at bounding box center [455, 209] width 34 height 6
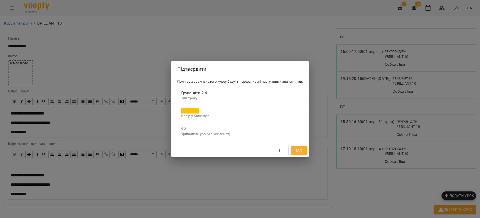
click at [300, 148] on span "Так" at bounding box center [299, 150] width 7 height 6
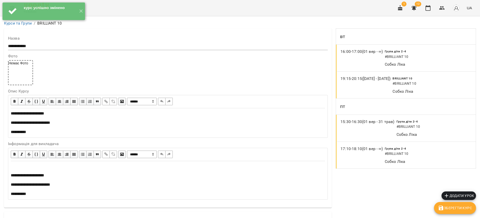
scroll to position [525, 0]
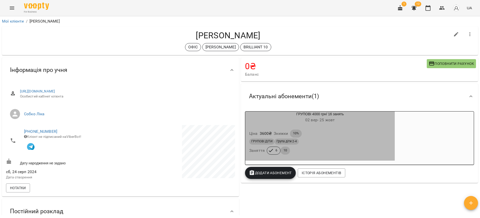
click at [323, 131] on div "Ціна 3600 ₴ Знижки 10%" at bounding box center [320, 133] width 144 height 10
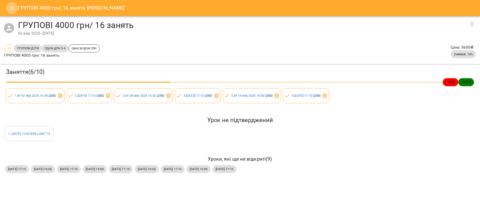
click at [10, 8] on icon "Close" at bounding box center [12, 8] width 6 height 6
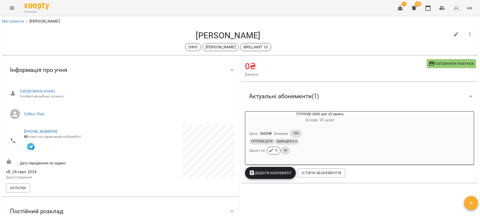
click at [331, 136] on div "Ціна 3600 ₴ Знижки 10%" at bounding box center [320, 133] width 144 height 10
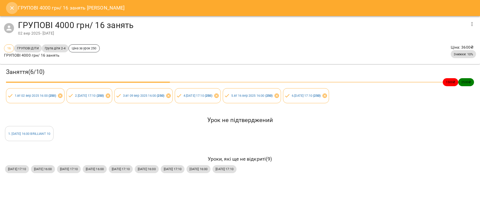
click at [10, 8] on icon "Close" at bounding box center [12, 8] width 6 height 6
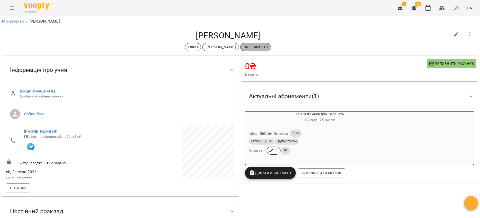
click at [258, 47] on p "BRILLIANT 10" at bounding box center [256, 47] width 25 height 6
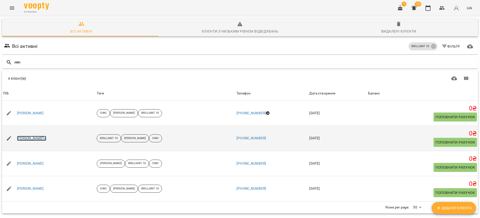
click at [25, 137] on link "Радченко Дар'я" at bounding box center [31, 138] width 29 height 5
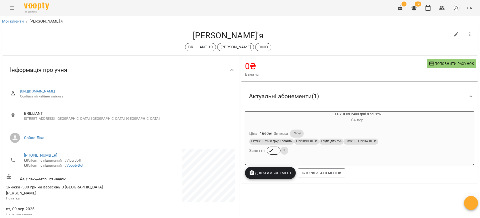
click at [395, 136] on div "Ціна 1660 ₴ Знижки 740₴" at bounding box center [358, 133] width 220 height 10
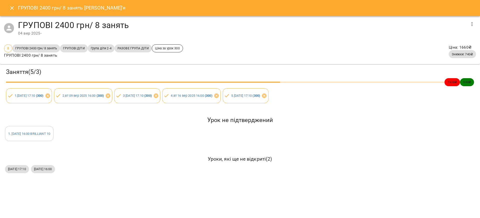
click at [11, 8] on icon "Close" at bounding box center [12, 8] width 6 height 6
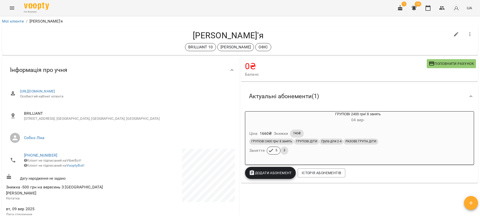
click at [399, 136] on div "Ціна 1660 ₴ Знижки 740₴" at bounding box center [358, 133] width 220 height 10
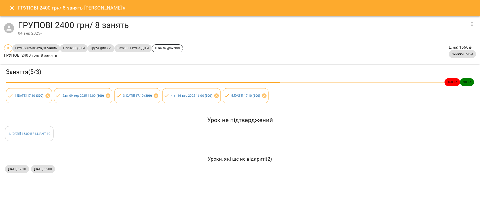
click at [13, 8] on icon "Close" at bounding box center [12, 8] width 6 height 6
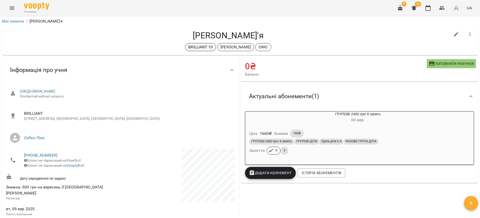
click at [204, 49] on p "BRILLIANT 10" at bounding box center [200, 47] width 25 height 6
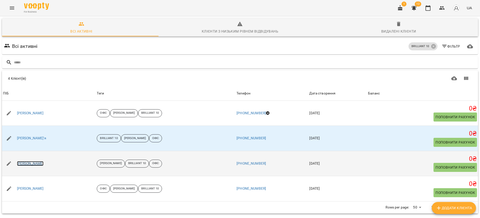
click at [35, 162] on link "Хільченко Іван" at bounding box center [30, 163] width 27 height 5
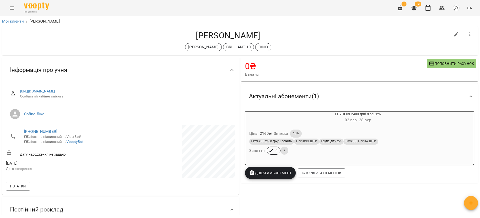
click at [339, 132] on div "Ціна 2160 ₴ Знижки 10%" at bounding box center [358, 133] width 220 height 10
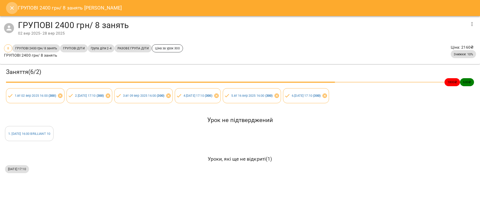
click at [11, 9] on icon "Close" at bounding box center [12, 8] width 6 height 6
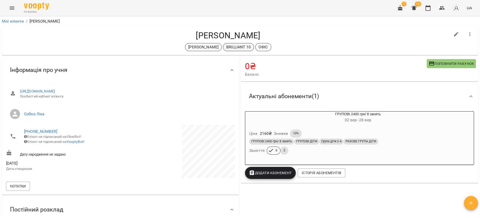
click at [233, 47] on p "BRILLIANT 10" at bounding box center [238, 47] width 25 height 6
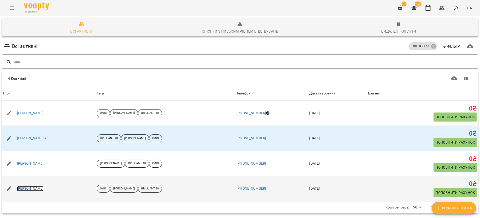
click at [24, 188] on link "Чабан Олександр" at bounding box center [30, 188] width 27 height 5
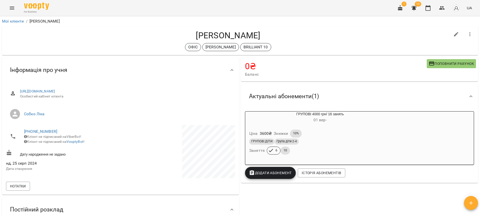
click at [343, 145] on div "ГРУПОВІ ДІТИ Група діти 2-4" at bounding box center [320, 141] width 144 height 8
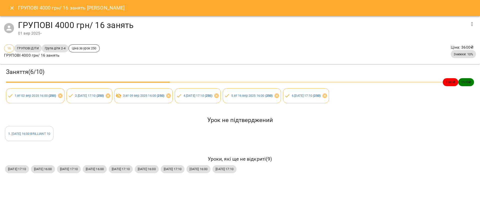
click at [12, 9] on icon "Close" at bounding box center [12, 8] width 4 height 4
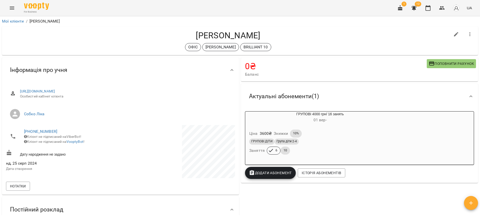
click at [8, 8] on button "Menu" at bounding box center [12, 8] width 12 height 12
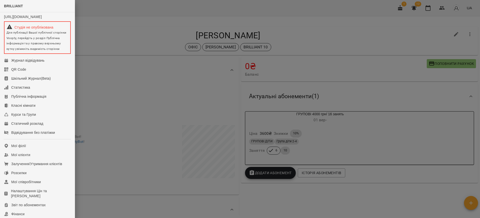
click at [155, 36] on div at bounding box center [240, 109] width 480 height 218
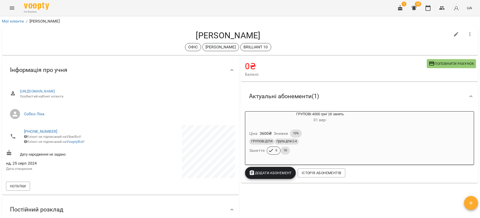
click at [12, 12] on button "Menu" at bounding box center [12, 8] width 12 height 12
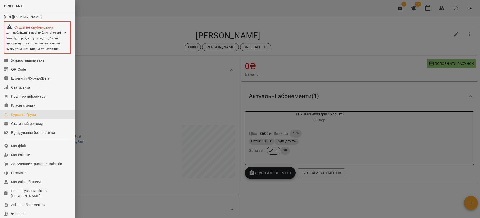
click at [29, 117] on div "Курси та Групи" at bounding box center [23, 114] width 25 height 5
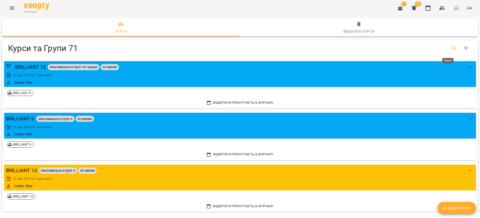
click at [452, 46] on icon "Search" at bounding box center [454, 48] width 4 height 4
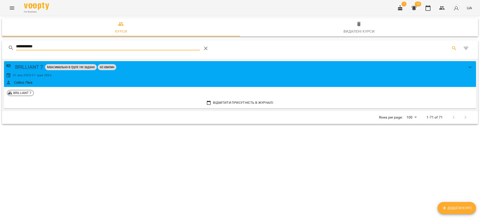
type input "**********"
click at [31, 67] on div "BRILLIANT 7" at bounding box center [29, 67] width 28 height 8
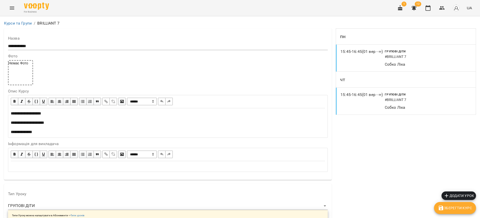
scroll to position [150, 0]
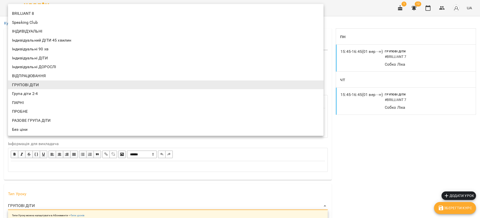
click at [38, 91] on li "Група діти 2-4" at bounding box center [166, 93] width 316 height 9
type input "**********"
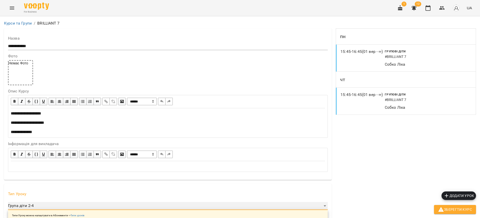
scroll to position [0, 0]
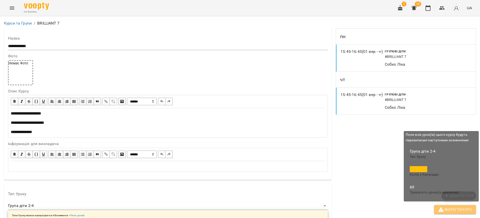
click at [454, 207] on span "Зберегти Курс" at bounding box center [455, 209] width 34 height 6
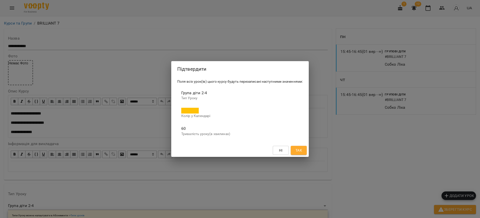
click at [303, 151] on span "Так" at bounding box center [299, 150] width 8 height 6
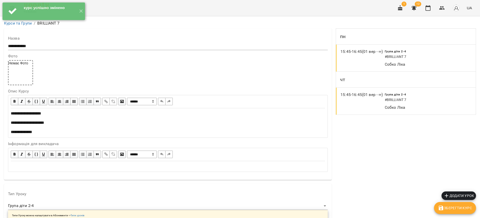
scroll to position [488, 0]
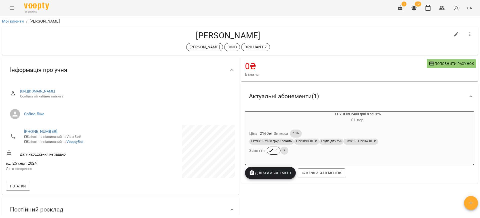
click at [315, 123] on h6 "01 вер -" at bounding box center [358, 119] width 226 height 7
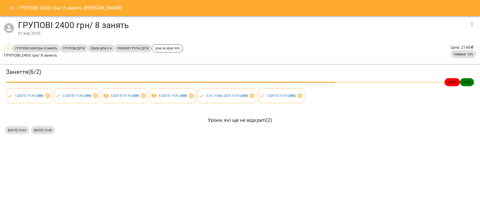
click at [13, 7] on icon "Close" at bounding box center [12, 8] width 6 height 6
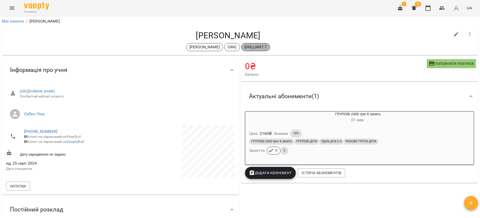
click at [256, 45] on p "BRILLIANT 7" at bounding box center [256, 47] width 22 height 6
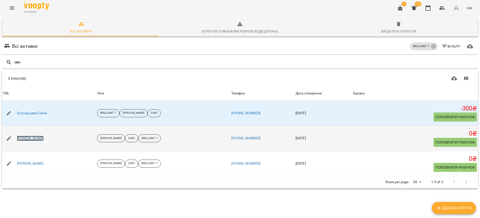
click at [31, 138] on link "[PERSON_NAME]" at bounding box center [30, 138] width 27 height 5
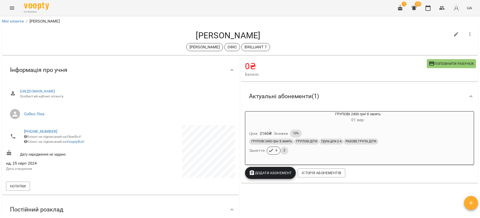
click at [353, 123] on h6 "01 вер -" at bounding box center [358, 119] width 226 height 7
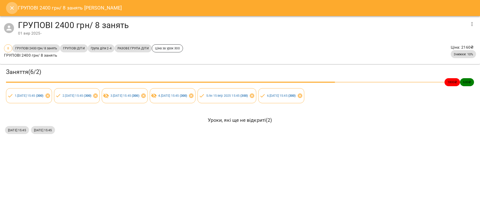
click at [12, 10] on icon "Close" at bounding box center [12, 8] width 6 height 6
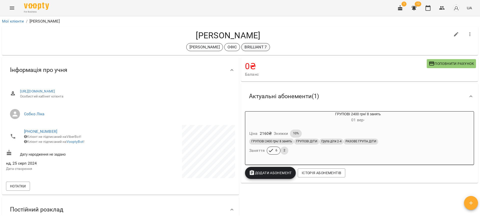
click at [257, 45] on p "BRILLIANT 7" at bounding box center [256, 47] width 22 height 6
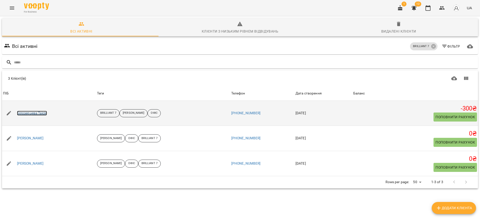
click at [38, 115] on link "Білозерцева Таісія" at bounding box center [32, 113] width 30 height 5
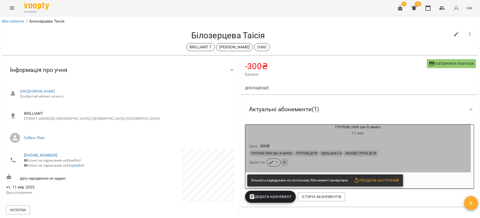
click at [310, 136] on h6 "12 вер -" at bounding box center [358, 132] width 226 height 7
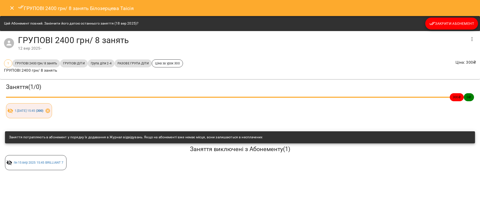
click at [471, 39] on icon "button" at bounding box center [472, 39] width 6 height 6
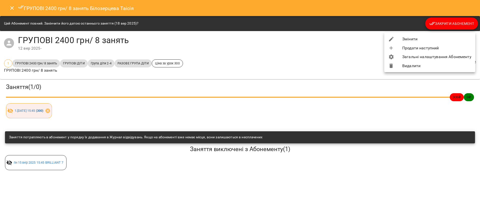
click at [411, 63] on li "Видалити" at bounding box center [429, 65] width 91 height 9
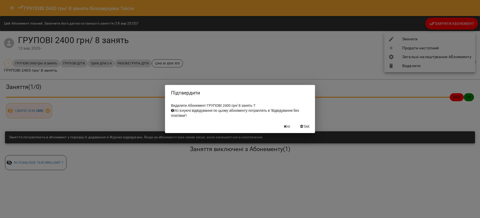
click at [301, 127] on icon "button" at bounding box center [301, 127] width 3 height 4
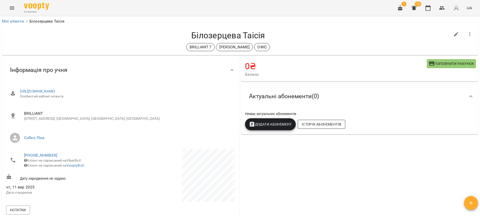
click at [319, 122] on span "Історія абонементів" at bounding box center [322, 124] width 40 height 6
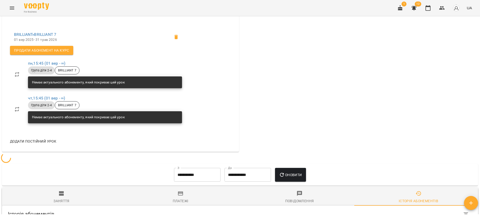
scroll to position [323, 0]
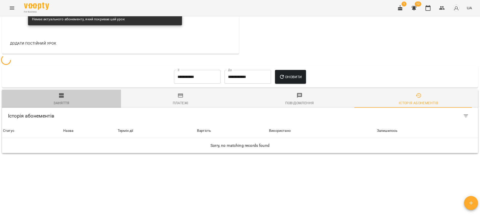
click at [66, 92] on span "Заняття" at bounding box center [61, 99] width 113 height 14
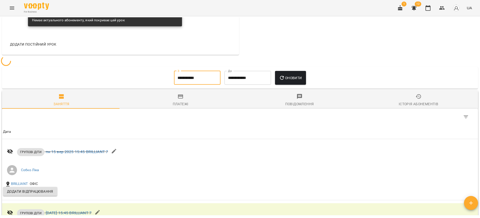
click at [189, 71] on input "**********" at bounding box center [197, 78] width 47 height 14
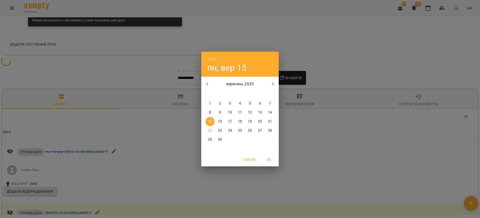
click at [300, 60] on div "2025 пн, вер 15 вересень 2025 пн вт ср чт пт сб нд 1 2 3 4 5 6 7 8 9 10 11 12 1…" at bounding box center [240, 109] width 480 height 218
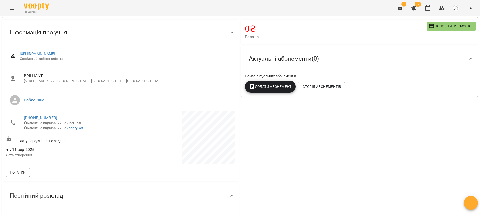
scroll to position [0, 0]
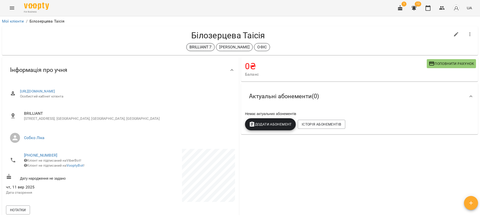
click at [211, 44] on p "BRILLIANT 7" at bounding box center [201, 47] width 22 height 6
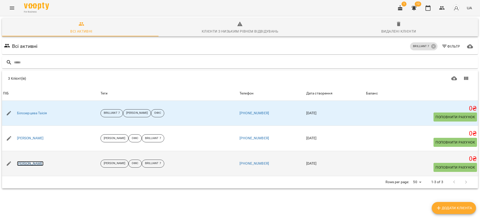
click at [37, 163] on link "[PERSON_NAME]" at bounding box center [30, 163] width 27 height 5
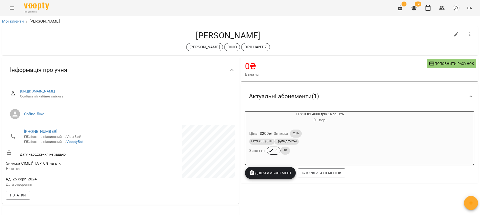
click at [338, 142] on div "ГРУПОВІ ДІТИ Група діти 2-4" at bounding box center [320, 141] width 142 height 6
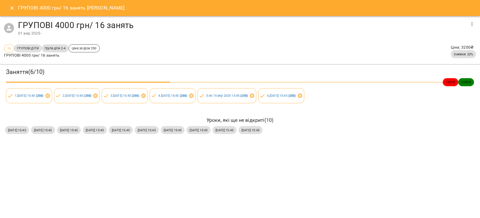
click at [10, 11] on icon "Close" at bounding box center [12, 8] width 6 height 6
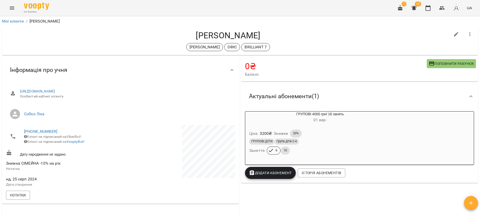
click at [11, 9] on icon "Menu" at bounding box center [12, 8] width 5 height 3
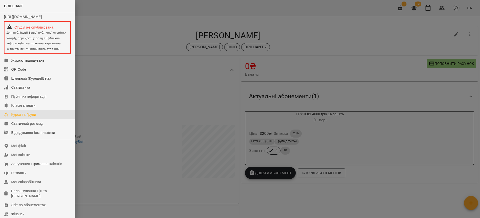
click at [26, 119] on link "Курси та Групи" at bounding box center [37, 114] width 75 height 9
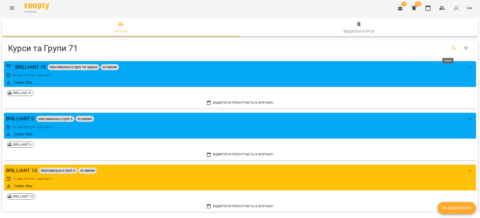
click at [451, 51] on icon "Search" at bounding box center [454, 48] width 6 height 6
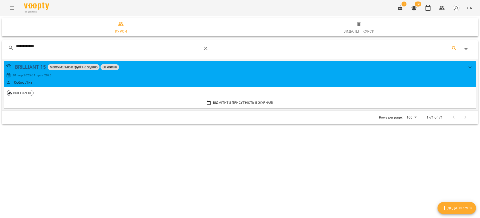
type input "**********"
click at [35, 66] on div "BRILLIANT 15" at bounding box center [30, 67] width 31 height 8
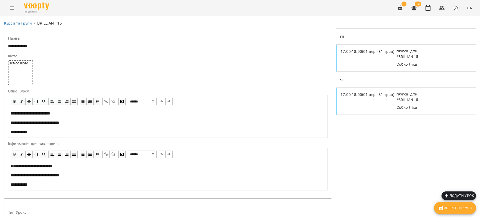
scroll to position [150, 0]
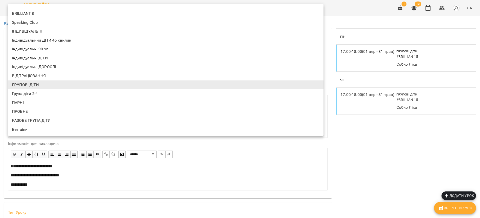
click at [390, 83] on div at bounding box center [240, 109] width 480 height 218
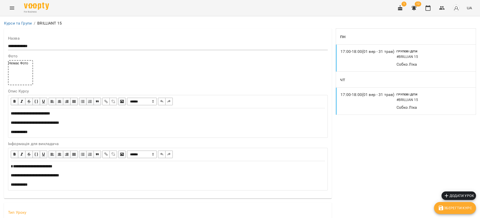
scroll to position [0, 0]
click at [455, 206] on span "Зберегти Курс" at bounding box center [455, 208] width 34 height 6
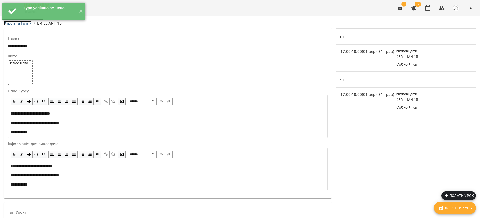
click at [23, 24] on link "Курси та Групи" at bounding box center [18, 23] width 28 height 5
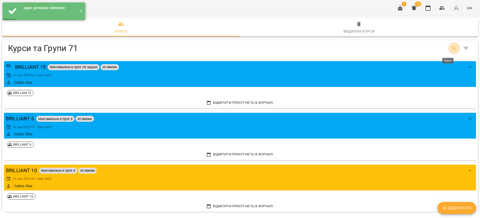
click at [448, 44] on button "Search" at bounding box center [454, 48] width 12 height 12
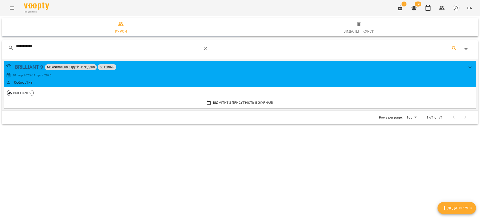
type input "**********"
click at [31, 68] on div "BRILLIANT 9" at bounding box center [29, 67] width 28 height 8
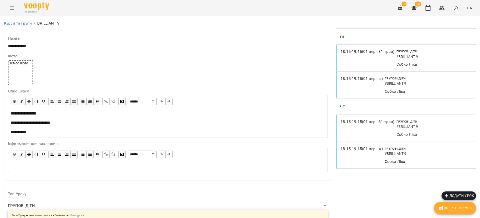
click at [380, 59] on div "18:15 - 19:15 (01 вер - 31 трав)" at bounding box center [369, 58] width 56 height 19
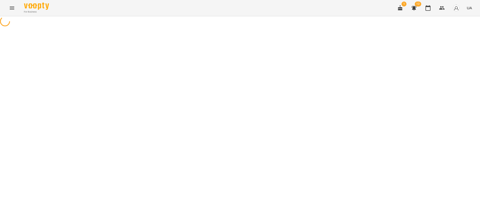
select select "*"
select select "**********"
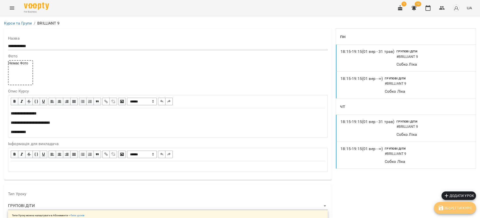
click at [455, 207] on span "Зберегти Курс" at bounding box center [455, 208] width 34 height 6
click at [19, 25] on link "Курси та Групи" at bounding box center [18, 23] width 28 height 5
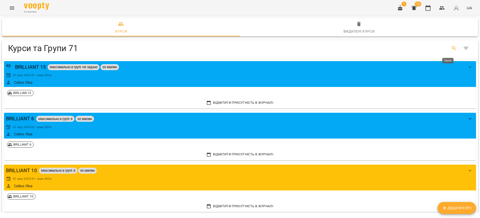
click at [452, 46] on icon "Search" at bounding box center [454, 48] width 4 height 4
type input "*********"
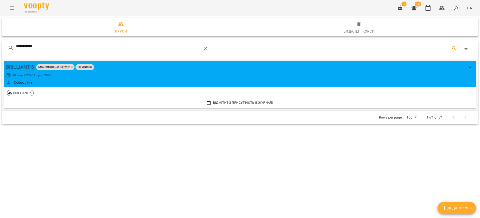
type input "**********"
click at [23, 67] on div "BRILLIANT 6" at bounding box center [20, 67] width 28 height 8
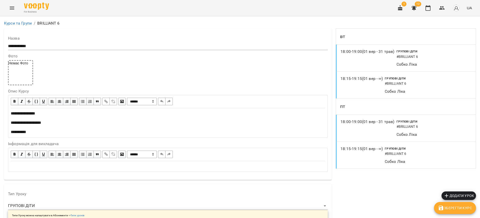
click at [454, 205] on span "Зберегти Курс" at bounding box center [455, 208] width 34 height 6
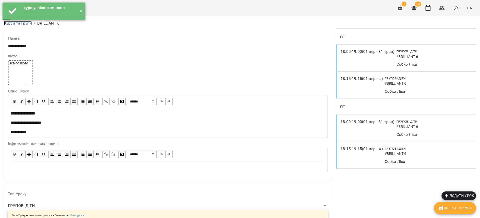
click at [16, 23] on link "Курси та Групи" at bounding box center [18, 23] width 28 height 5
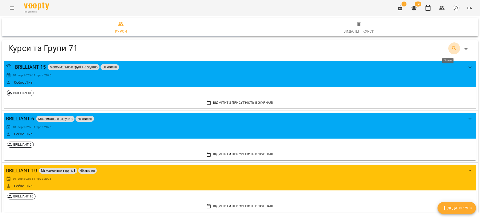
click at [451, 49] on icon "Search" at bounding box center [454, 48] width 6 height 6
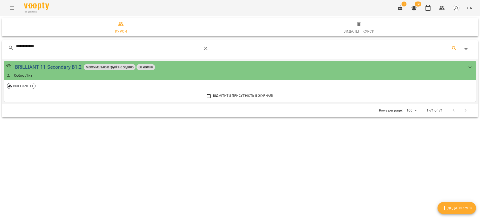
type input "**********"
click at [61, 69] on div "BRILLIANT 11 Secondary B1.2" at bounding box center [48, 67] width 67 height 8
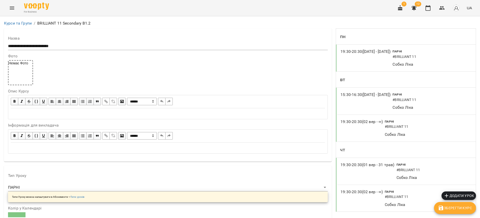
click at [459, 209] on span "Зберегти Курс" at bounding box center [455, 208] width 34 height 6
click at [11, 10] on icon "Menu" at bounding box center [12, 8] width 6 height 6
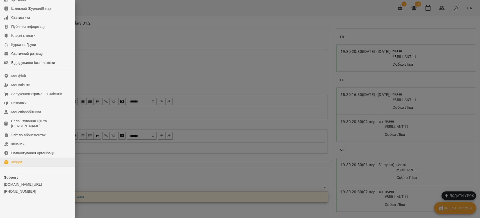
scroll to position [75, 0]
click at [29, 114] on div "Мої співробітники" at bounding box center [26, 111] width 30 height 5
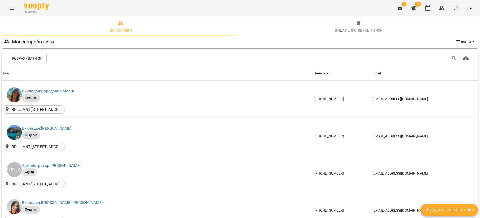
scroll to position [263, 0]
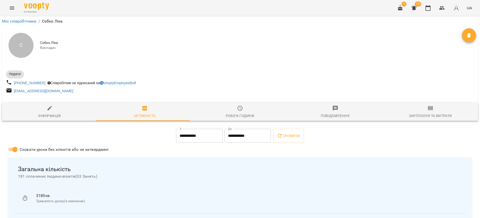
drag, startPoint x: 403, startPoint y: 116, endPoint x: 388, endPoint y: 124, distance: 17.2
click at [409, 116] on div "Зарплатня та Витрати" at bounding box center [430, 116] width 43 height 6
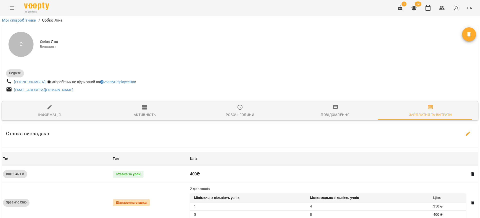
scroll to position [113, 0]
click at [462, 128] on button "button" at bounding box center [468, 134] width 12 height 12
select select "*******"
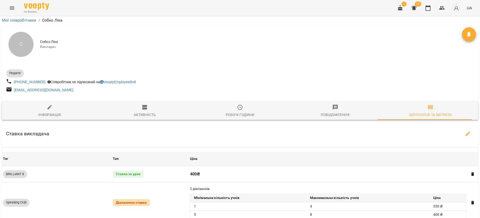
select select "*******"
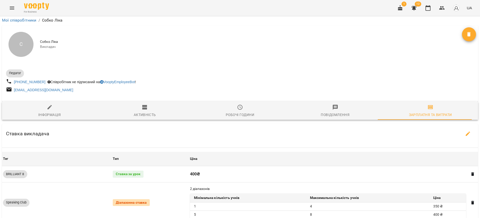
select select "*******"
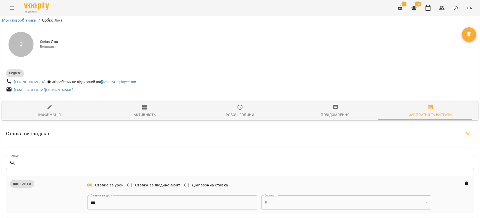
scroll to position [488, 0]
select select "*******"
type input "***"
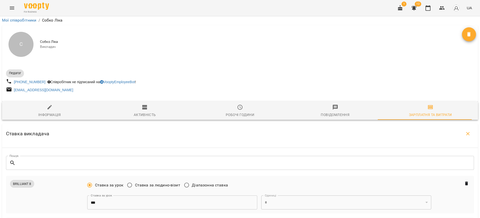
select select "*******"
type input "***"
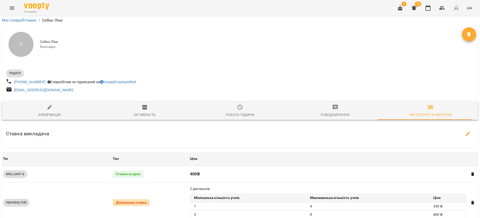
scroll to position [373, 0]
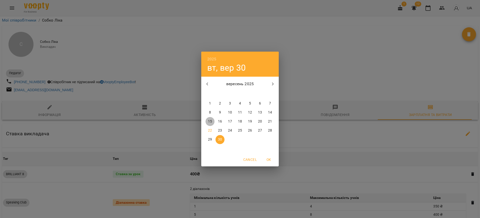
click at [209, 120] on p "15" at bounding box center [210, 121] width 4 height 5
type input "**********"
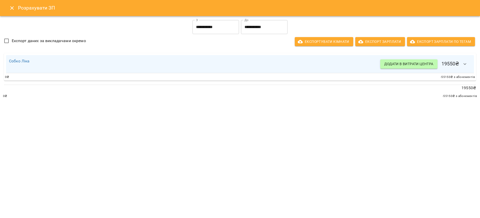
click at [266, 29] on input "**********" at bounding box center [264, 27] width 47 height 14
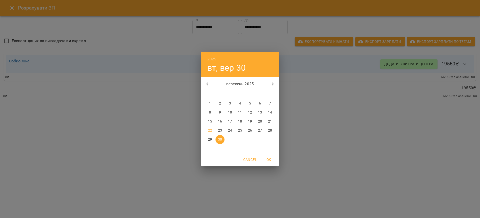
click at [209, 121] on p "15" at bounding box center [210, 121] width 4 height 5
type input "**********"
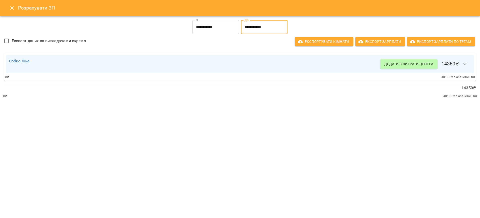
click at [467, 61] on icon "button" at bounding box center [465, 64] width 6 height 6
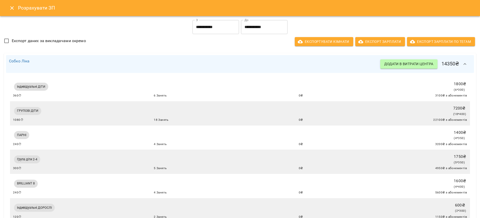
scroll to position [38, 0]
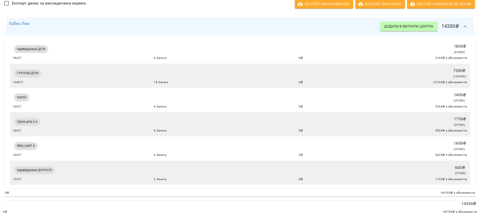
click at [344, 96] on div "ПАРНІ 1400 ₴ ( 4 * 350 ) 240 ⏱ 4 Занять 0 ₴ 3200 ₴ з абонементів" at bounding box center [240, 100] width 454 height 18
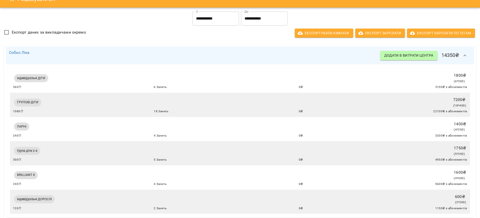
scroll to position [0, 0]
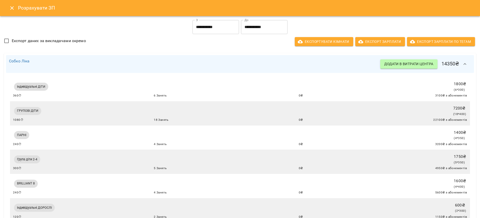
click at [11, 11] on button "Close" at bounding box center [12, 8] width 12 height 12
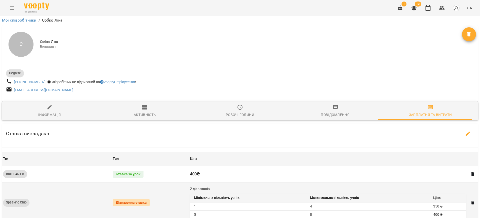
scroll to position [75, 0]
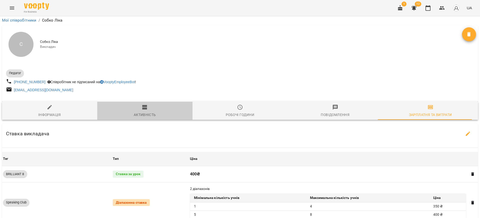
click at [150, 112] on div "Активність" at bounding box center [145, 115] width 22 height 6
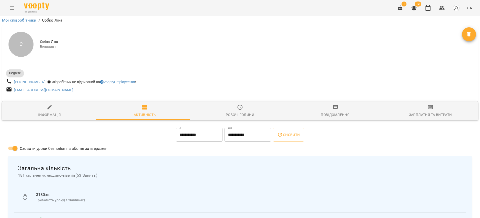
scroll to position [38, 0]
click at [296, 132] on span "Оновити" at bounding box center [288, 135] width 23 height 6
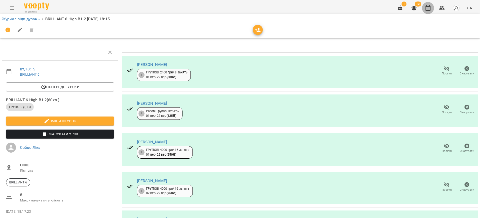
click at [425, 12] on button "button" at bounding box center [428, 8] width 12 height 12
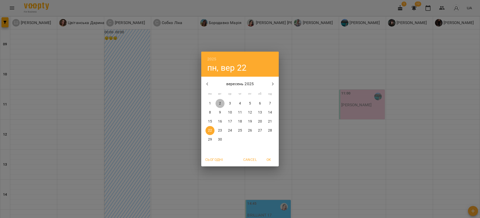
click at [221, 102] on p "2" at bounding box center [220, 103] width 2 height 5
type input "**********"
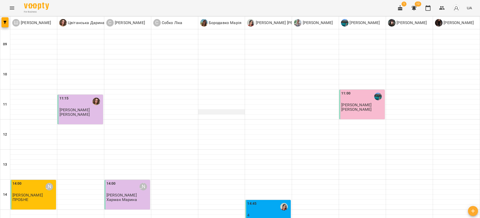
scroll to position [205, 0]
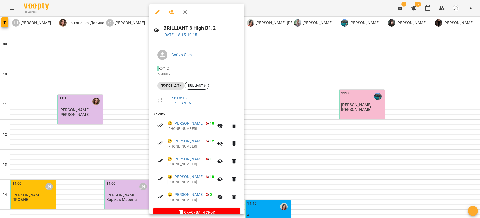
click at [296, 164] on div at bounding box center [240, 109] width 480 height 218
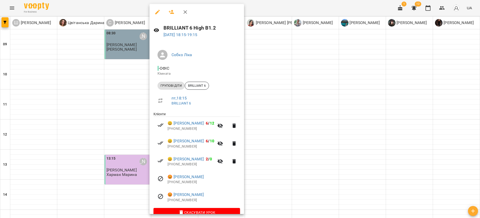
click at [279, 171] on div at bounding box center [240, 109] width 480 height 218
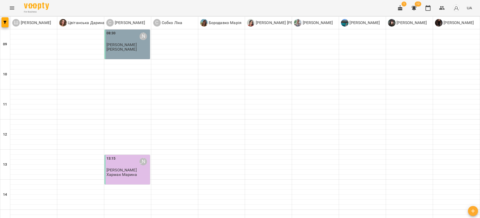
type input "**********"
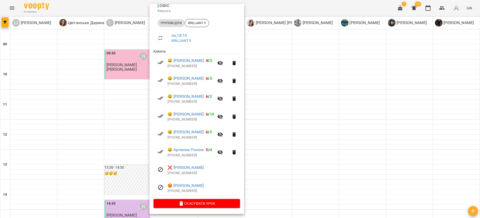
scroll to position [63, 0]
click at [125, 118] on div at bounding box center [240, 109] width 480 height 218
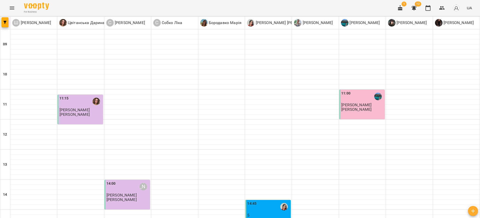
scroll to position [205, 0]
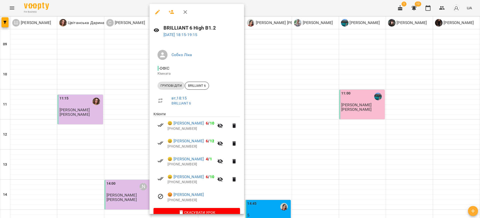
click at [316, 142] on div at bounding box center [240, 109] width 480 height 218
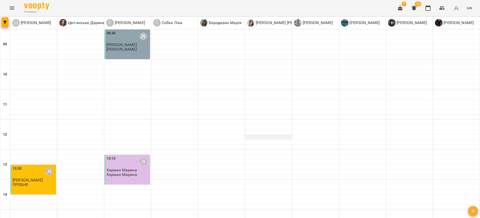
scroll to position [188, 0]
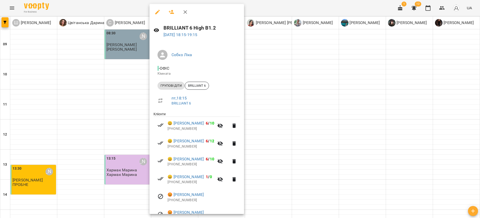
scroll to position [28, 0]
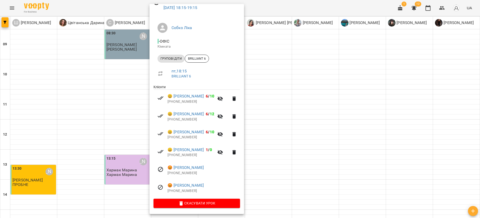
click at [294, 144] on div at bounding box center [240, 109] width 480 height 218
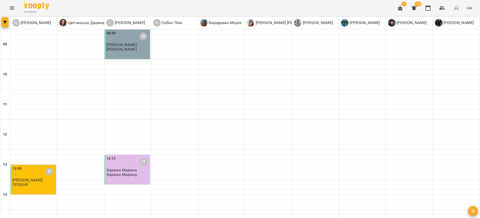
type input "**********"
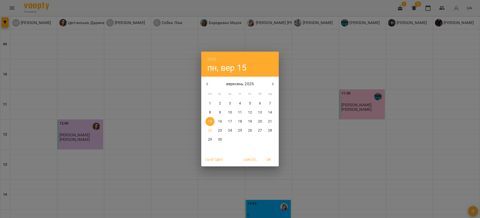
click at [211, 102] on p "1" at bounding box center [210, 103] width 2 height 5
type input "**********"
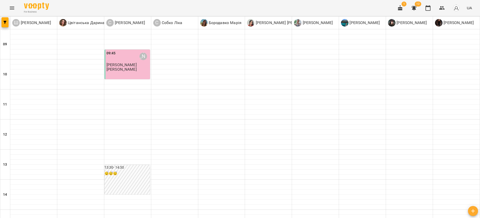
scroll to position [168, 0]
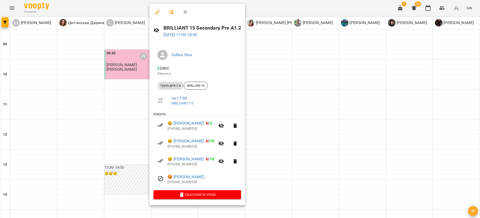
click at [277, 60] on div at bounding box center [240, 109] width 480 height 218
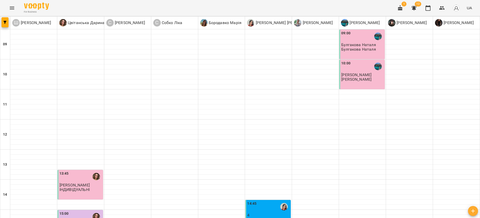
scroll to position [188, 0]
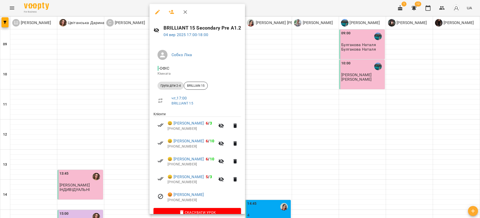
click at [280, 165] on div at bounding box center [240, 109] width 480 height 218
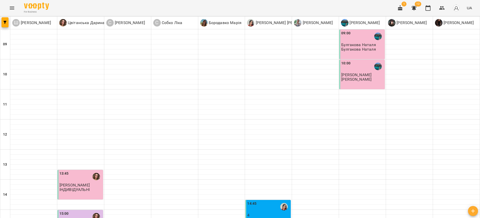
type input "**********"
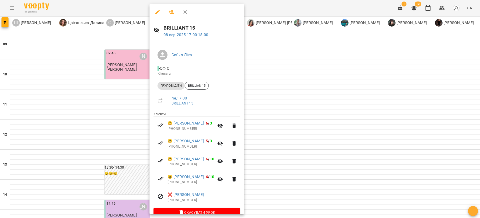
click at [274, 150] on div at bounding box center [240, 109] width 480 height 218
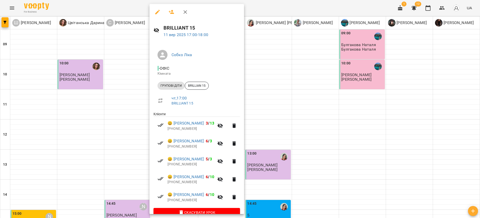
click at [307, 176] on div at bounding box center [240, 109] width 480 height 218
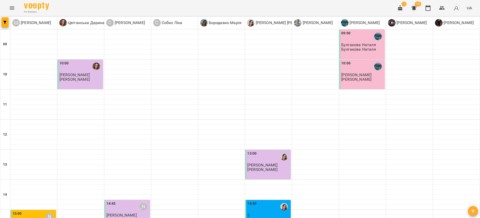
type input "**********"
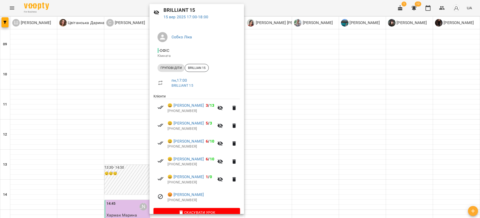
scroll to position [28, 0]
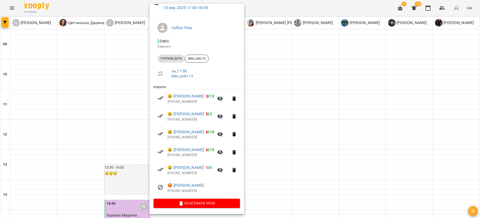
click at [307, 64] on div at bounding box center [240, 109] width 480 height 218
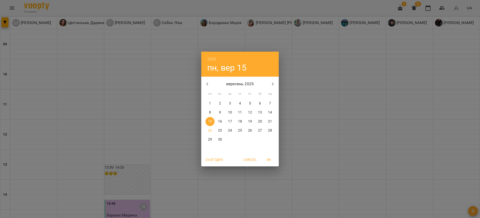
click at [211, 40] on div "2025 пн, вер [DATE] вт ср чт пт сб нд 1 2 3 4 5 6 7 8 9 10 11 12 13 14 15 16 17…" at bounding box center [240, 109] width 480 height 218
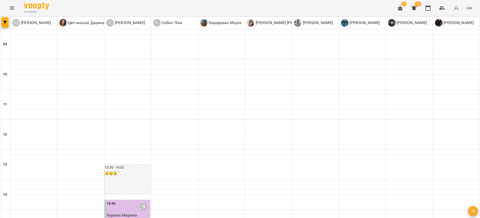
click at [10, 6] on icon "Menu" at bounding box center [12, 8] width 6 height 6
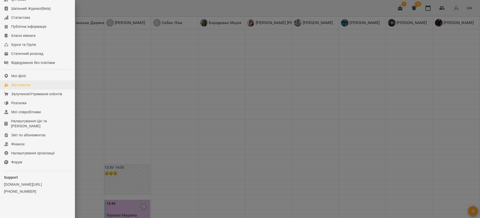
scroll to position [0, 0]
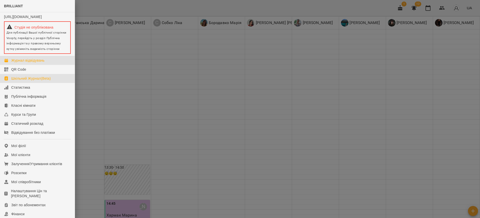
click at [32, 81] on div "Шкільний Журнал(Beta)" at bounding box center [31, 78] width 40 height 5
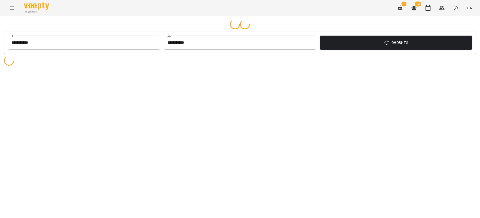
select select "**********"
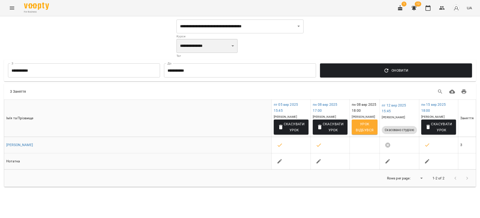
click at [208, 42] on select "**********" at bounding box center [207, 46] width 61 height 14
click at [278, 50] on div "**********" at bounding box center [240, 49] width 127 height 20
click at [234, 45] on select "**********" at bounding box center [207, 46] width 61 height 14
drag, startPoint x: 258, startPoint y: 41, endPoint x: 260, endPoint y: 38, distance: 3.7
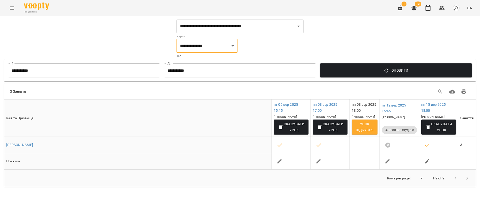
click at [258, 41] on div "**********" at bounding box center [240, 49] width 127 height 20
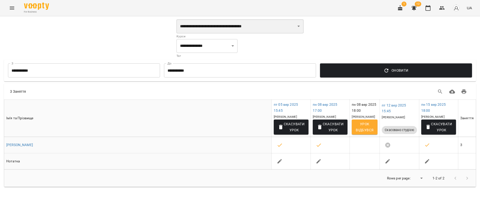
click at [258, 24] on select "**********" at bounding box center [240, 26] width 127 height 14
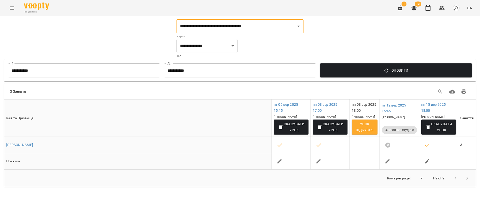
click at [343, 37] on div "**********" at bounding box center [240, 103] width 474 height 168
click at [229, 22] on select "**********" at bounding box center [240, 26] width 127 height 14
select select "**********"
click at [344, 31] on div "**********" at bounding box center [240, 103] width 474 height 168
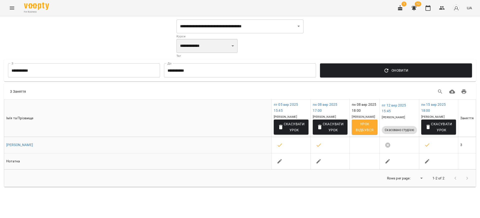
click at [210, 39] on select "**********" at bounding box center [207, 46] width 61 height 14
select select "**********"
click at [177, 39] on select "**********" at bounding box center [207, 46] width 61 height 14
select select "**********"
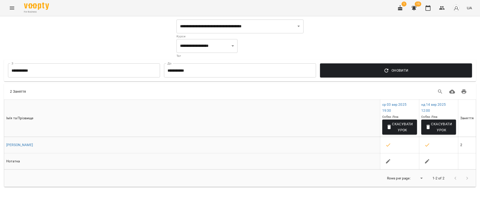
click at [331, 128] on th "Ім'я та Прізвище" at bounding box center [192, 118] width 376 height 37
click at [13, 10] on icon "Menu" at bounding box center [12, 8] width 6 height 6
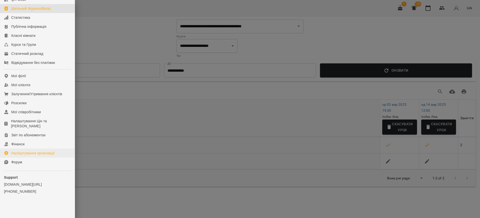
scroll to position [80, 0]
click at [29, 111] on div "Мої співробітники" at bounding box center [26, 111] width 30 height 5
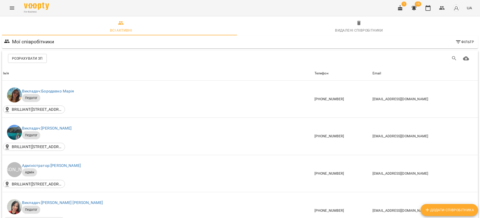
scroll to position [225, 0]
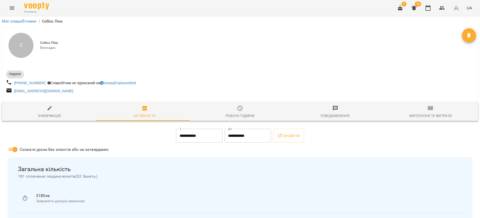
click at [426, 118] on div "Зарплатня та Витрати" at bounding box center [430, 116] width 43 height 6
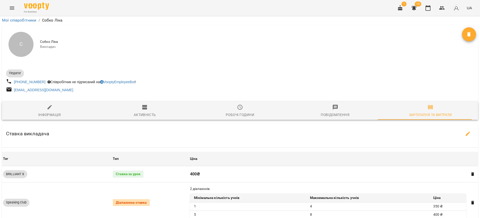
scroll to position [321, 0]
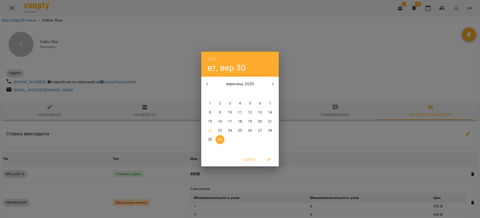
click at [211, 121] on p "15" at bounding box center [210, 121] width 4 height 5
type input "**********"
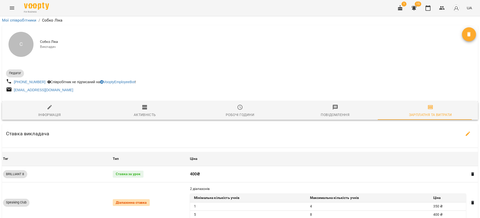
scroll to position [21, 0]
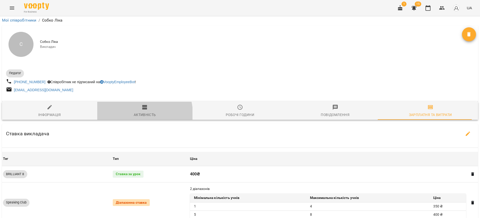
click at [130, 104] on span "Активність" at bounding box center [144, 111] width 89 height 14
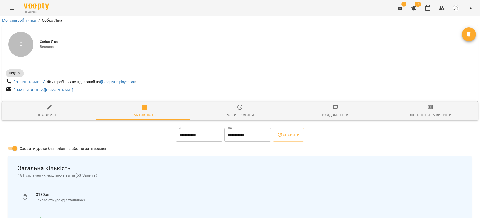
scroll to position [58, 0]
click at [239, 128] on input "**********" at bounding box center [248, 135] width 47 height 14
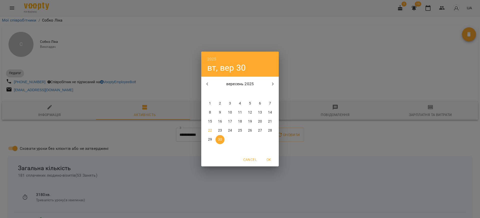
click at [211, 122] on p "15" at bounding box center [210, 121] width 4 height 5
type input "**********"
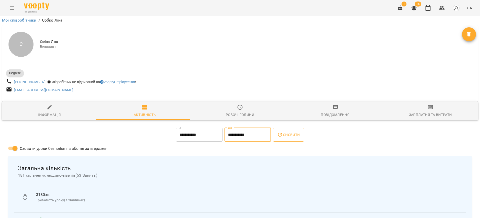
click at [282, 128] on button "Оновити" at bounding box center [288, 135] width 31 height 14
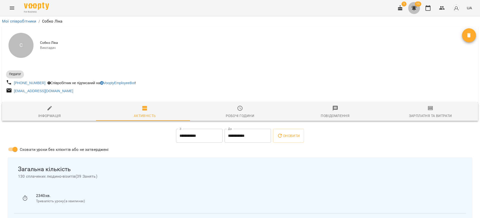
click at [416, 9] on icon "button" at bounding box center [414, 8] width 5 height 5
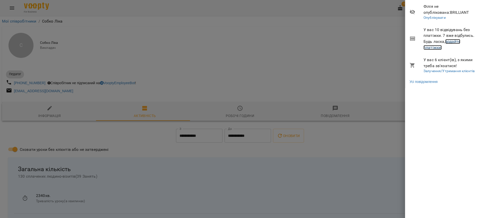
click at [450, 40] on link "додайте платіжки!" at bounding box center [442, 44] width 37 height 11
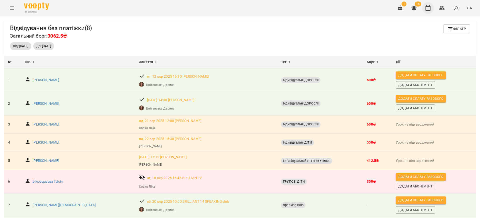
click at [425, 10] on button "button" at bounding box center [428, 8] width 12 height 12
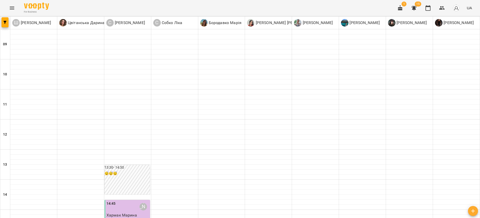
scroll to position [205, 0]
click at [11, 8] on icon "Menu" at bounding box center [12, 8] width 5 height 3
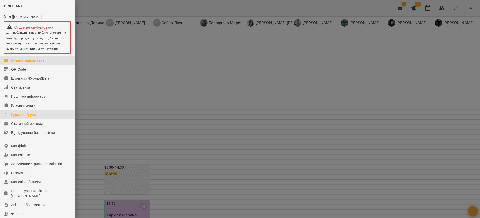
click at [35, 117] on div "Курси та Групи" at bounding box center [23, 114] width 25 height 5
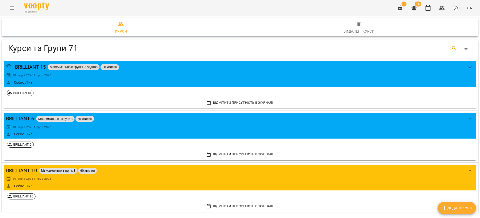
click at [451, 49] on icon "Search" at bounding box center [454, 48] width 6 height 6
click at [11, 9] on icon "Menu" at bounding box center [12, 8] width 6 height 6
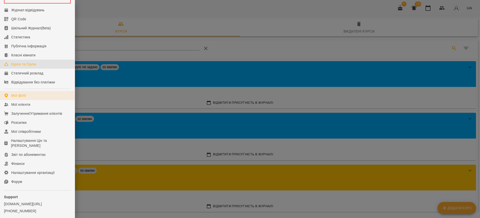
scroll to position [80, 0]
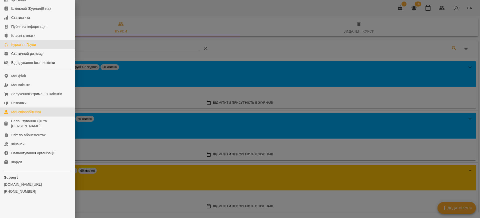
click at [32, 109] on link "Мої співробітники" at bounding box center [37, 111] width 75 height 9
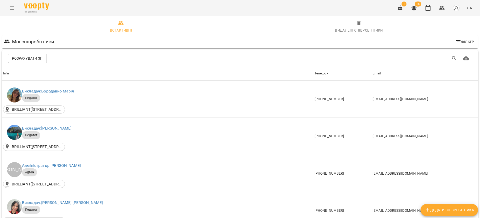
scroll to position [354, 0]
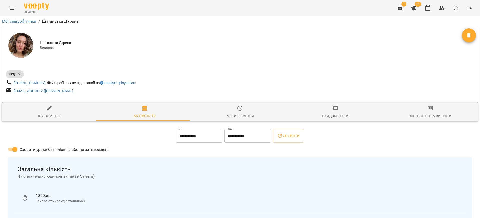
click at [417, 118] on div "Зарплатня та Витрати" at bounding box center [430, 116] width 43 height 6
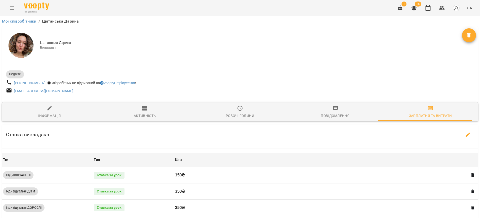
click at [16, 5] on button "Menu" at bounding box center [12, 8] width 12 height 12
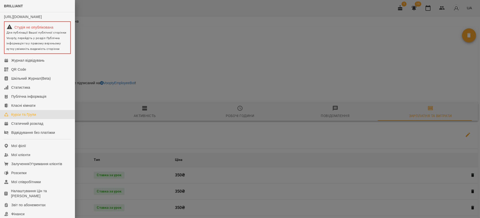
click at [28, 117] on div "Курси та Групи" at bounding box center [23, 114] width 25 height 5
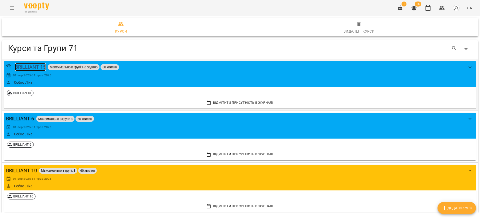
click at [41, 68] on div "BRILLIANT 15" at bounding box center [30, 67] width 31 height 8
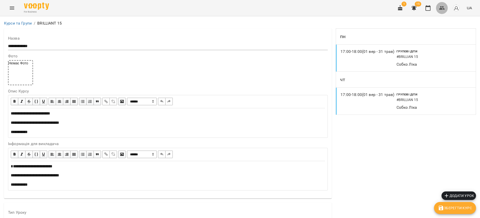
click at [442, 9] on icon "button" at bounding box center [442, 8] width 6 height 4
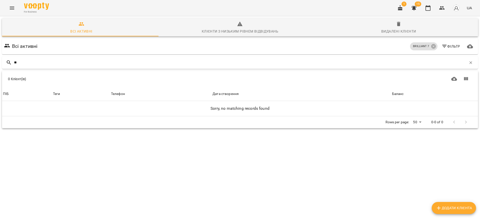
type input "*"
type input "*****"
click at [431, 44] on icon at bounding box center [433, 46] width 5 height 5
click at [31, 61] on input "*****" at bounding box center [240, 62] width 453 height 8
drag, startPoint x: 31, startPoint y: 61, endPoint x: 7, endPoint y: 58, distance: 24.7
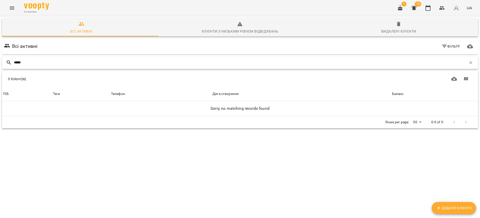
click at [7, 58] on div "*****" at bounding box center [240, 62] width 476 height 13
type input "**********"
click at [467, 60] on button "button" at bounding box center [471, 62] width 9 height 9
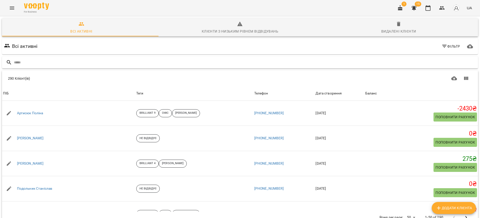
click at [9, 11] on button "Menu" at bounding box center [12, 8] width 12 height 12
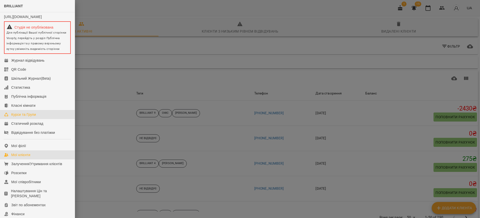
click at [33, 117] on div "Курси та Групи" at bounding box center [23, 114] width 25 height 5
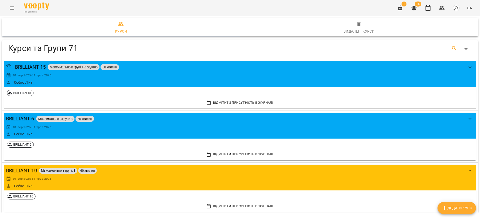
click at [451, 50] on icon "Search" at bounding box center [454, 48] width 6 height 6
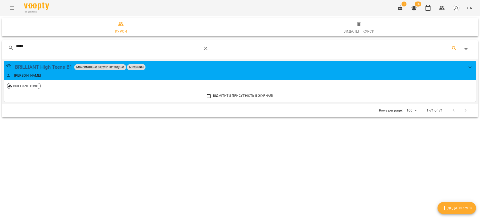
type input "*****"
click at [70, 65] on div "BRILLIANT High Teens B1" at bounding box center [43, 67] width 57 height 8
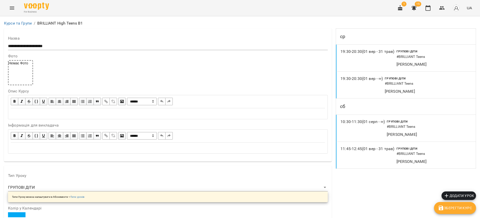
scroll to position [113, 0]
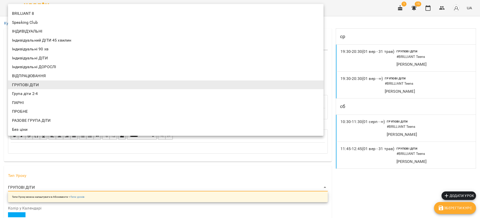
click at [49, 97] on li "Група діти 2-4" at bounding box center [166, 93] width 316 height 9
type input "**********"
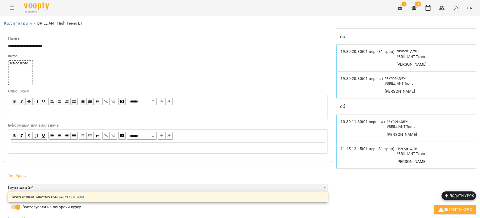
scroll to position [0, 0]
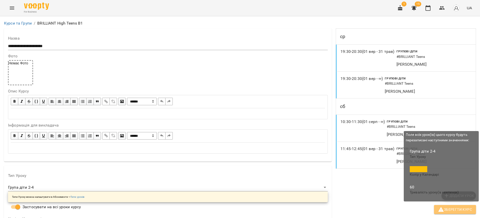
click at [456, 210] on span "Зберегти Курс" at bounding box center [455, 209] width 34 height 6
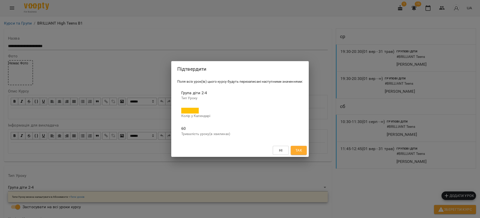
click at [302, 150] on span "Так" at bounding box center [299, 150] width 7 height 6
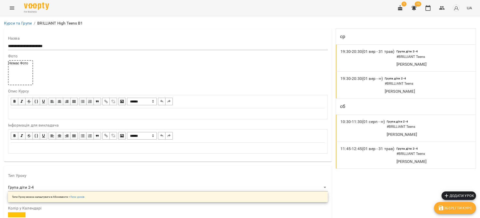
scroll to position [433, 0]
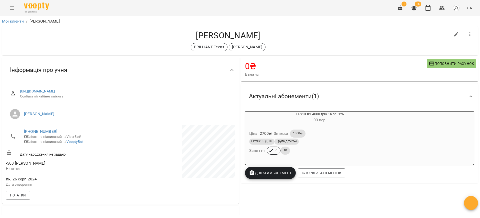
click at [347, 128] on div "Ціна 2700 ₴ Знижки 1300₴ ГРУПОВІ ДІТИ Група діти 2-4 Заняття 6 10" at bounding box center [320, 142] width 150 height 35
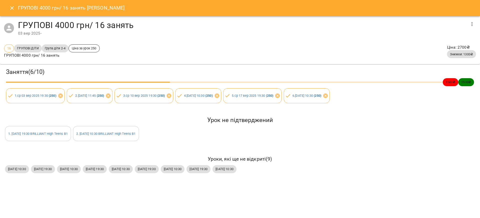
click at [14, 9] on icon "Close" at bounding box center [12, 8] width 6 height 6
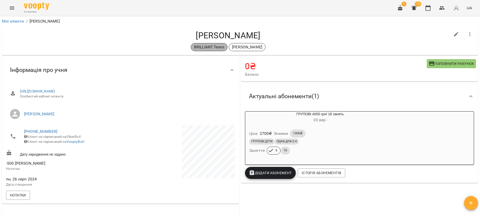
click at [212, 48] on p "BRILLIANT Teens" at bounding box center [209, 47] width 30 height 6
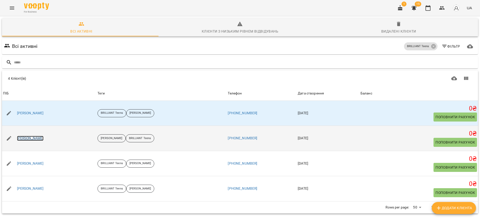
click at [40, 139] on link "[PERSON_NAME]" at bounding box center [30, 138] width 27 height 5
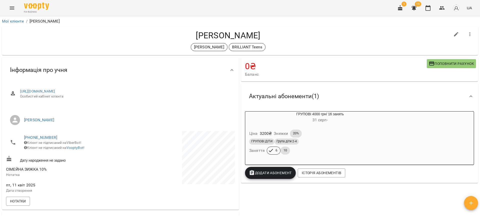
click at [358, 139] on div "ГРУПОВІ ДІТИ Група діти 2-4" at bounding box center [320, 141] width 142 height 6
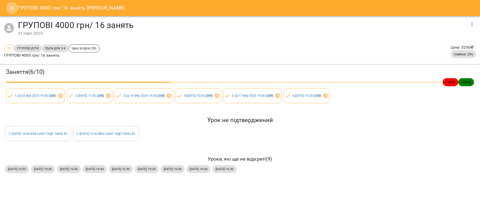
click at [12, 11] on button "Close" at bounding box center [12, 8] width 12 height 12
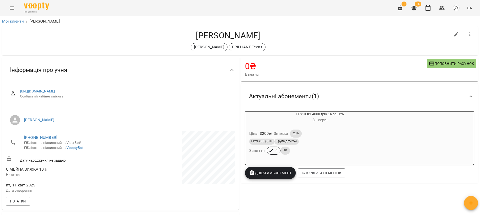
click at [453, 35] on icon "button" at bounding box center [456, 34] width 6 height 6
select select "**"
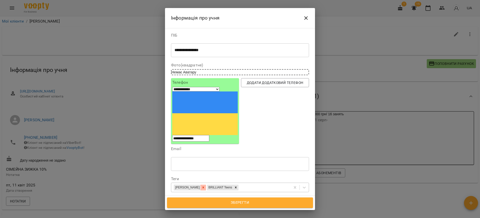
click at [205, 185] on icon at bounding box center [204, 187] width 4 height 4
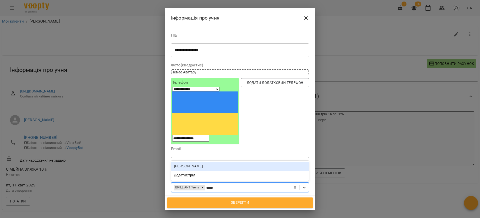
type input "******"
click at [213, 161] on div "[PERSON_NAME]" at bounding box center [240, 165] width 138 height 9
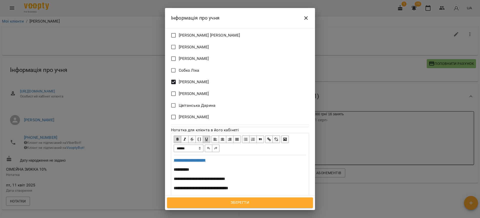
scroll to position [286, 0]
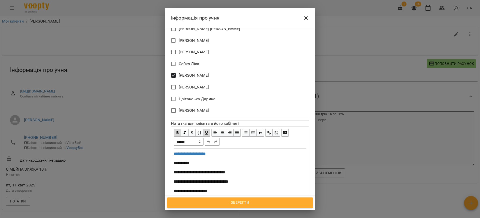
click at [234, 203] on span "Зберегти" at bounding box center [240, 202] width 135 height 7
